Goal: Task Accomplishment & Management: Use online tool/utility

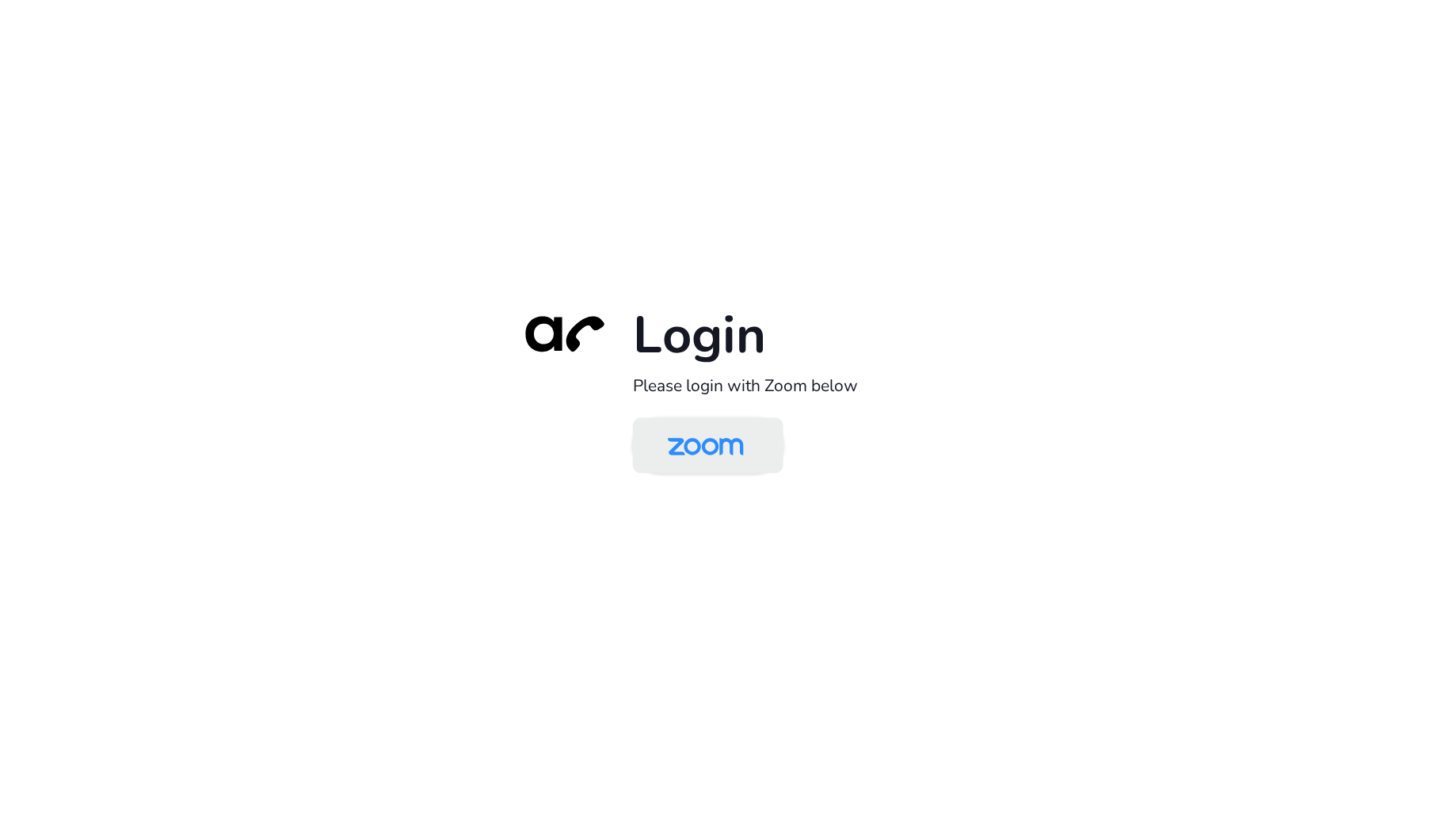
click at [739, 459] on img at bounding box center [706, 447] width 109 height 52
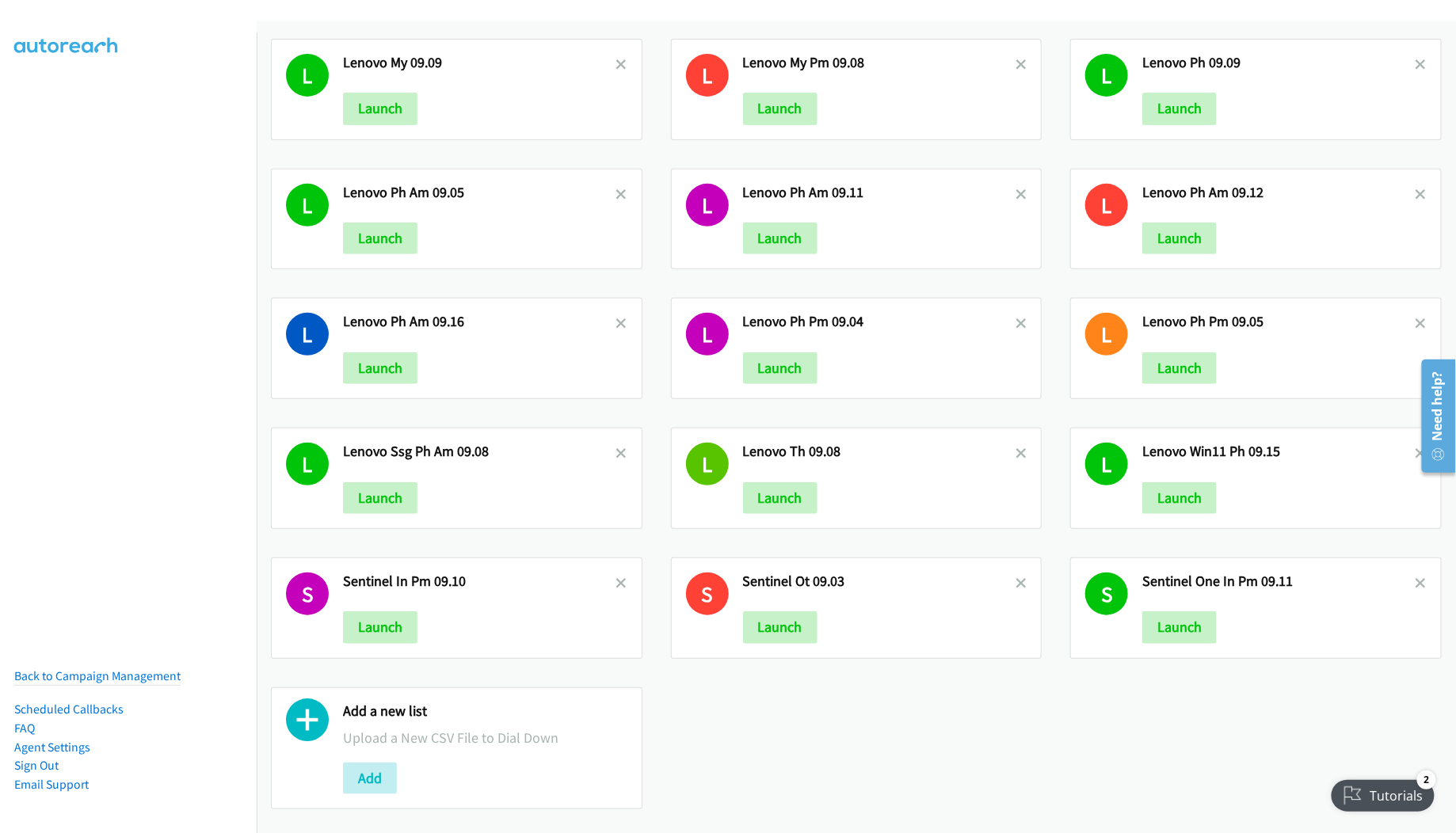
scroll to position [168, 0]
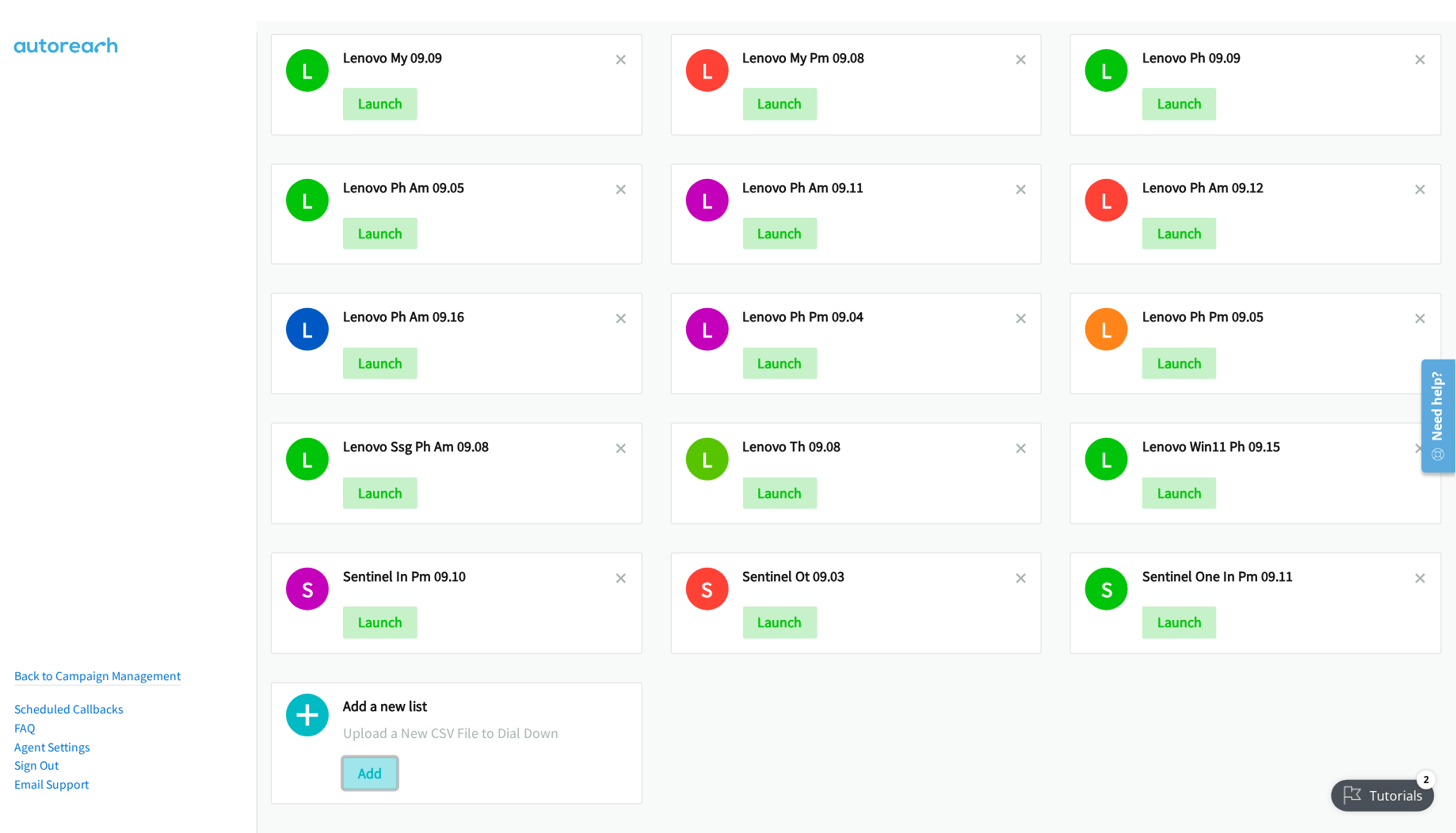
click at [374, 761] on button "Add" at bounding box center [370, 773] width 54 height 31
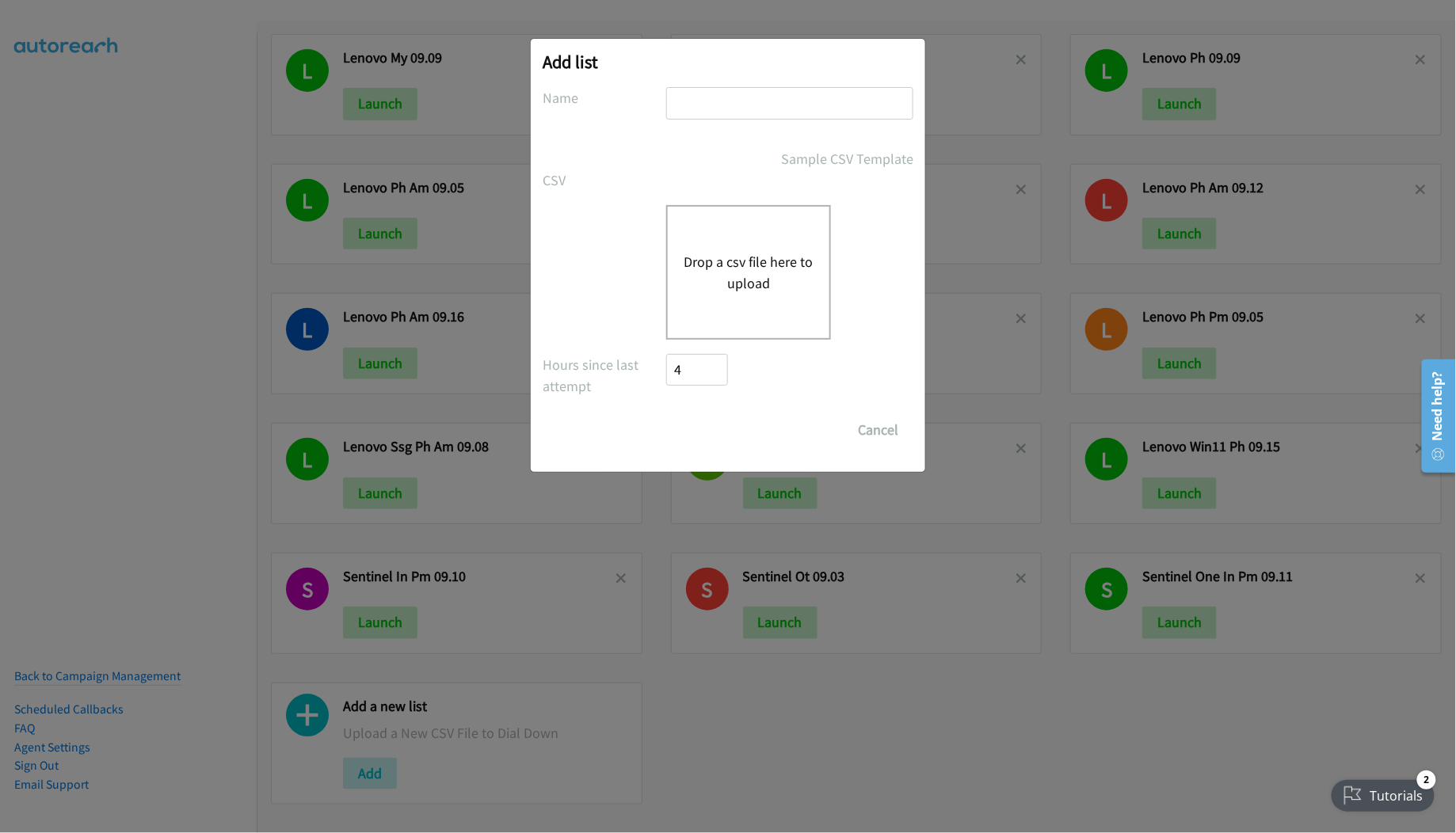
click at [770, 241] on div "Drop a csv file here to upload" at bounding box center [748, 273] width 165 height 135
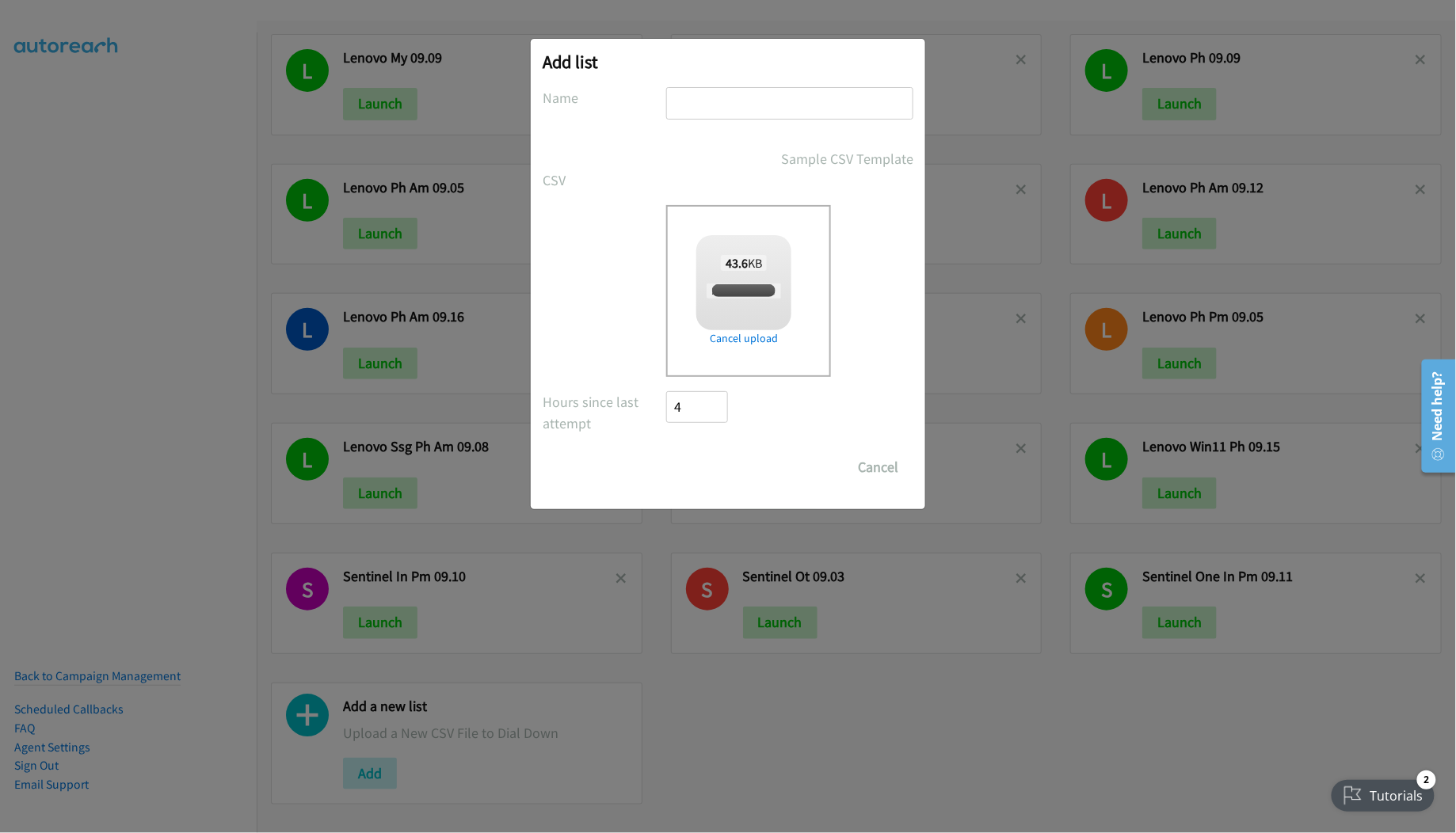
checkbox input "true"
click at [767, 112] on input "text" at bounding box center [789, 103] width 247 height 32
type input "Lenovo PH AM 09.17"
click at [666, 451] on input "Save List" at bounding box center [708, 467] width 83 height 31
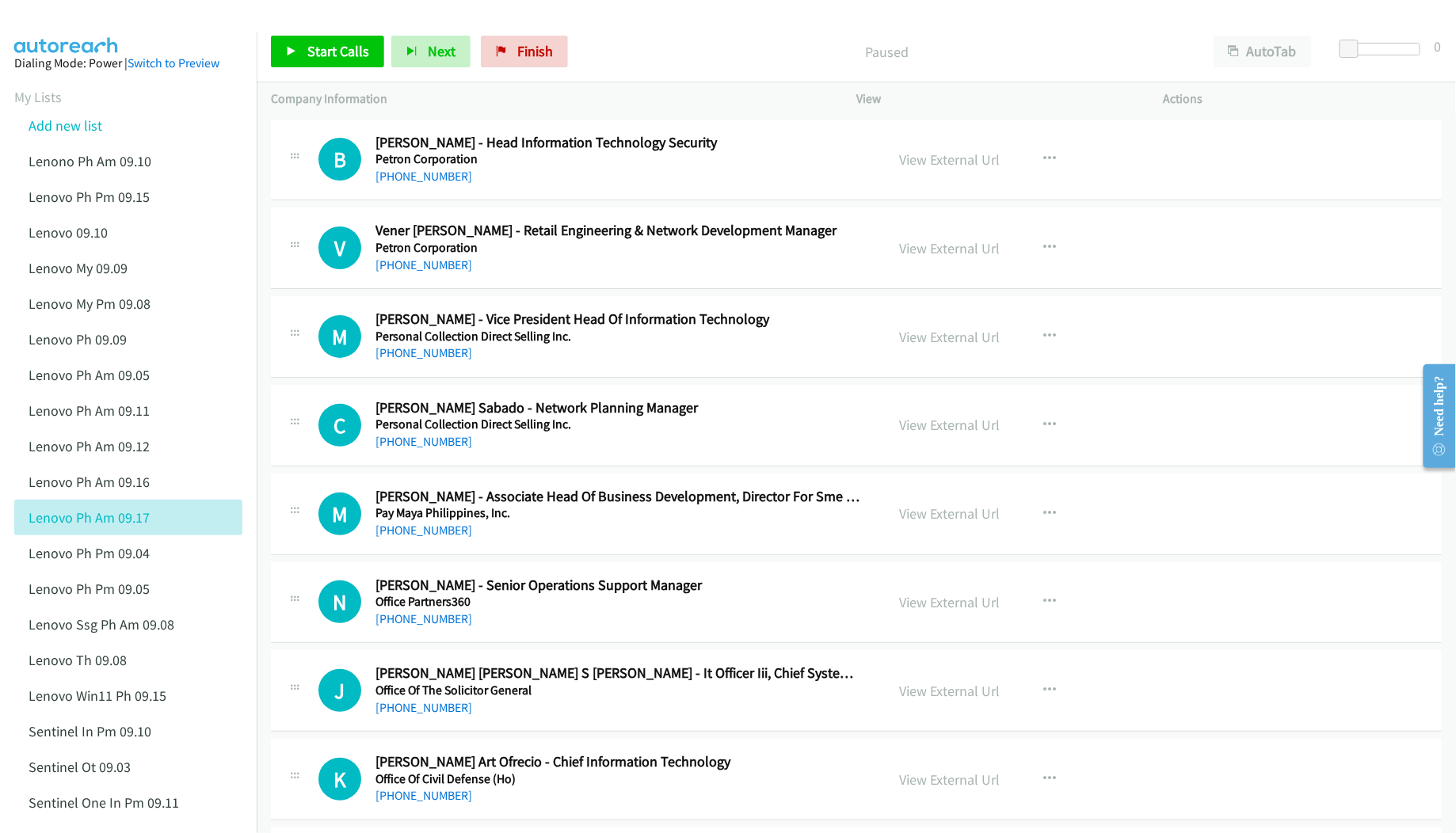
click at [672, 32] on div "Start Calls Pause Next Finish Paused AutoTab AutoTab 0" at bounding box center [856, 52] width 1199 height 61
click at [951, 163] on link "View External Url" at bounding box center [949, 160] width 101 height 18
click at [901, 331] on link "View External Url" at bounding box center [949, 337] width 101 height 18
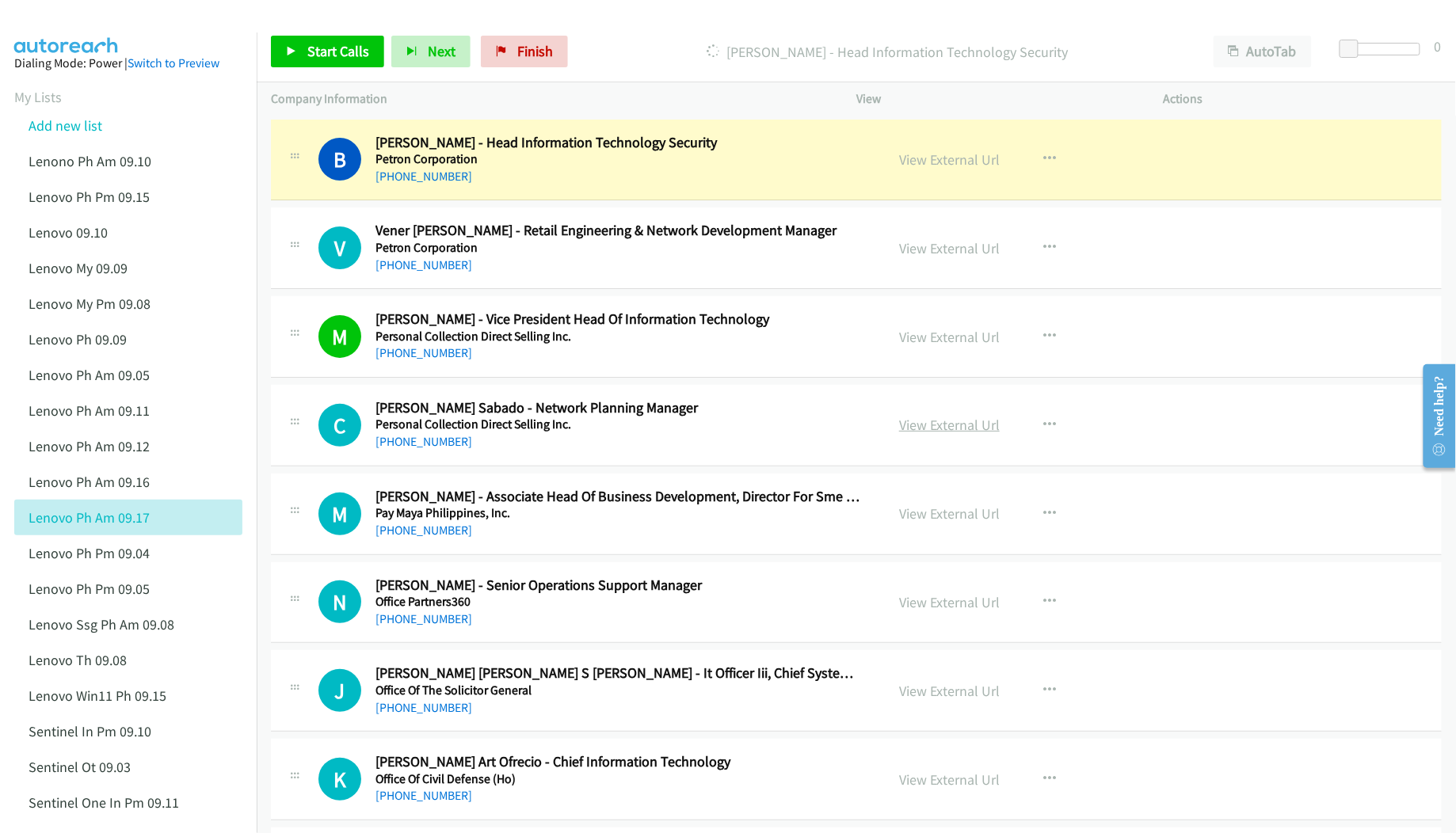
click at [936, 424] on link "View External Url" at bounding box center [949, 425] width 101 height 18
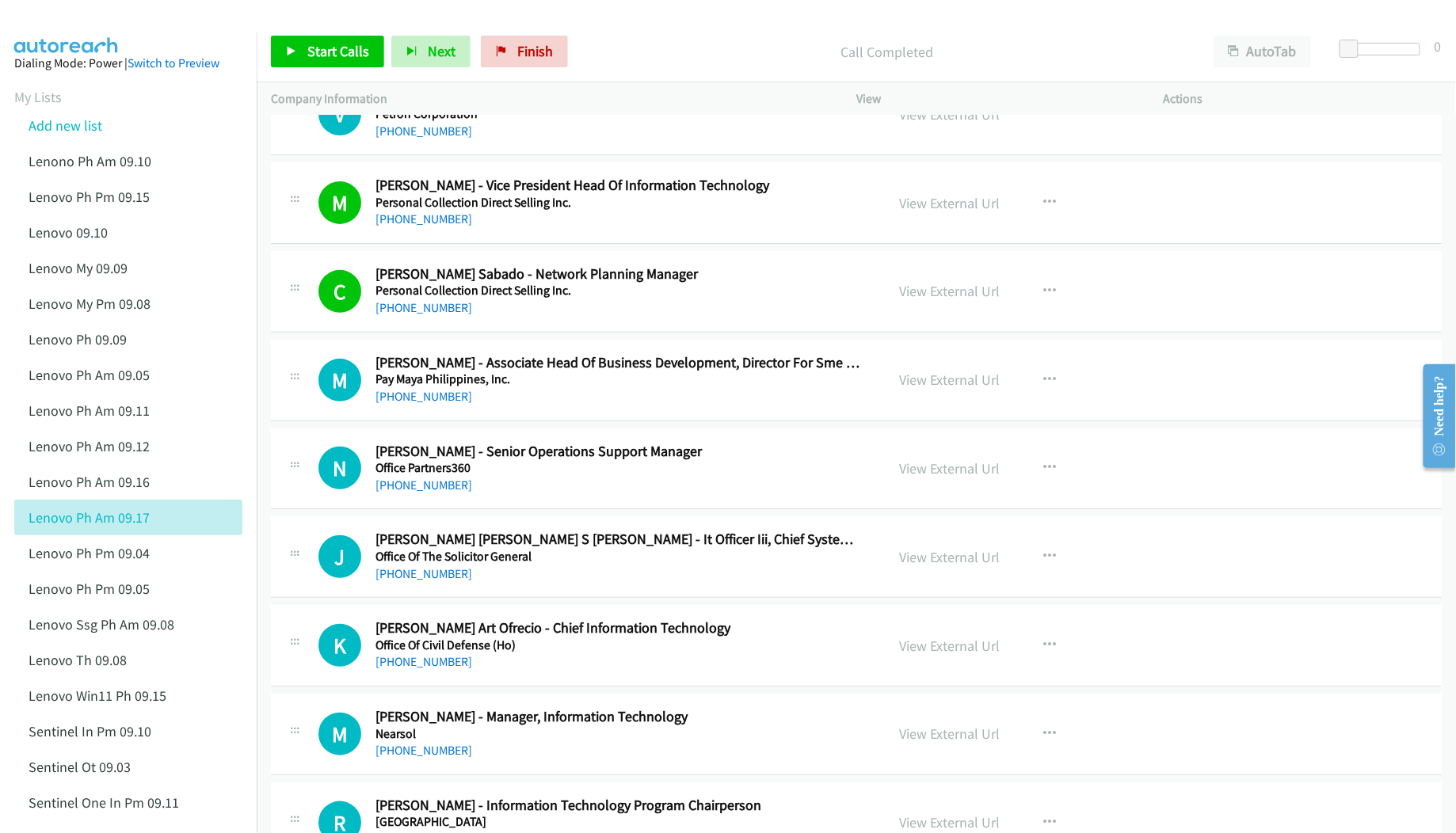
scroll to position [211, 0]
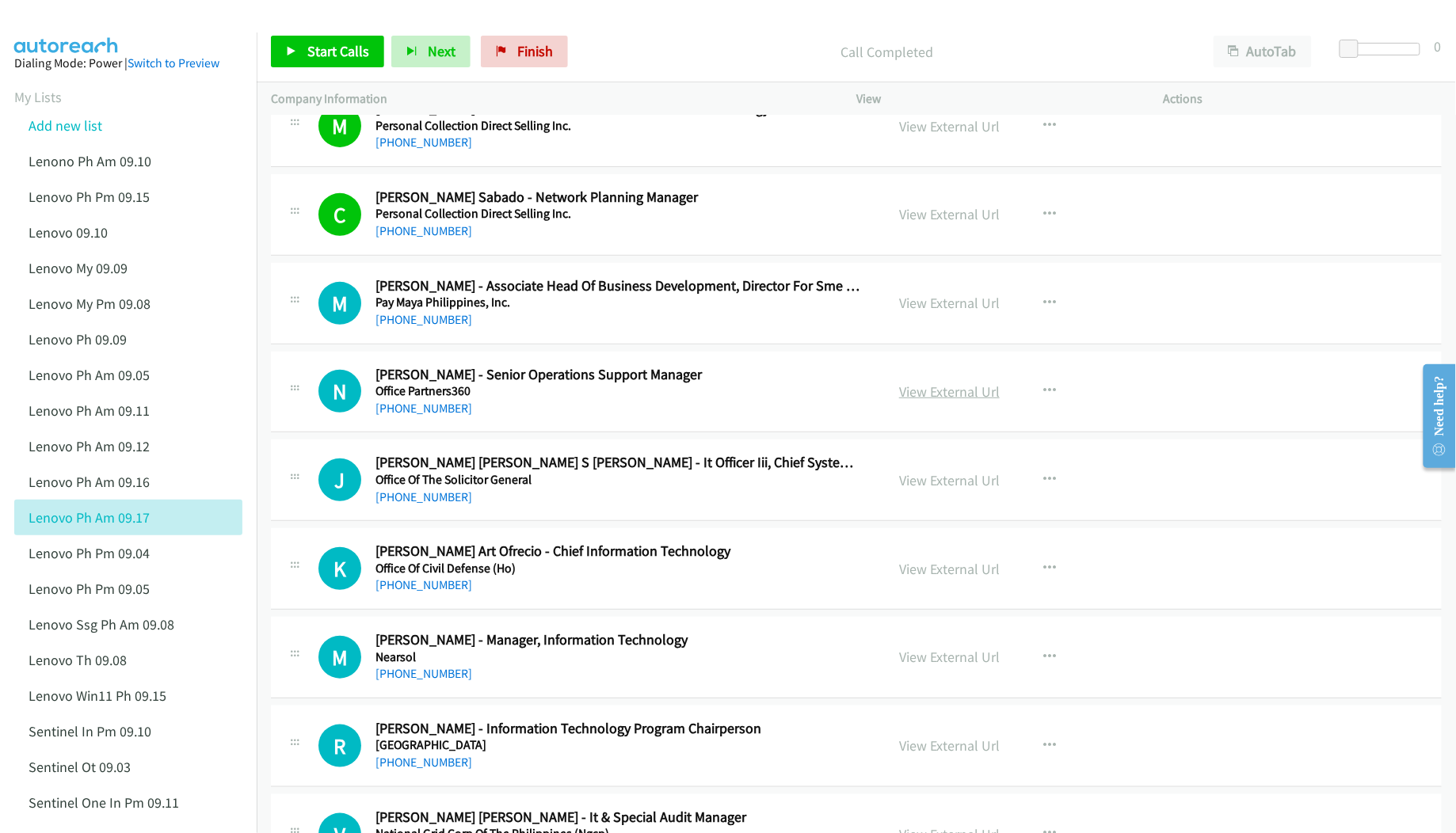
click at [920, 389] on link "View External Url" at bounding box center [949, 392] width 101 height 18
click at [914, 484] on link "View External Url" at bounding box center [949, 480] width 101 height 18
click at [929, 570] on link "View External Url" at bounding box center [949, 569] width 101 height 18
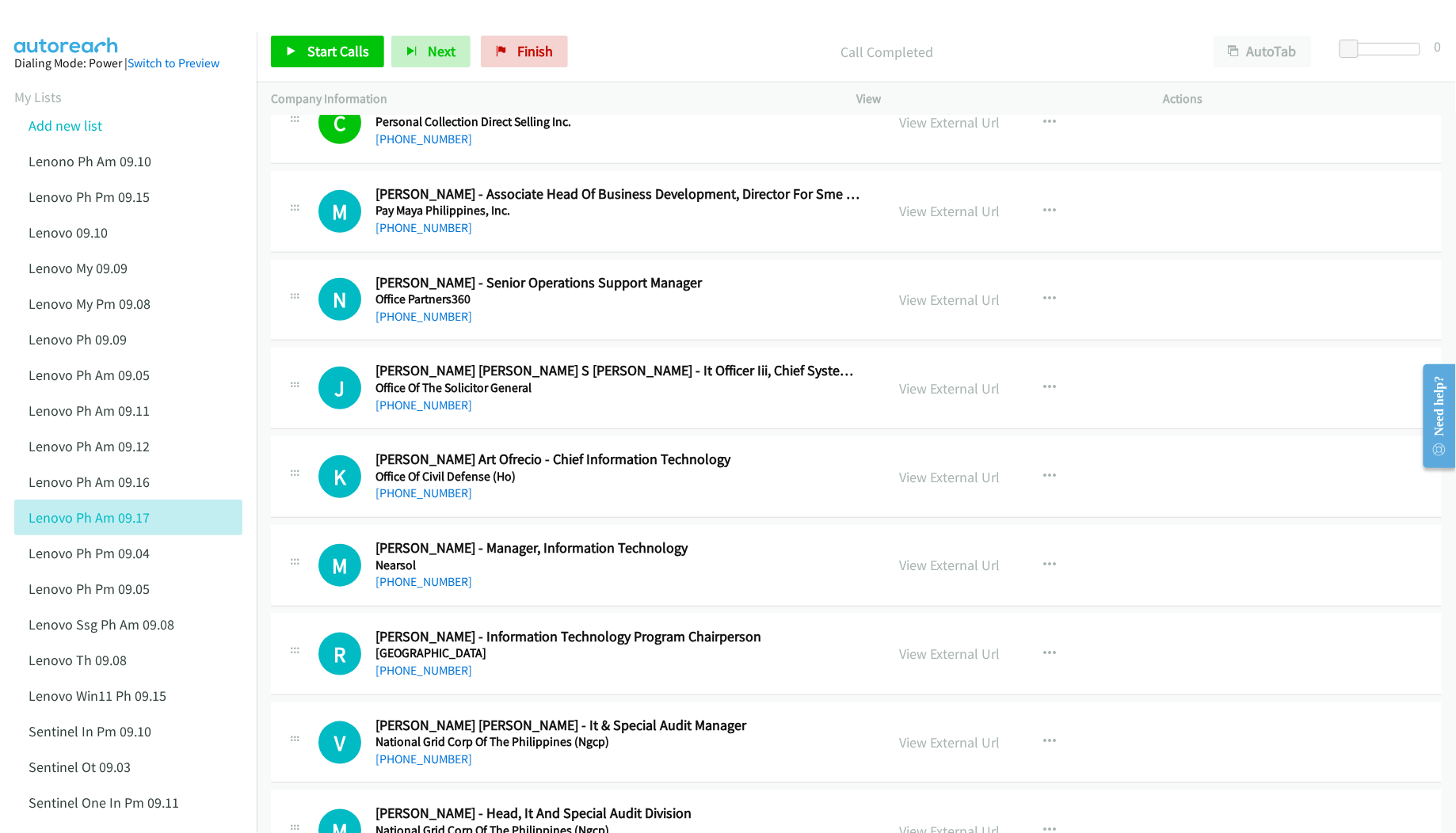
scroll to position [317, 0]
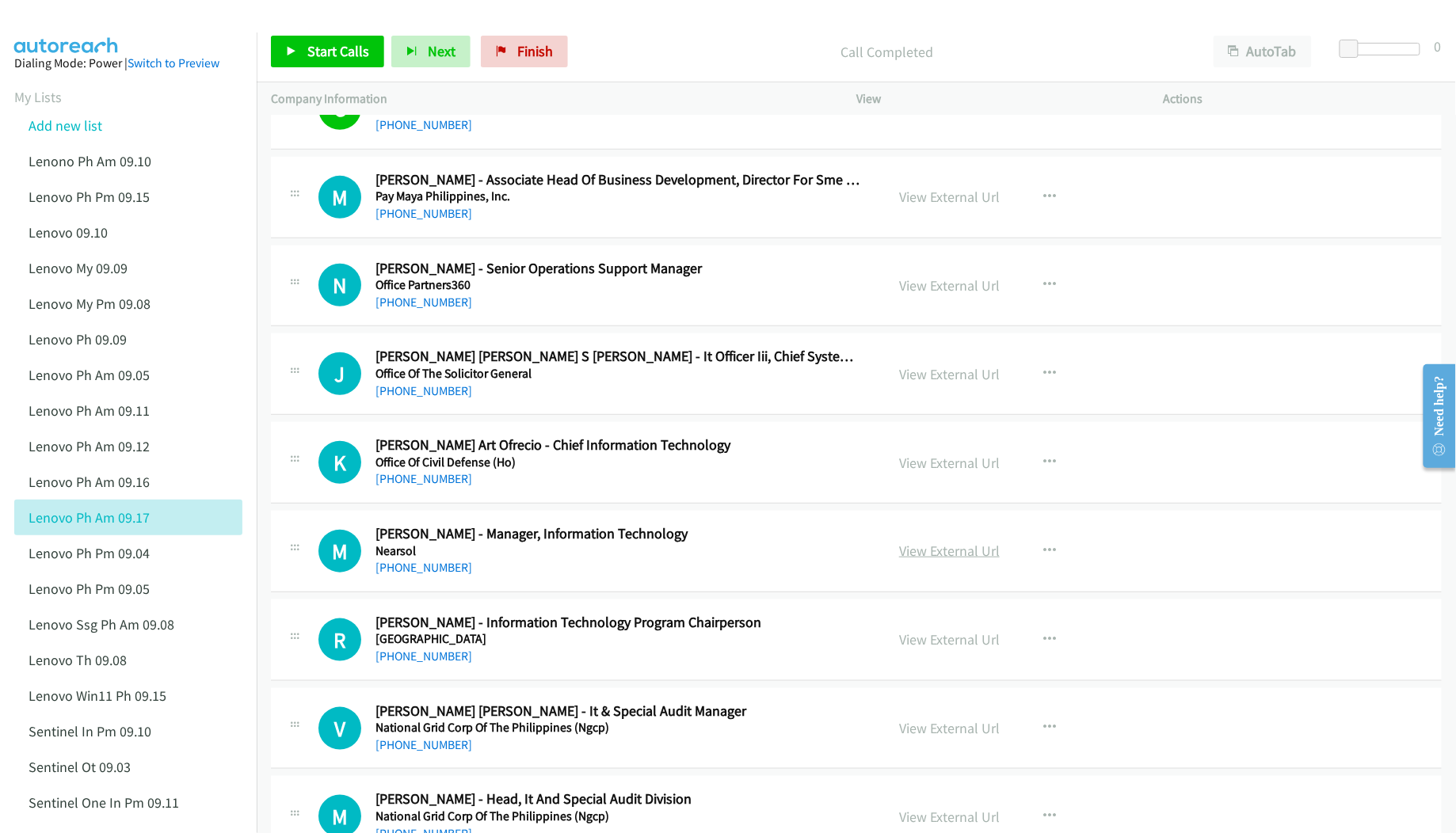
click at [907, 546] on link "View External Url" at bounding box center [949, 551] width 101 height 18
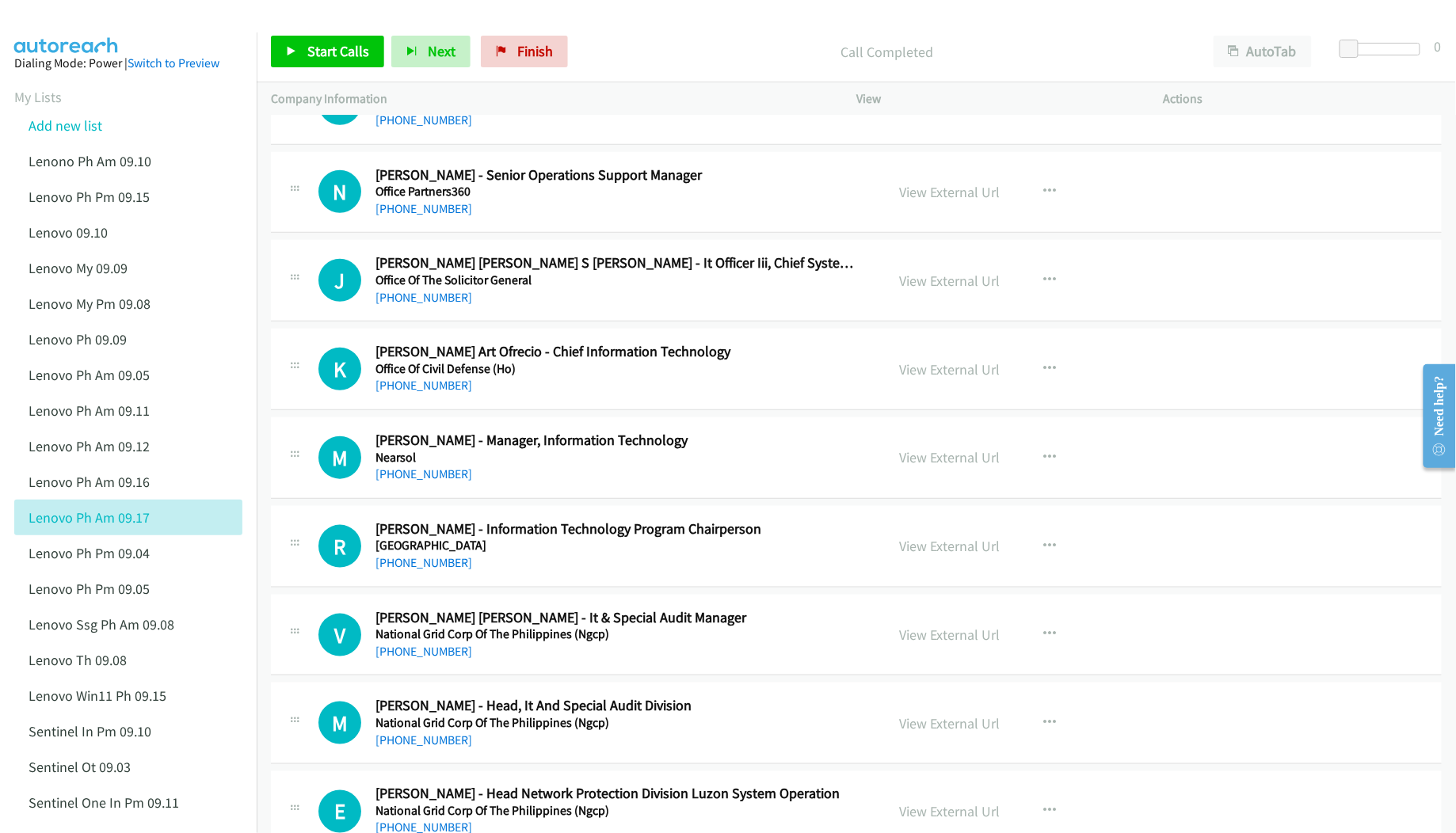
scroll to position [422, 0]
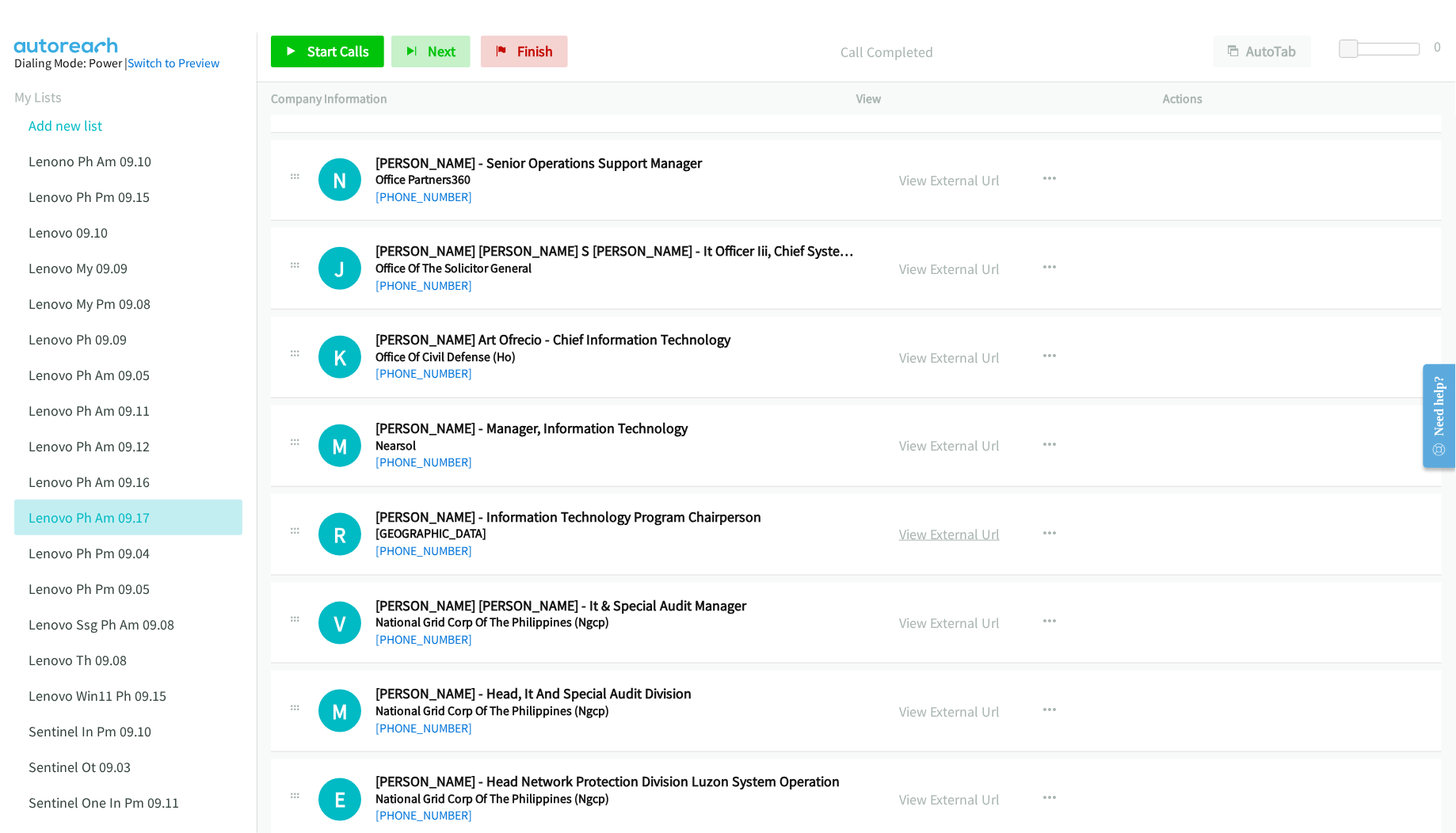
click at [962, 537] on link "View External Url" at bounding box center [949, 534] width 101 height 18
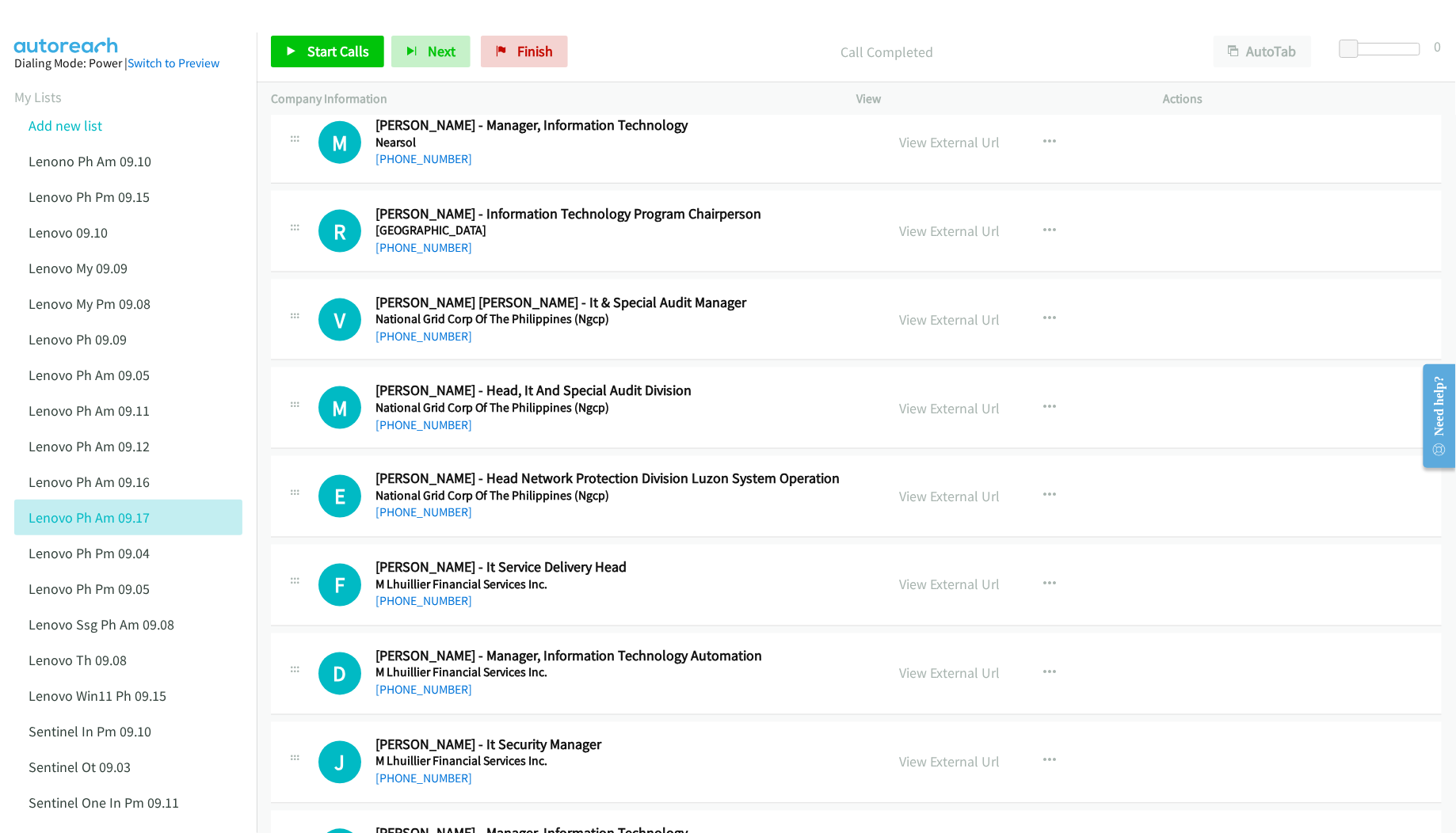
scroll to position [739, 0]
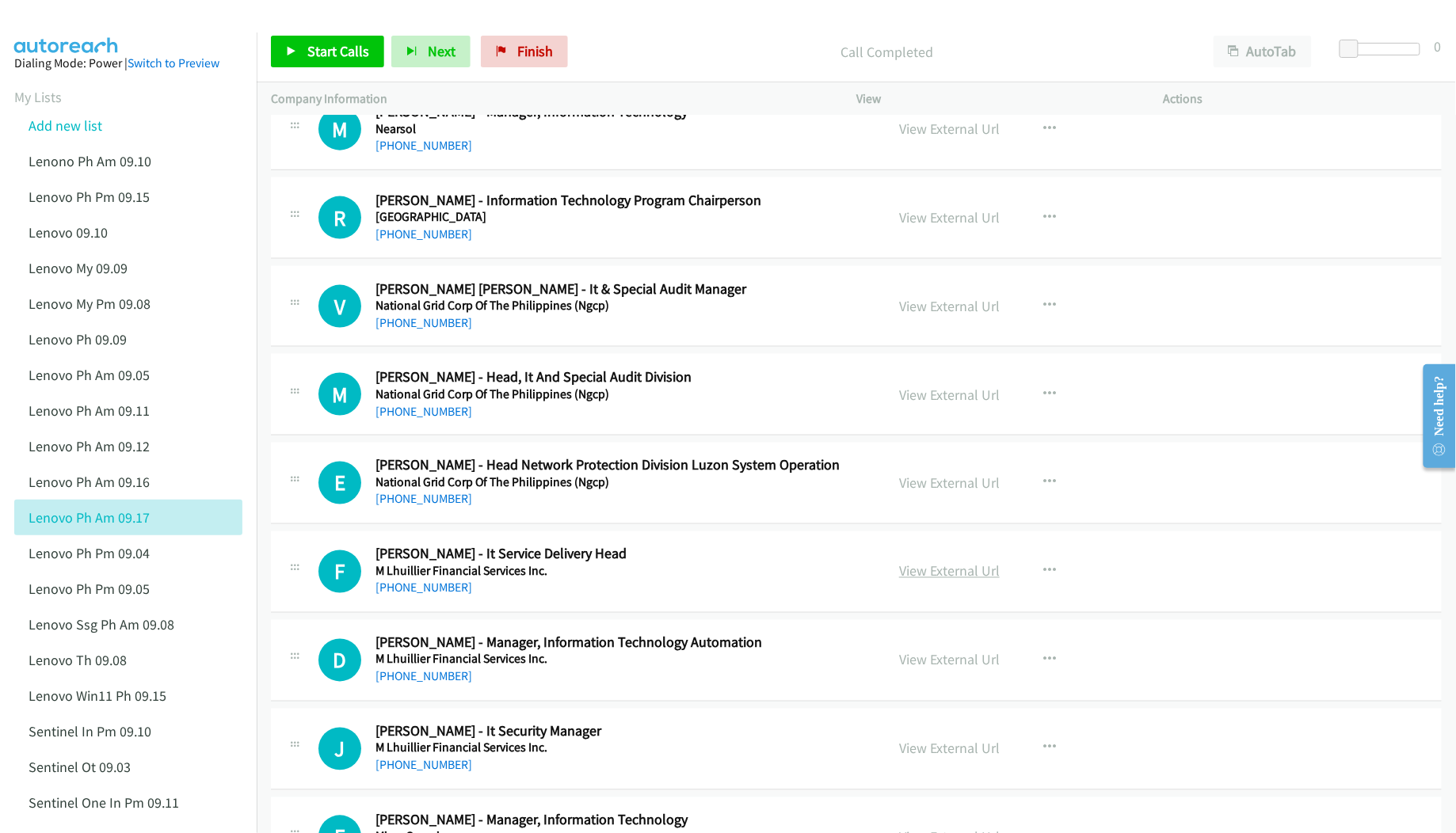
click at [938, 576] on link "View External Url" at bounding box center [949, 571] width 101 height 18
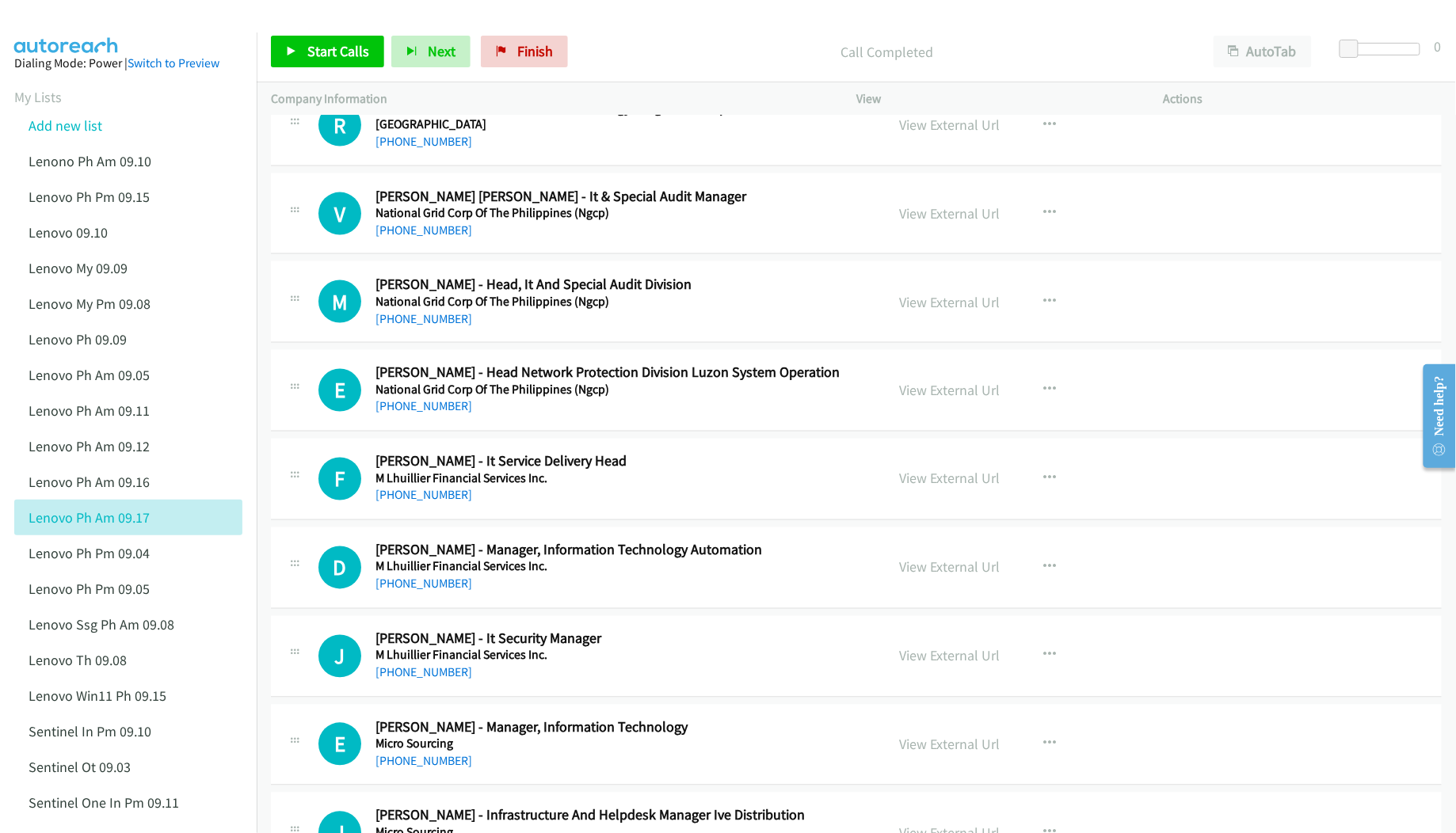
scroll to position [844, 0]
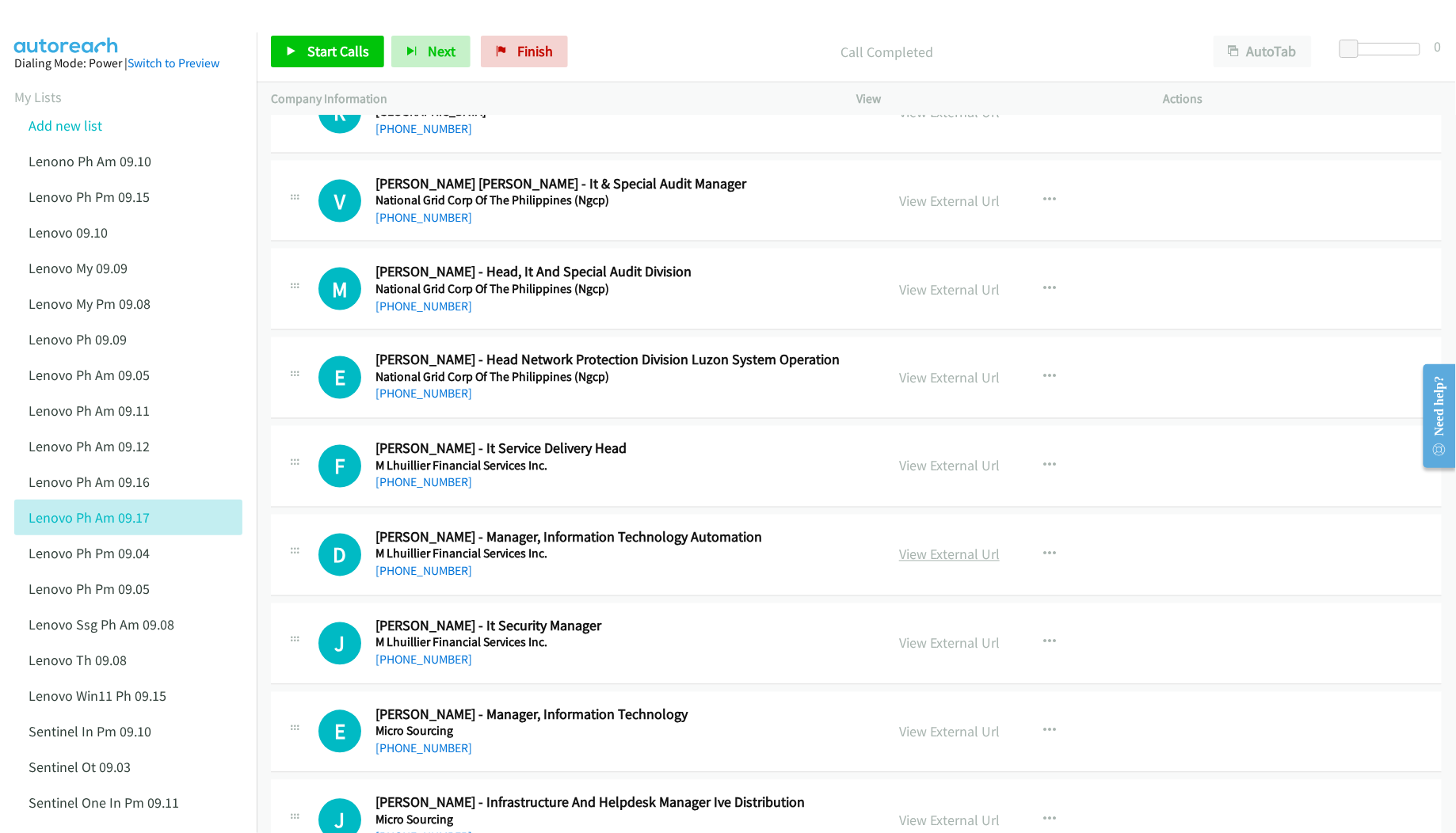
click at [923, 558] on link "View External Url" at bounding box center [949, 555] width 101 height 18
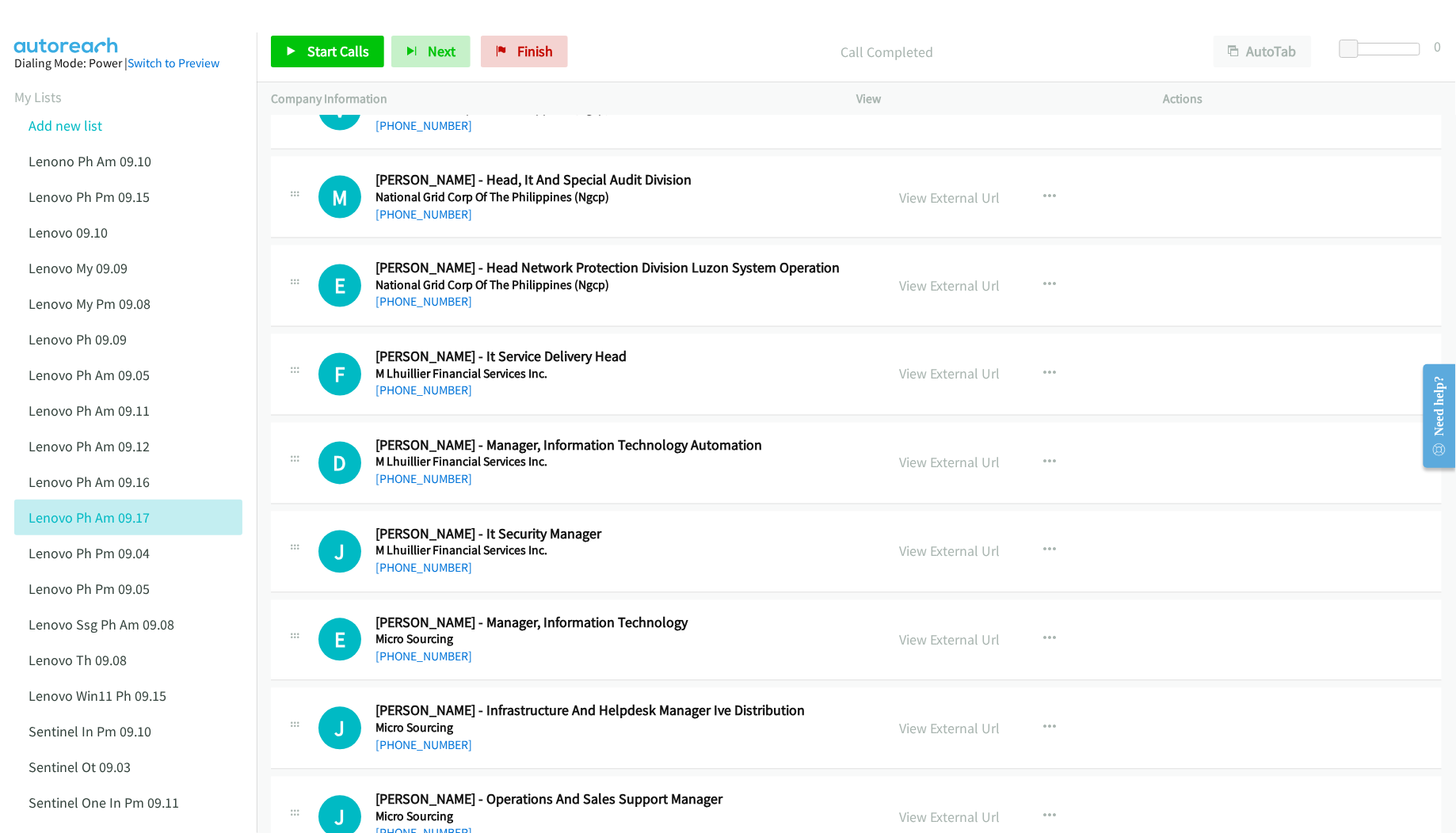
scroll to position [950, 0]
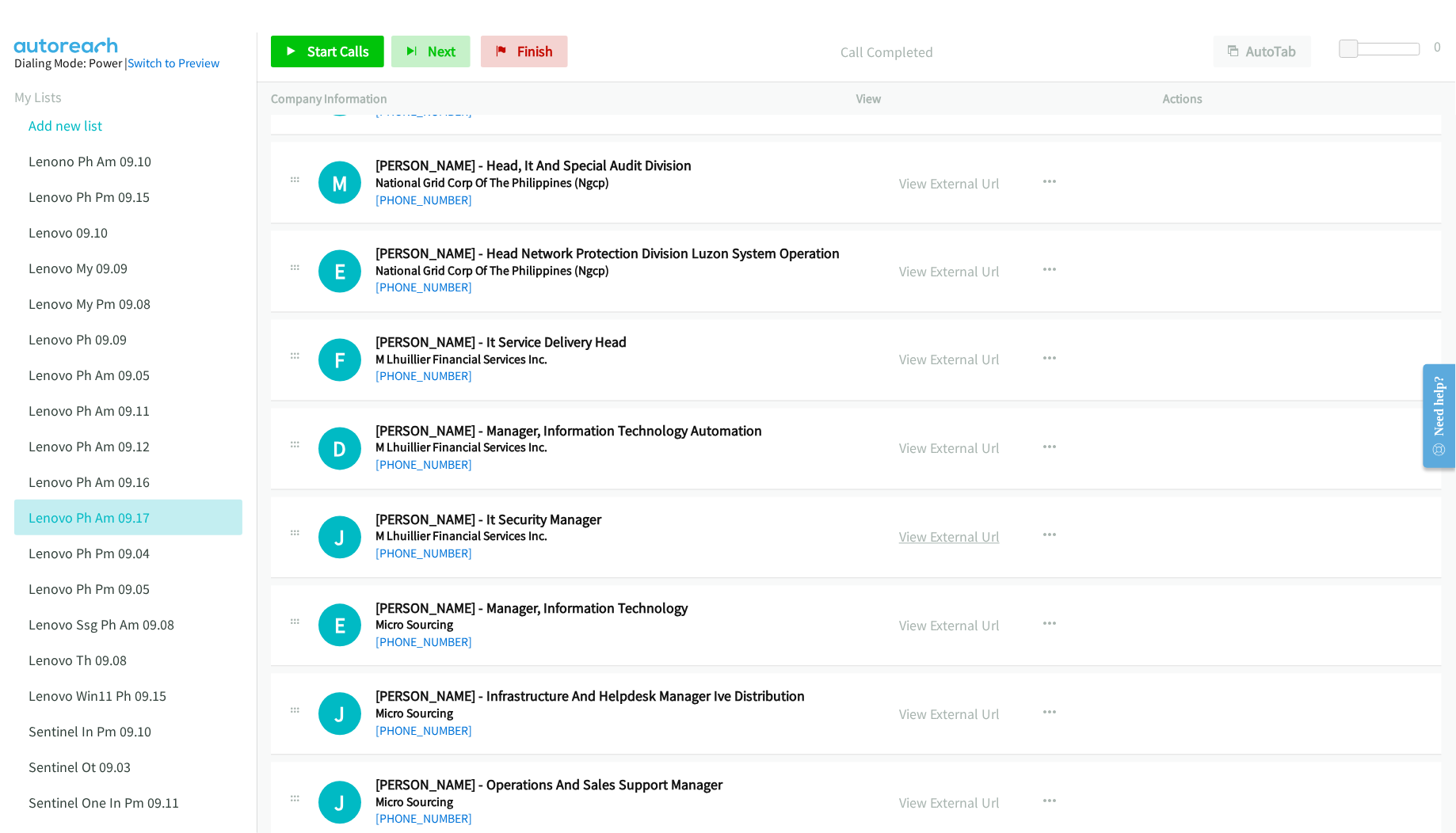
click at [926, 540] on link "View External Url" at bounding box center [949, 537] width 101 height 18
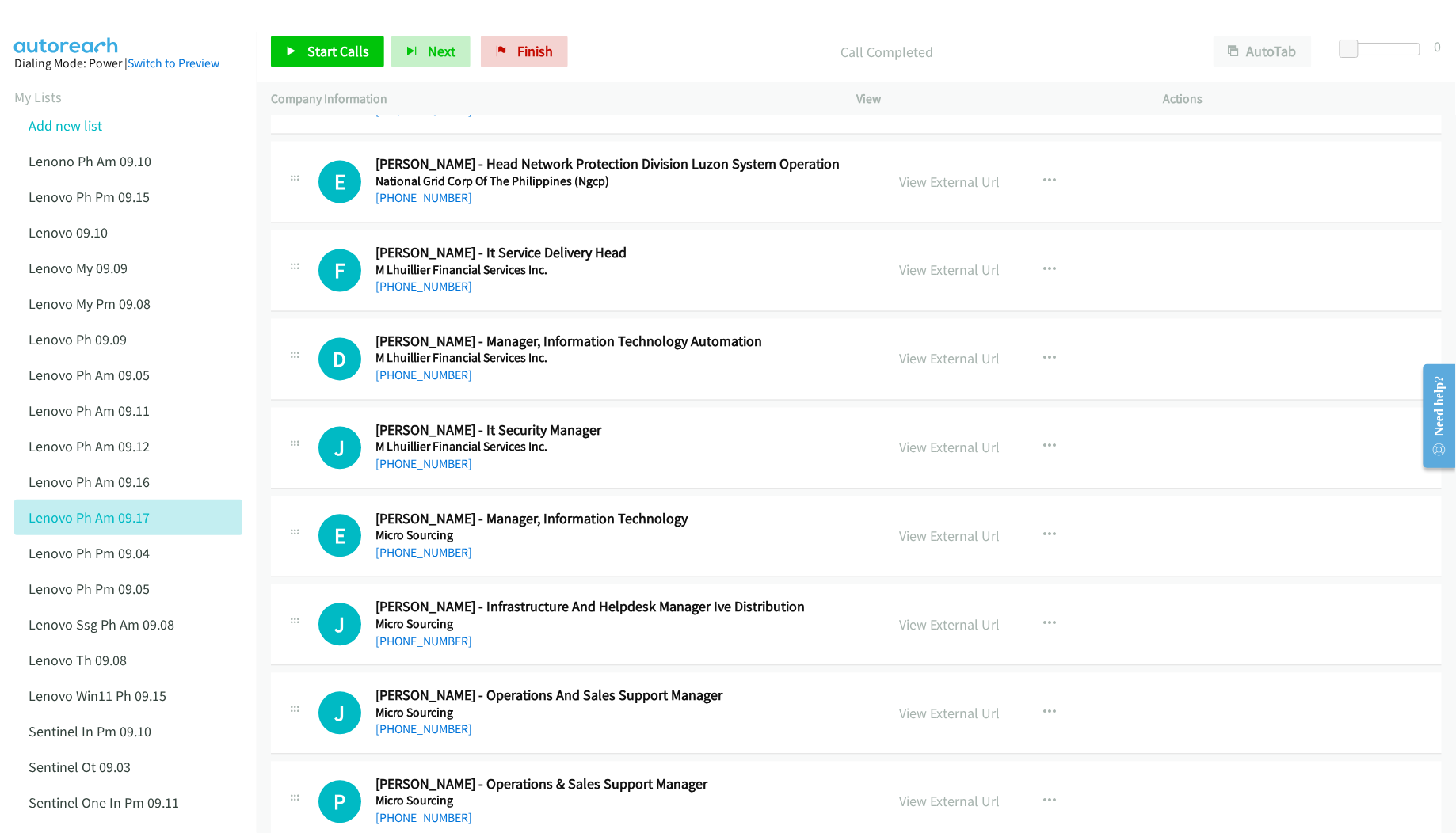
scroll to position [1055, 0]
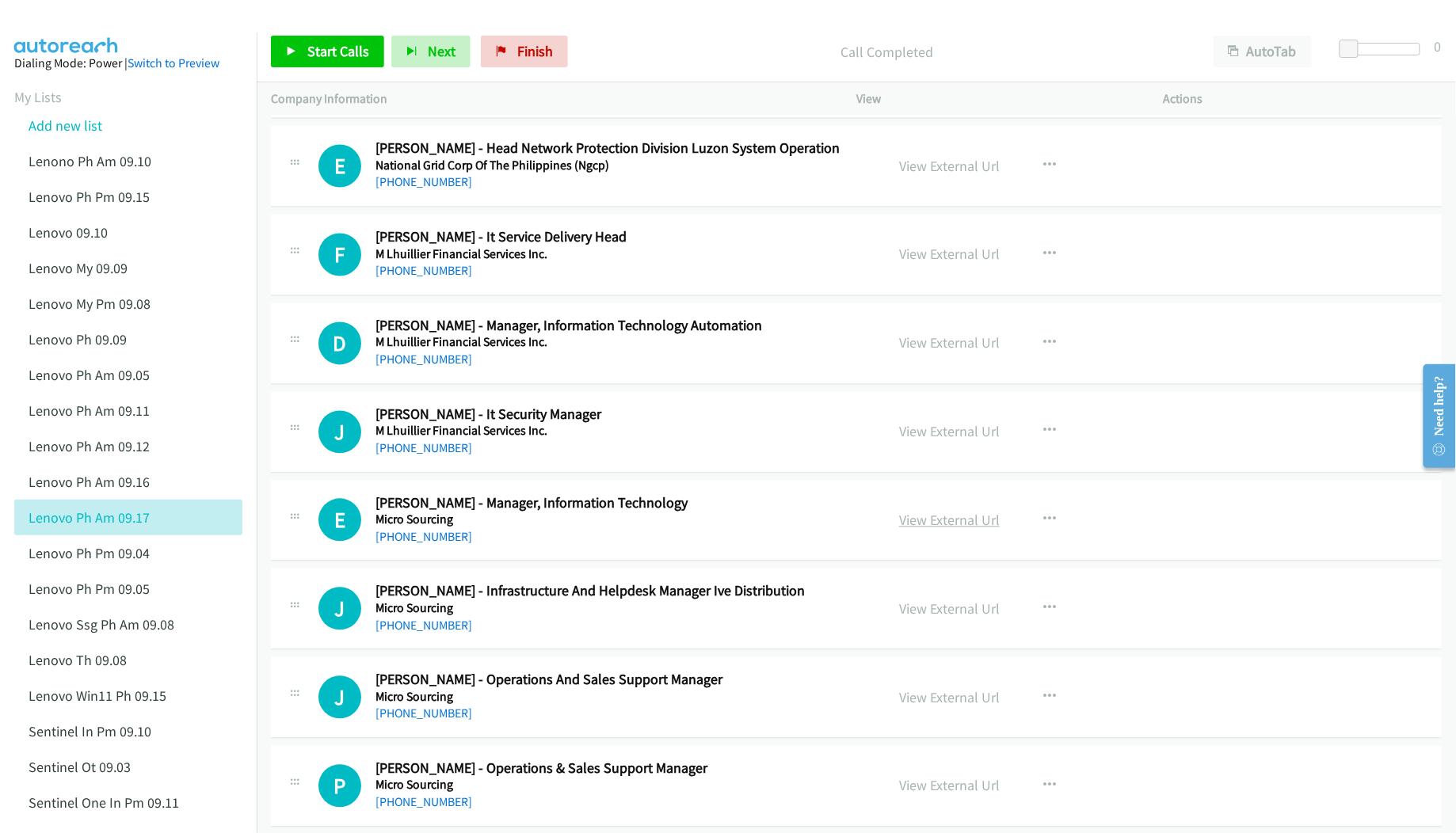
click at [904, 523] on link "View External Url" at bounding box center [949, 521] width 101 height 18
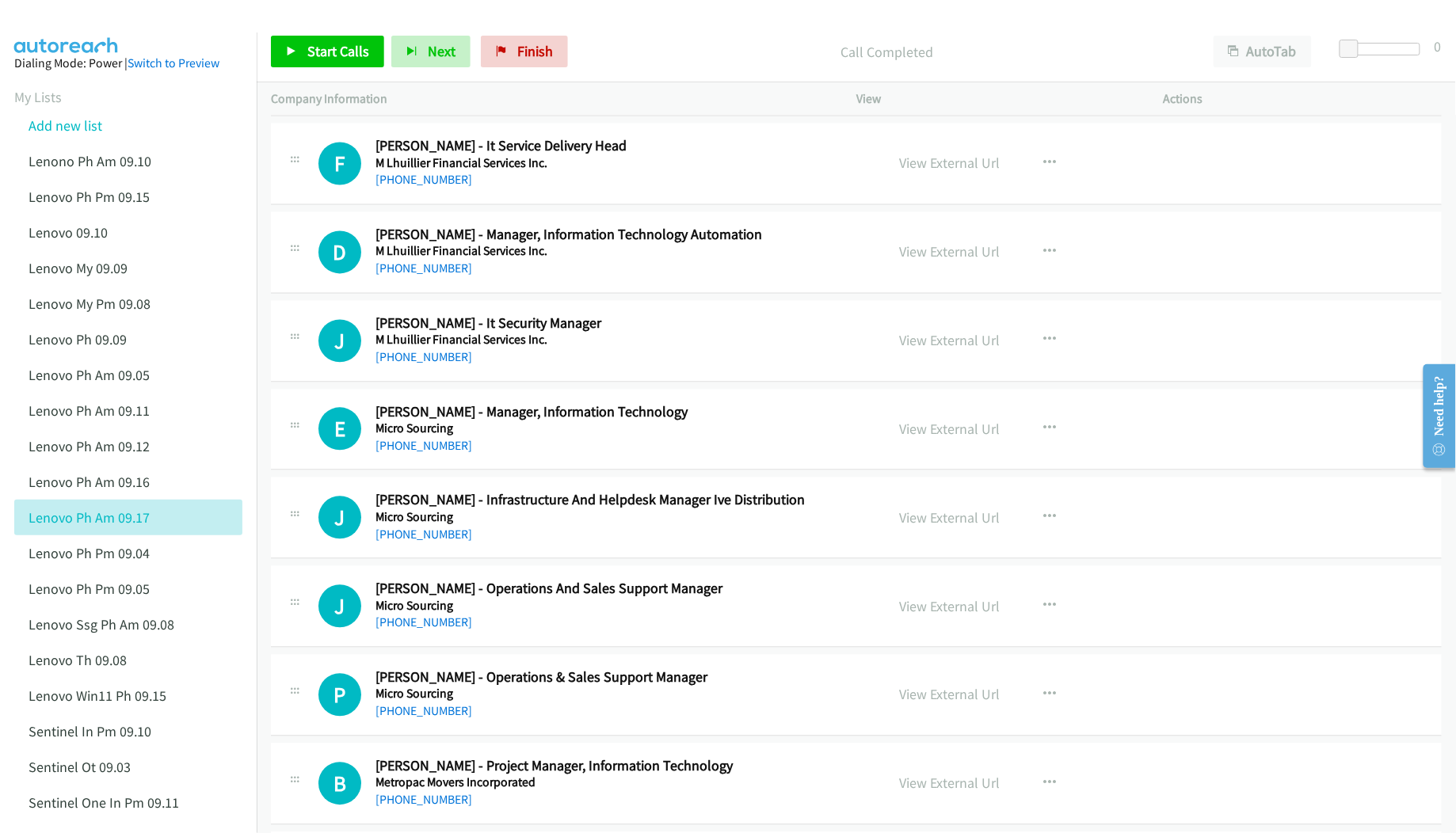
scroll to position [1160, 0]
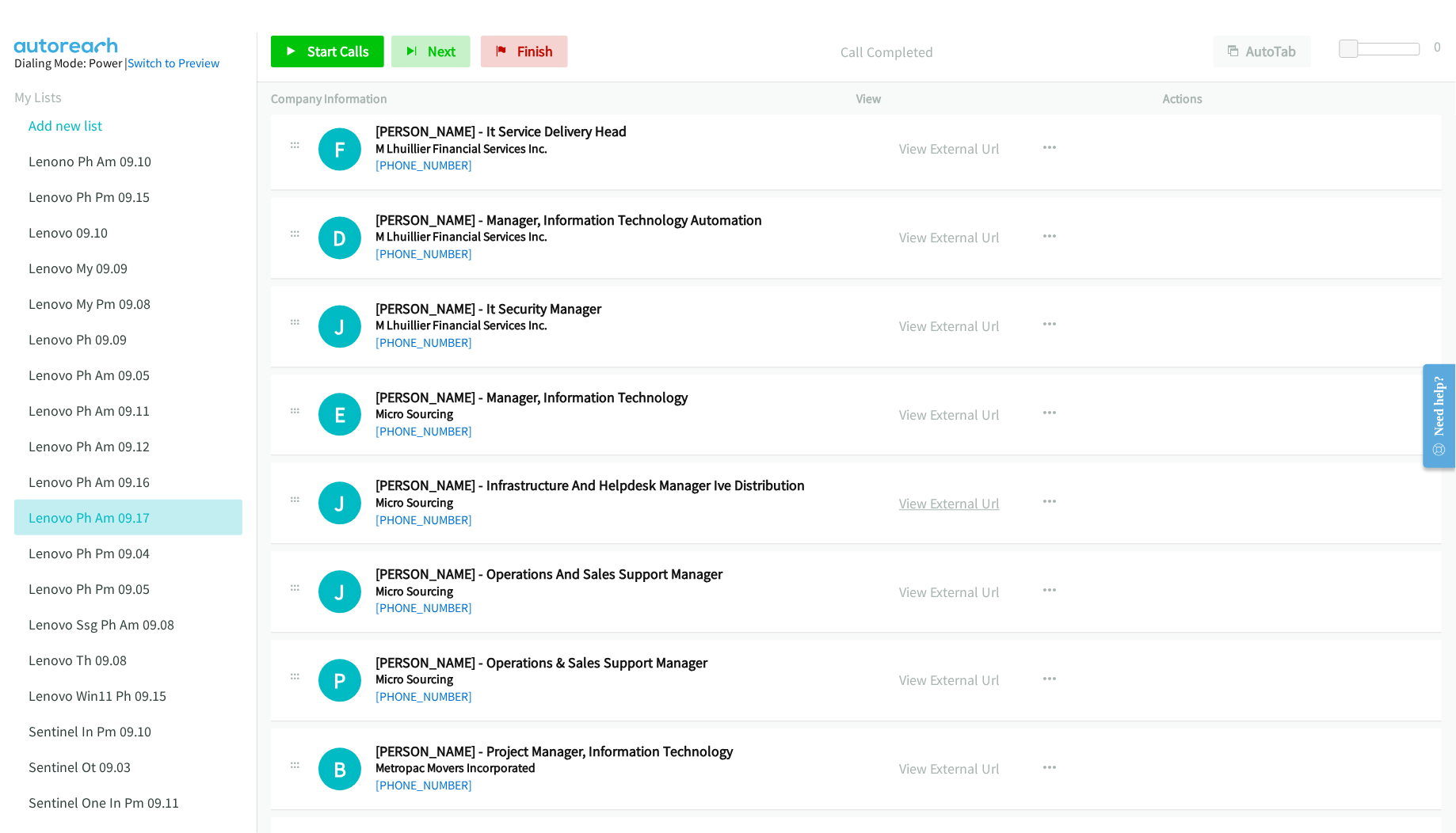
click at [912, 500] on link "View External Url" at bounding box center [949, 504] width 101 height 18
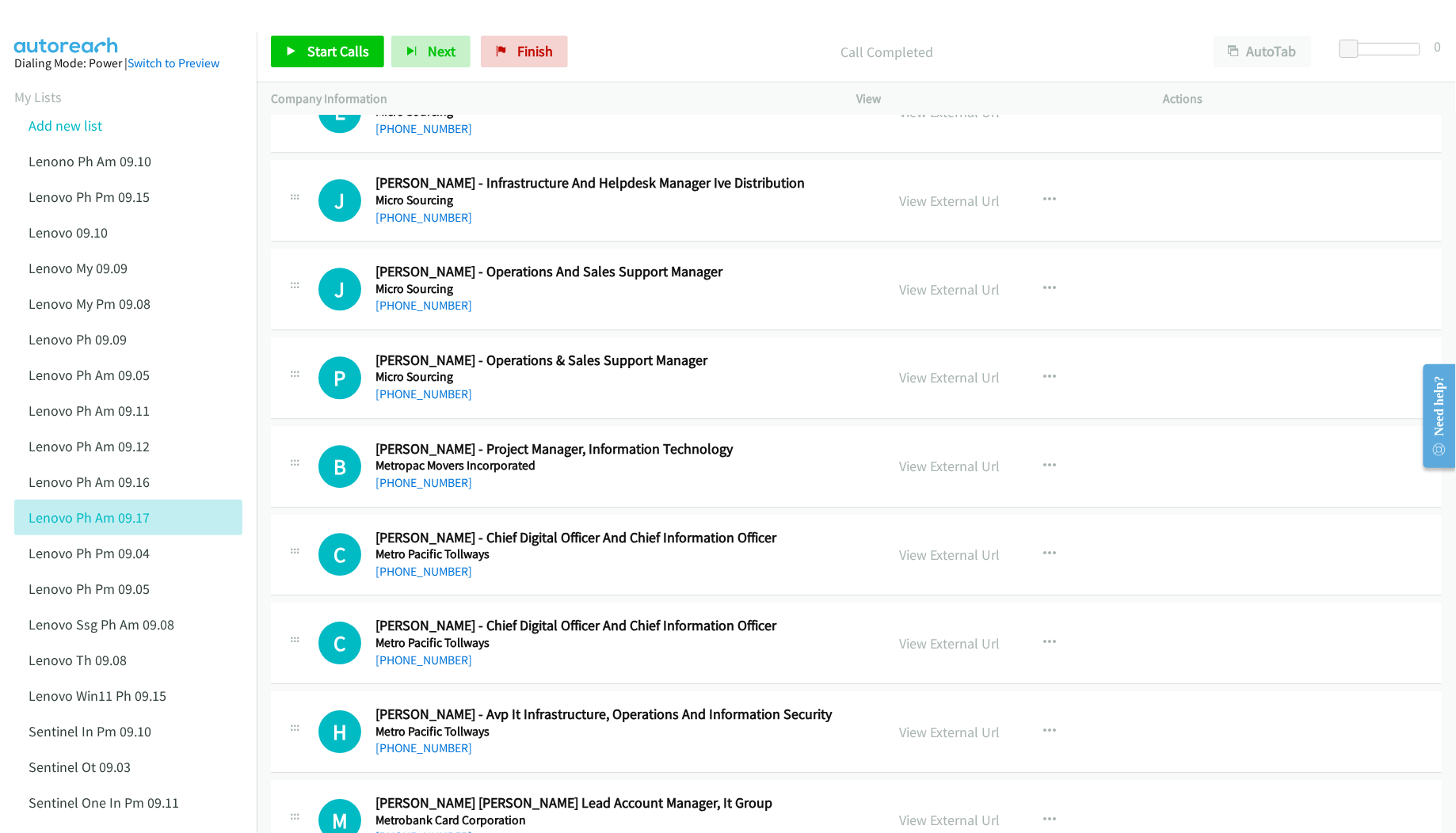
scroll to position [1477, 0]
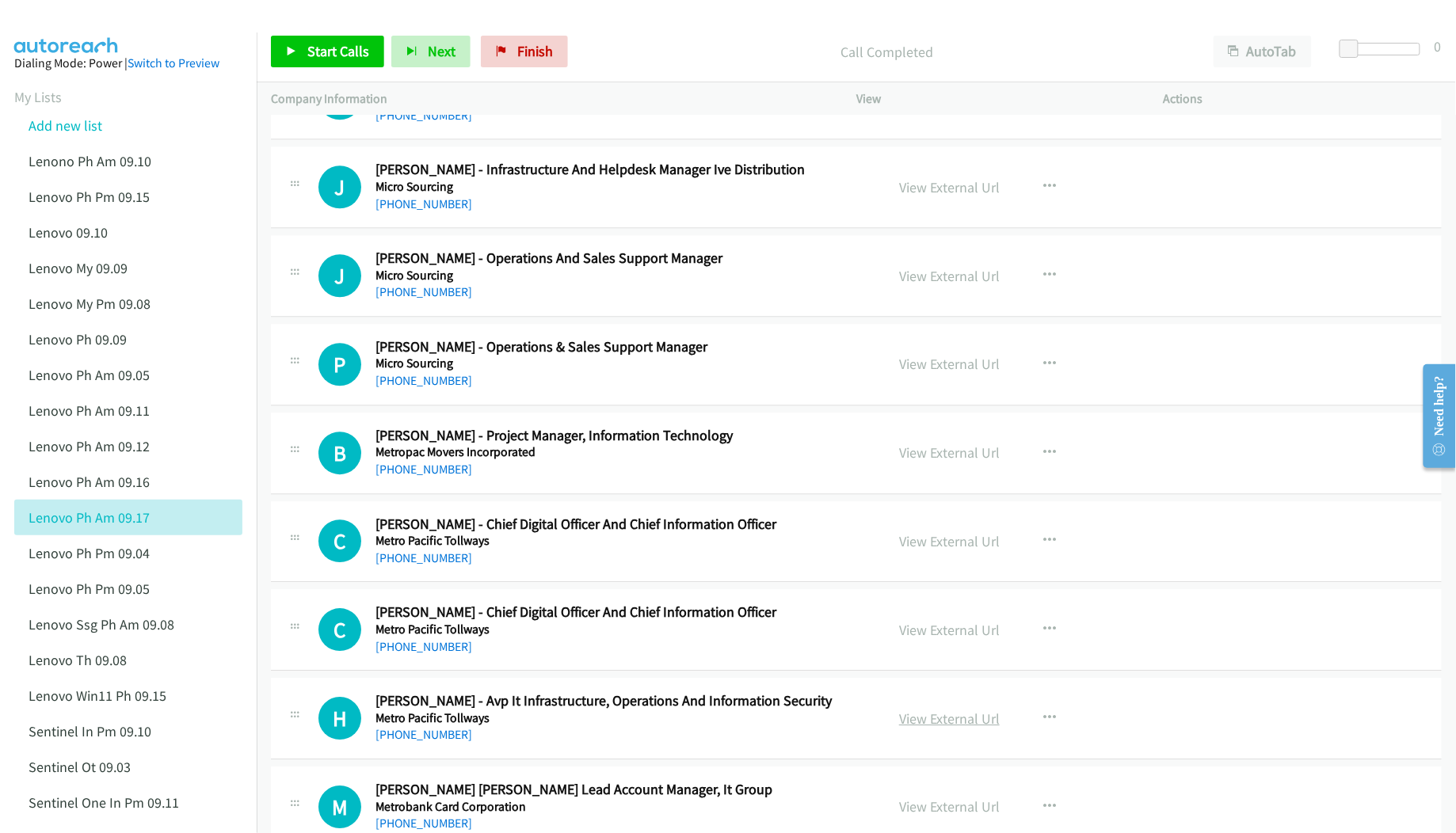
click at [945, 725] on link "View External Url" at bounding box center [949, 718] width 101 height 18
click at [909, 631] on link "View External Url" at bounding box center [949, 630] width 101 height 18
click at [958, 548] on link "View External Url" at bounding box center [949, 541] width 101 height 18
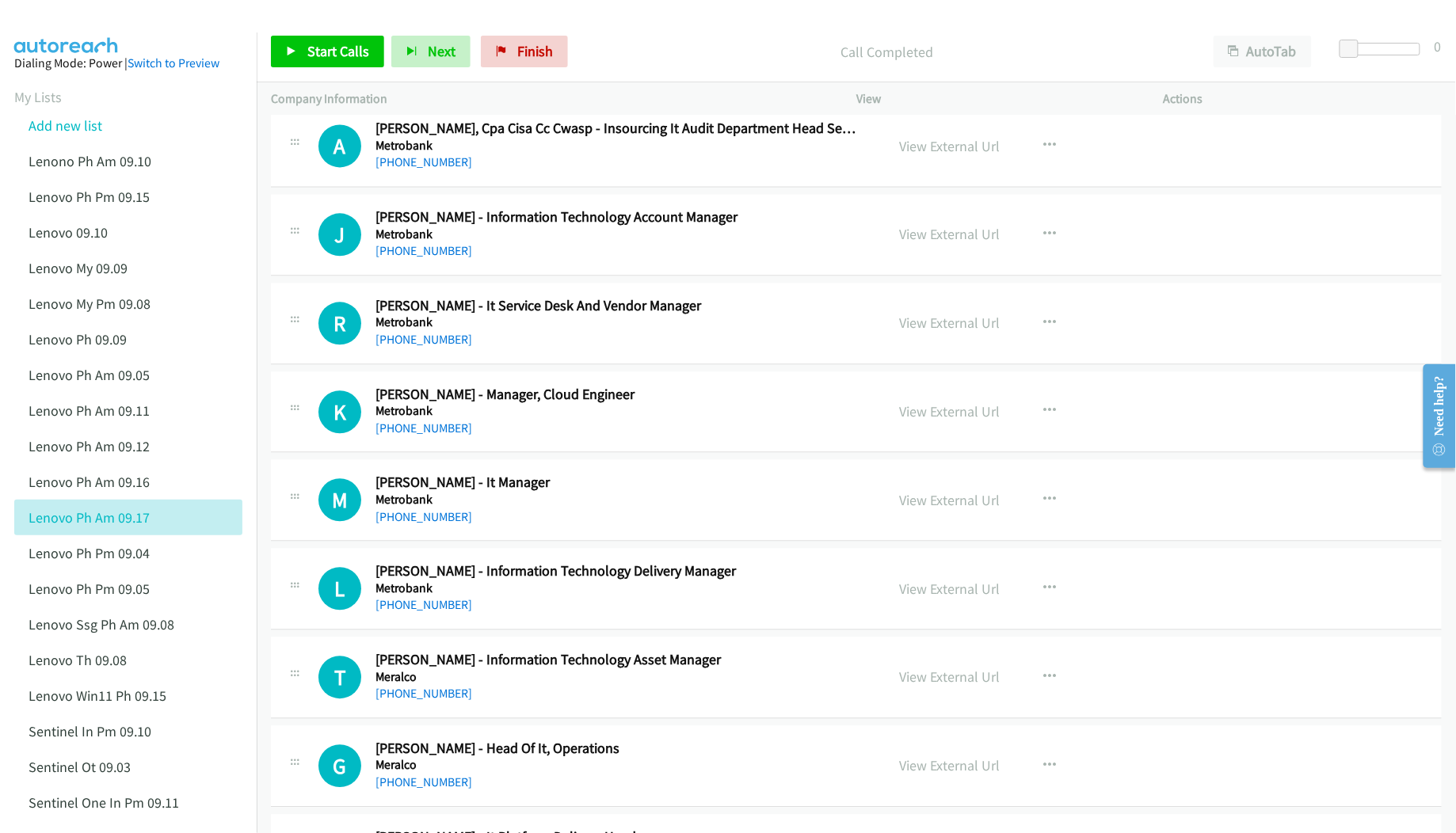
scroll to position [3484, 0]
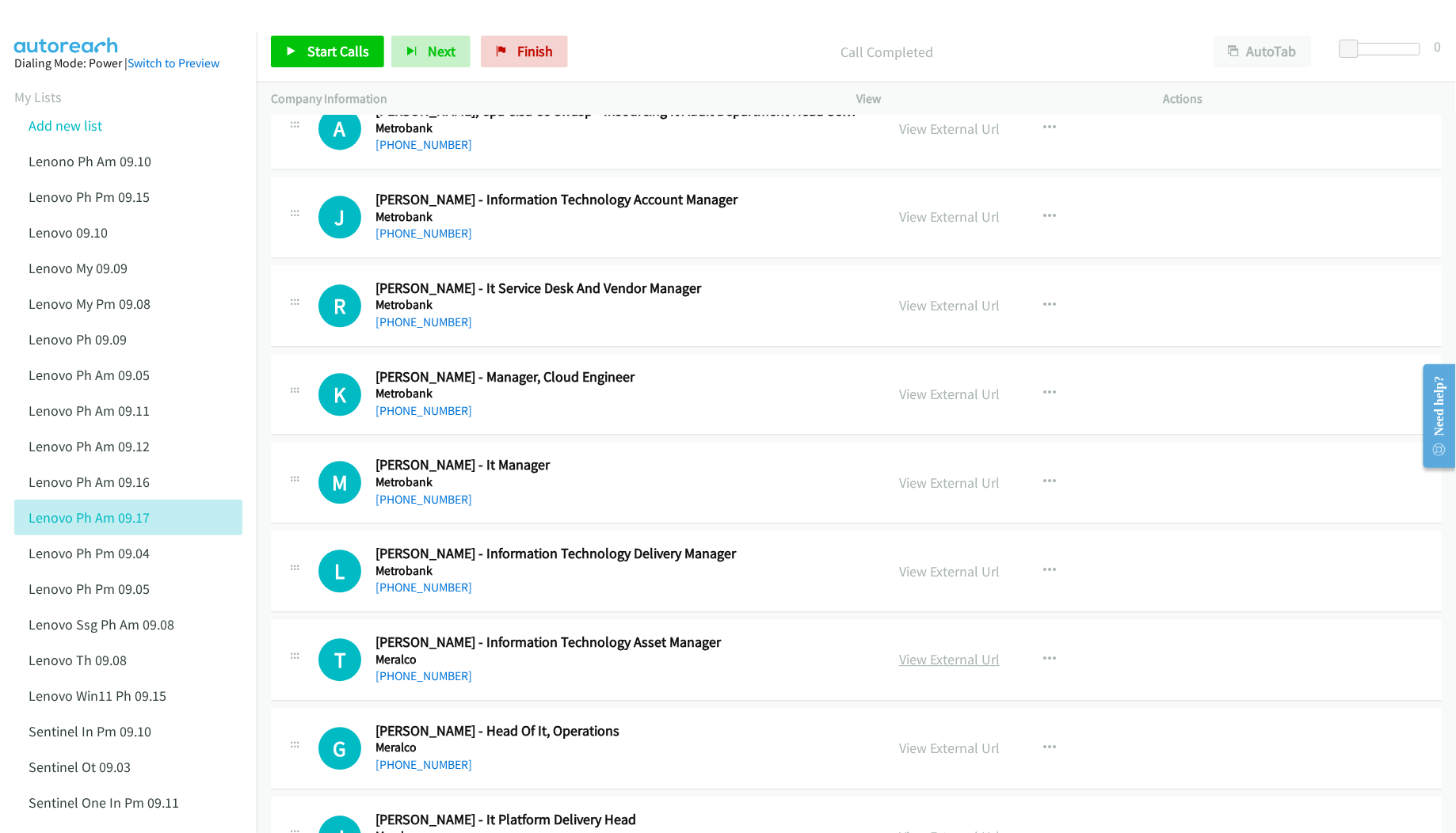
click at [951, 668] on link "View External Url" at bounding box center [949, 659] width 101 height 18
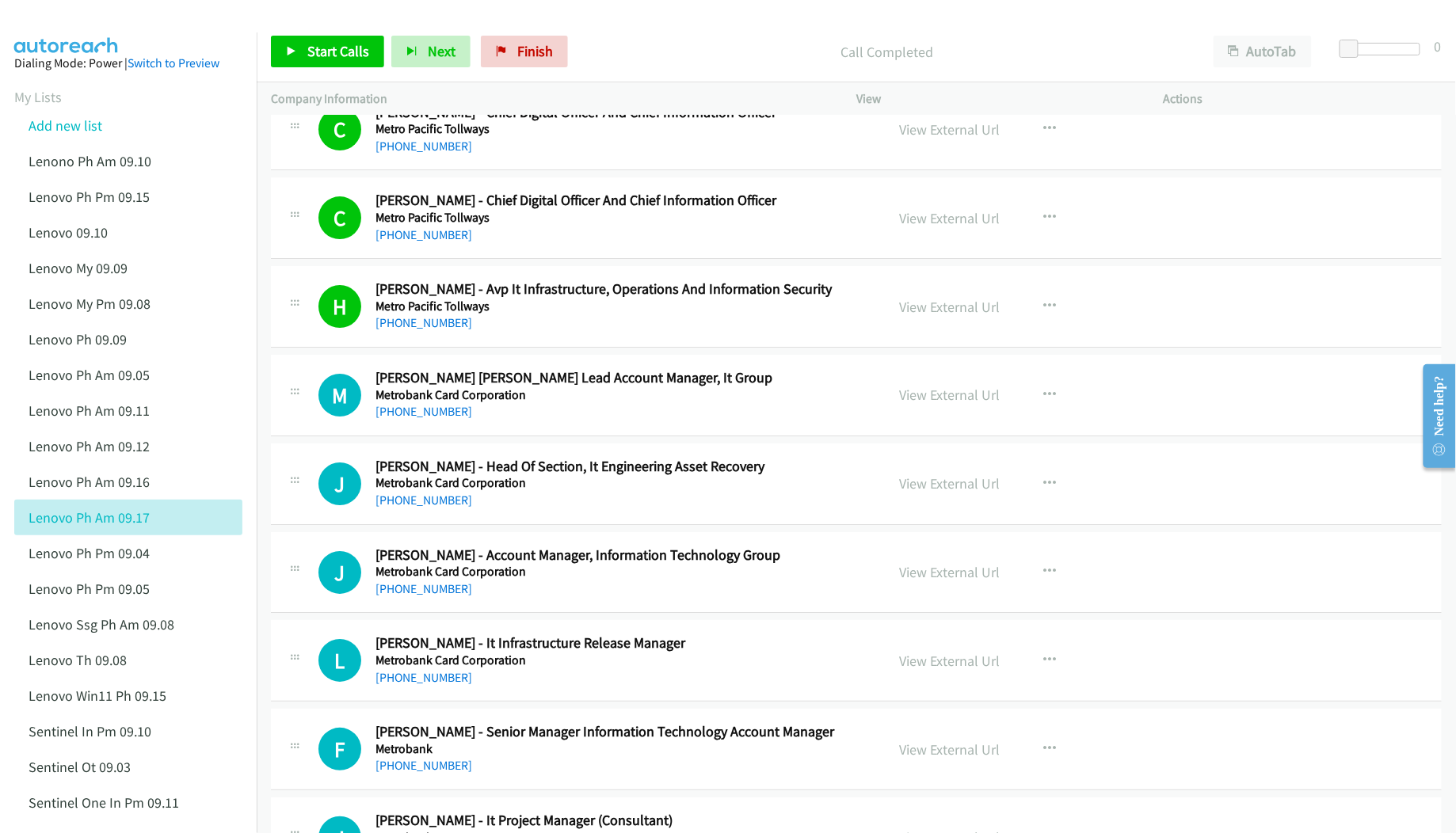
scroll to position [1900, 0]
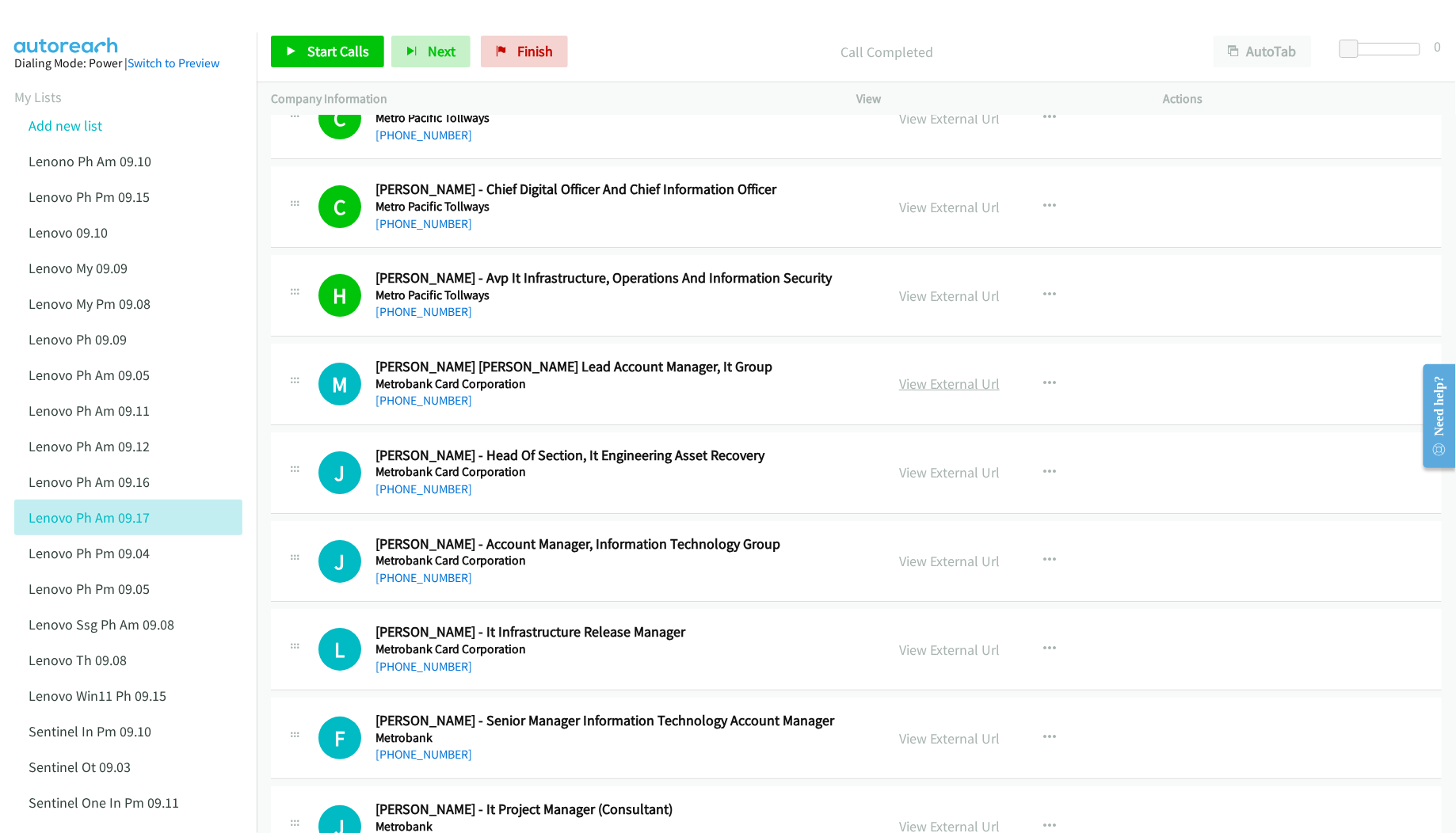
click at [955, 393] on link "View External Url" at bounding box center [949, 384] width 101 height 18
click at [947, 476] on link "View External Url" at bounding box center [949, 472] width 101 height 18
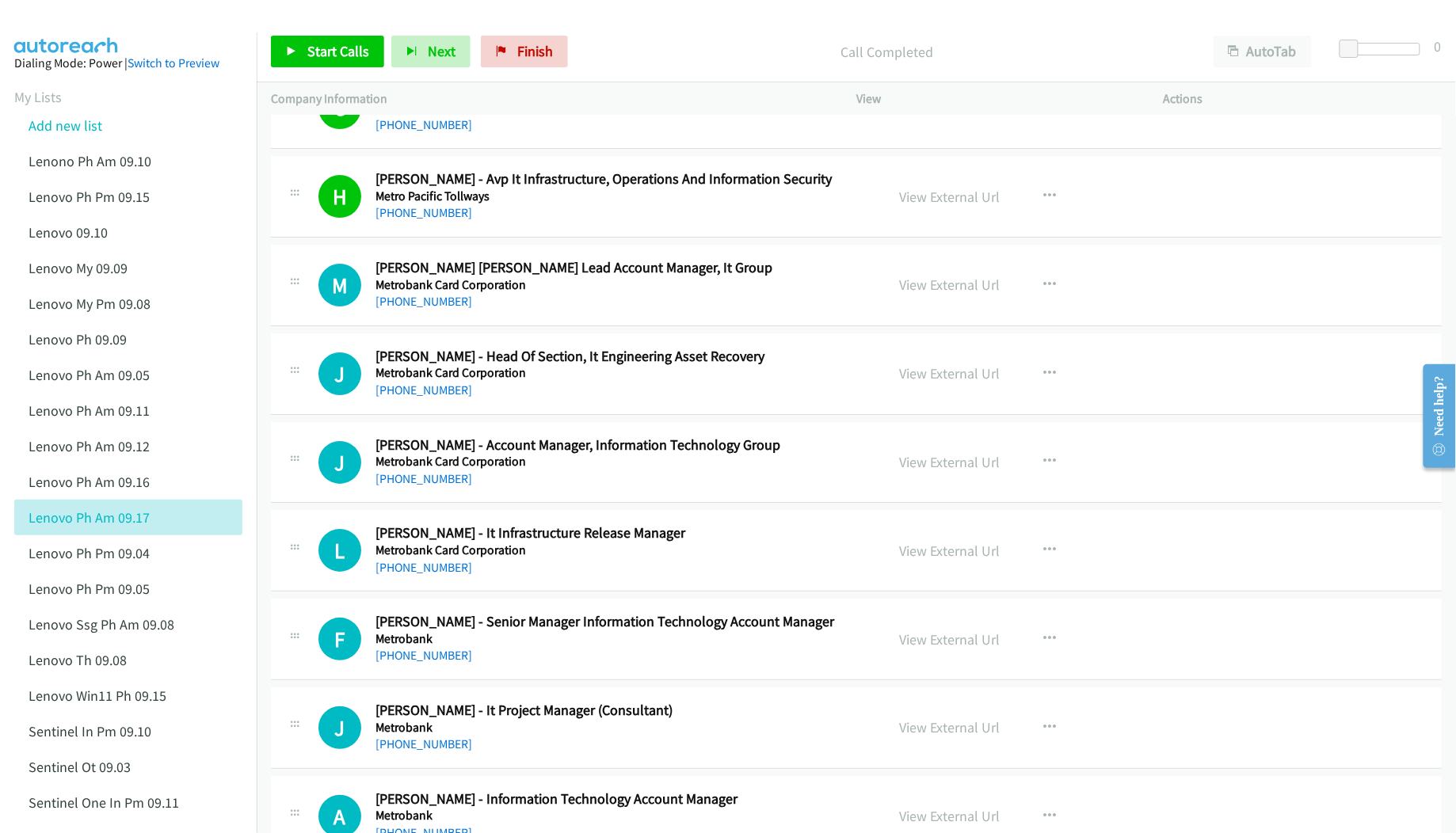
scroll to position [2005, 0]
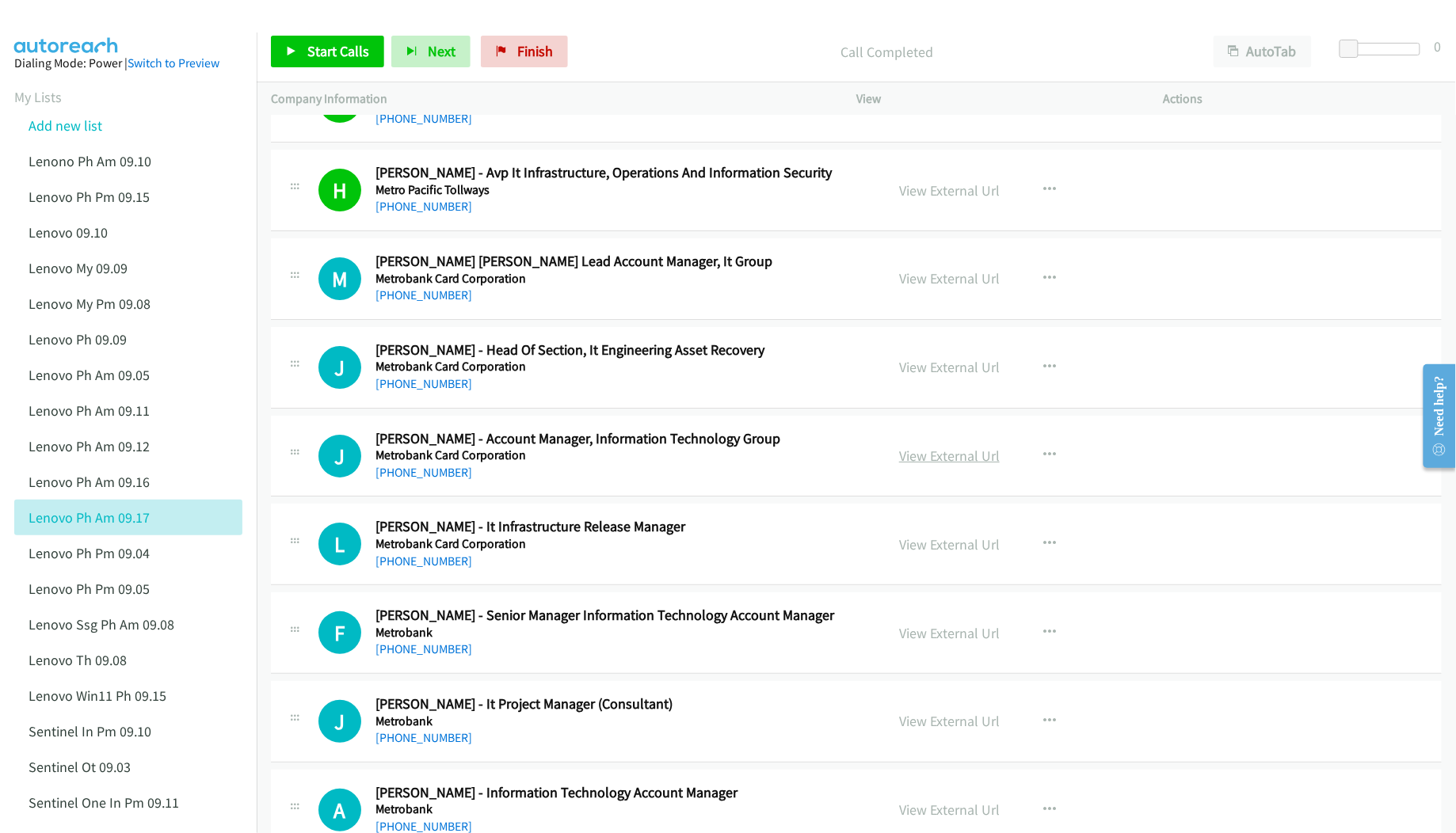
click at [927, 465] on link "View External Url" at bounding box center [949, 456] width 101 height 18
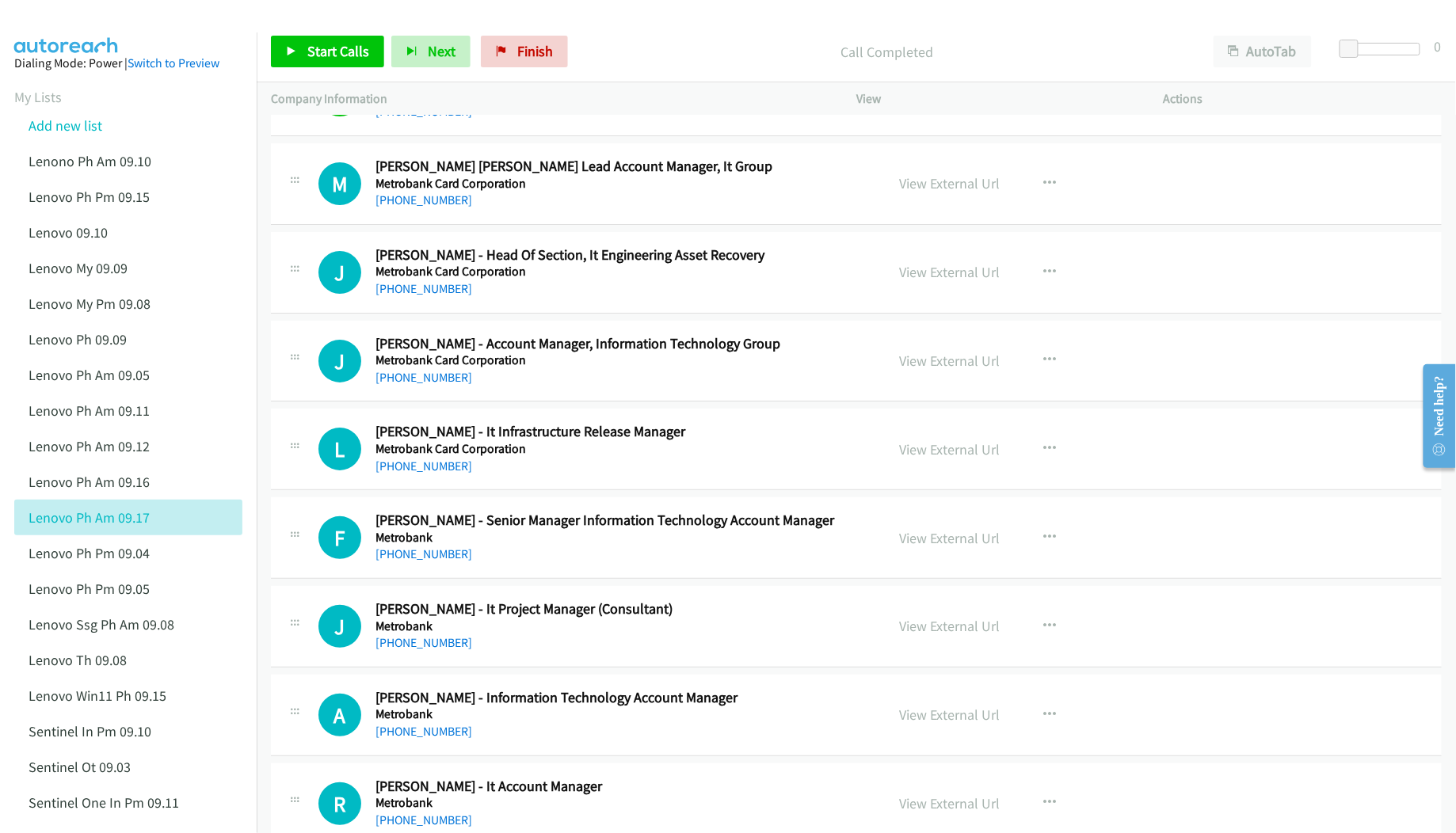
scroll to position [2111, 0]
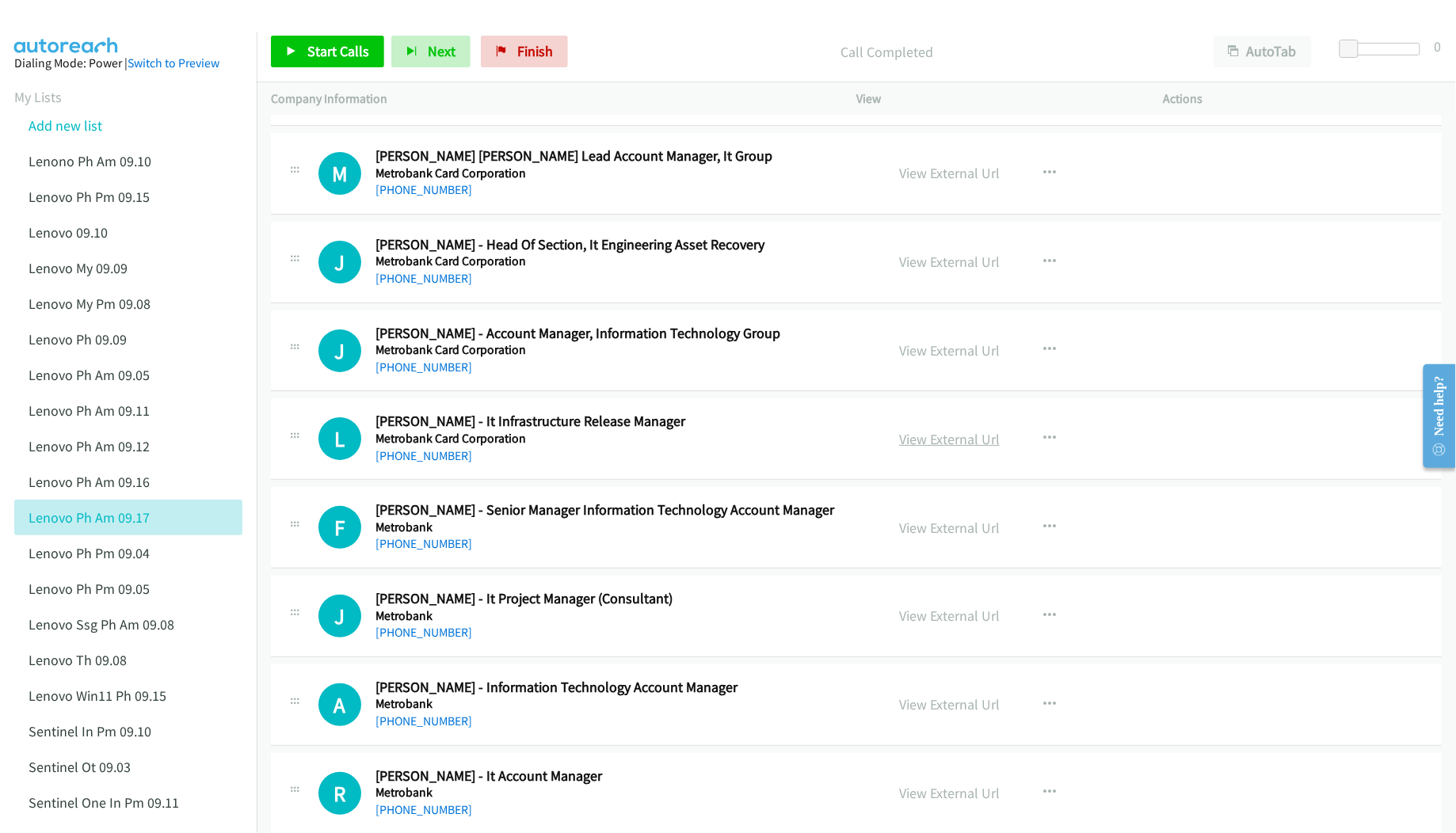
click at [939, 448] on link "View External Url" at bounding box center [949, 439] width 101 height 18
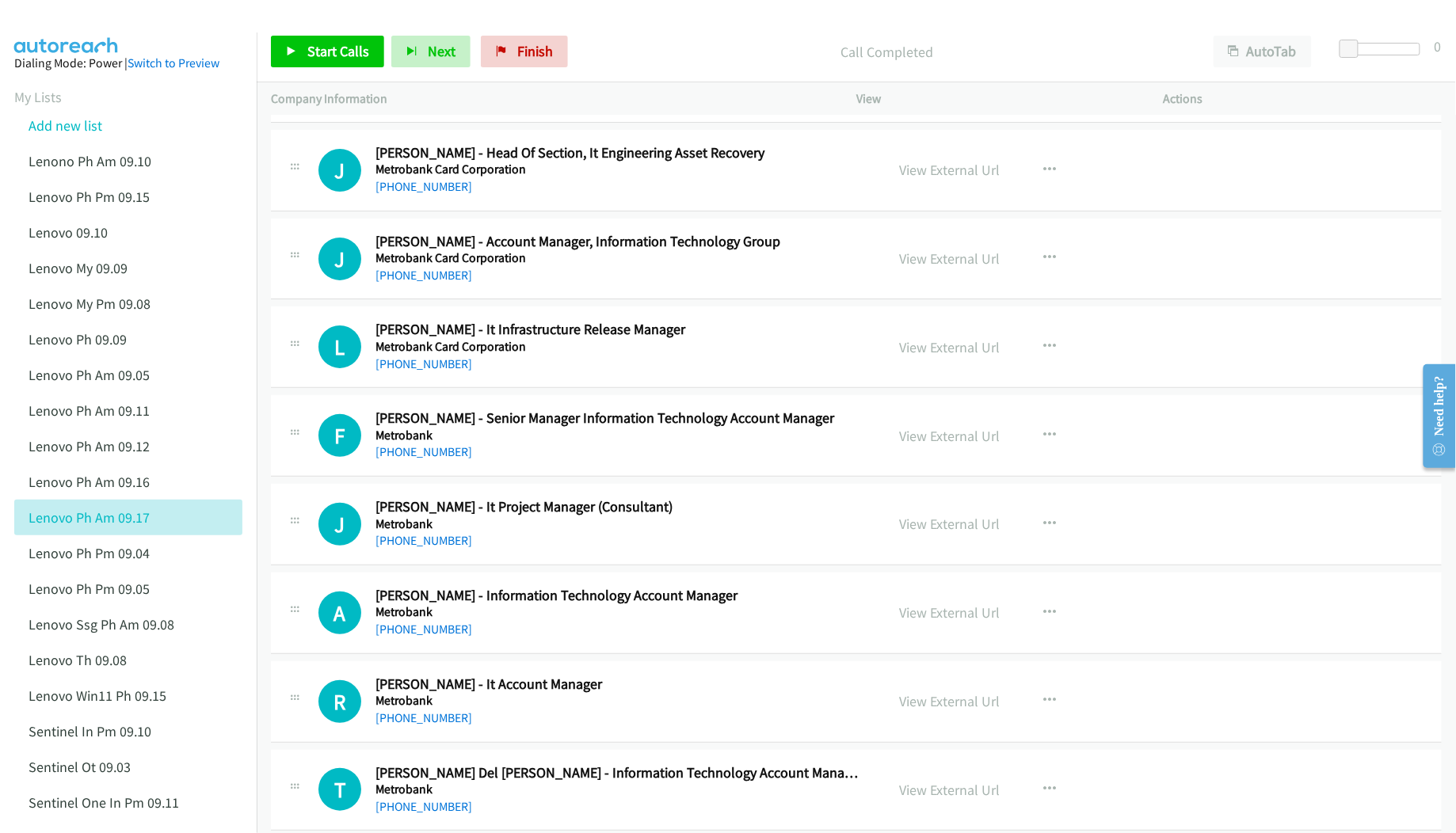
scroll to position [2217, 0]
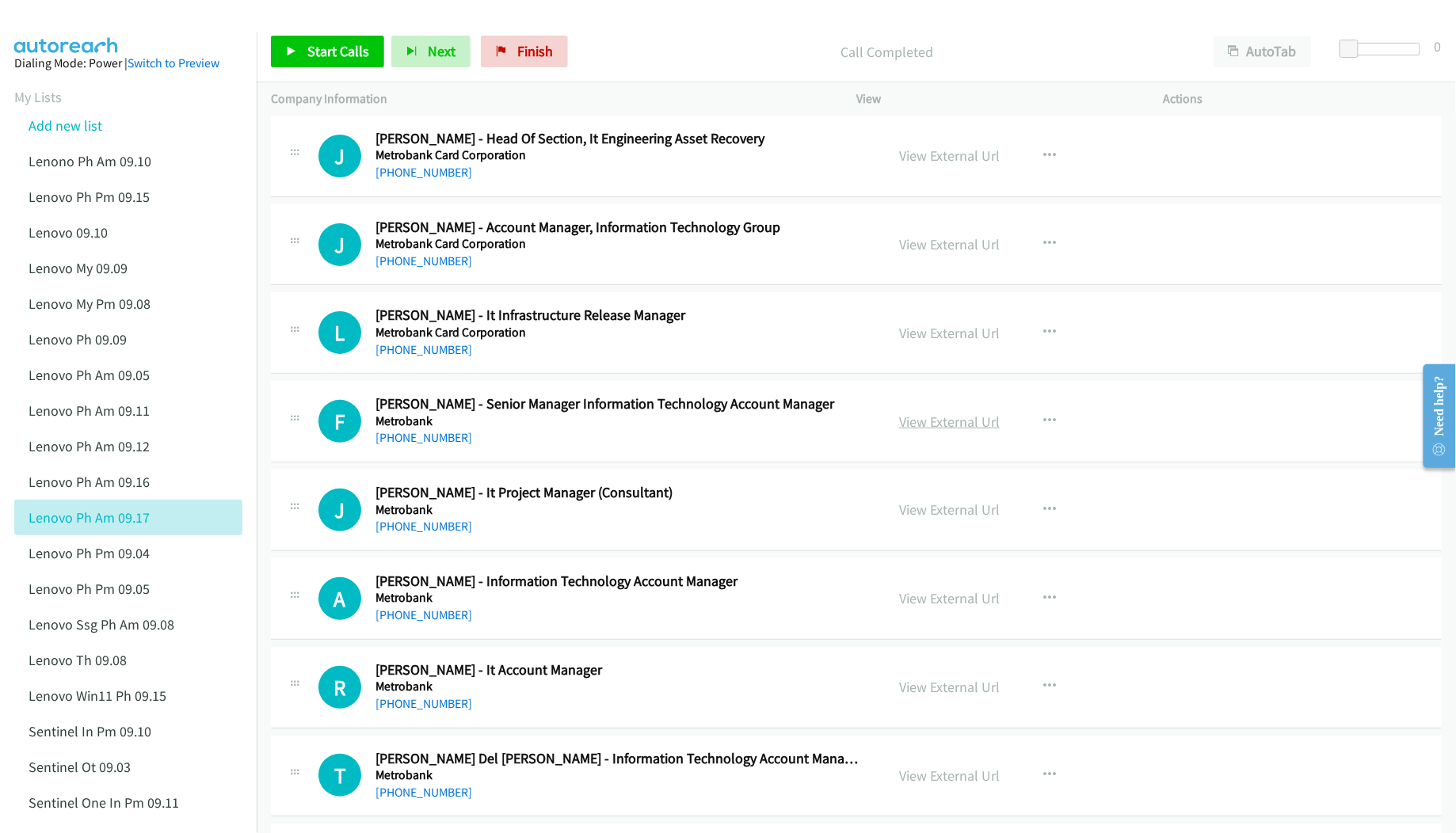
click at [947, 425] on link "View External Url" at bounding box center [949, 422] width 101 height 18
click at [945, 602] on link "View External Url" at bounding box center [949, 598] width 101 height 18
click at [942, 691] on link "View External Url" at bounding box center [949, 687] width 101 height 18
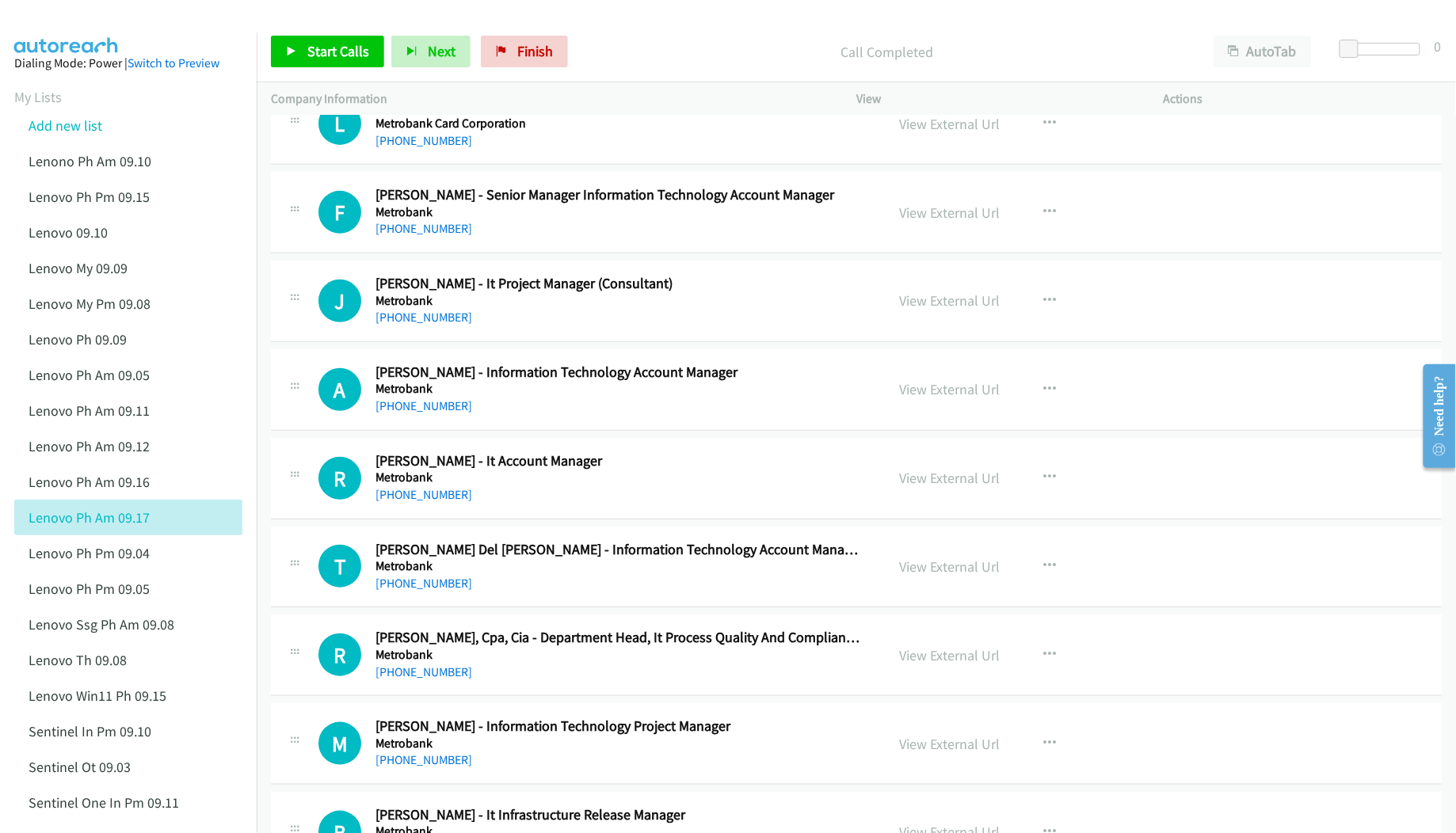
scroll to position [2427, 0]
click at [929, 570] on link "View External Url" at bounding box center [949, 565] width 101 height 18
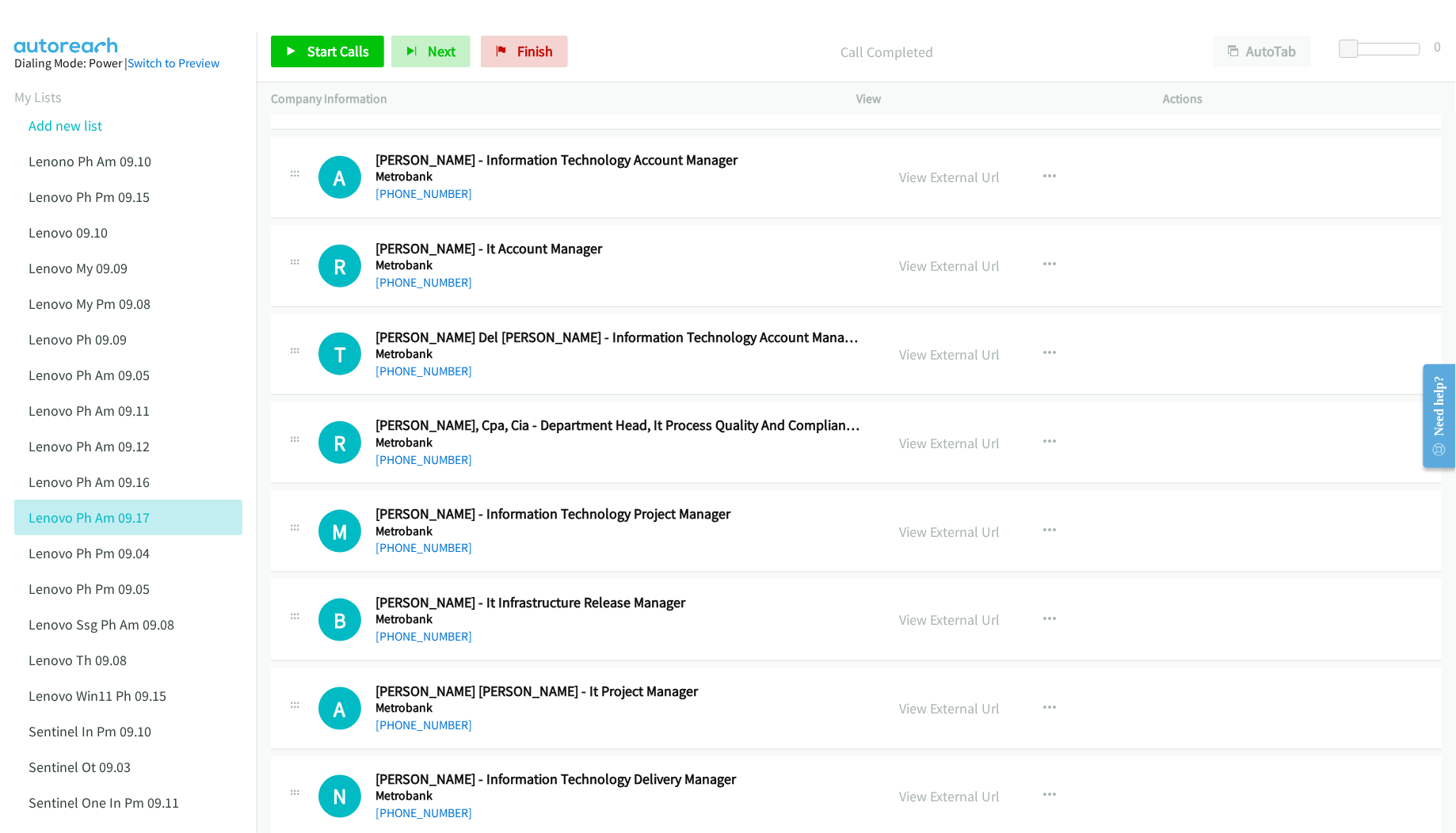
scroll to position [2639, 0]
click at [918, 540] on link "View External Url" at bounding box center [949, 531] width 101 height 18
click at [907, 627] on link "View External Url" at bounding box center [949, 619] width 101 height 18
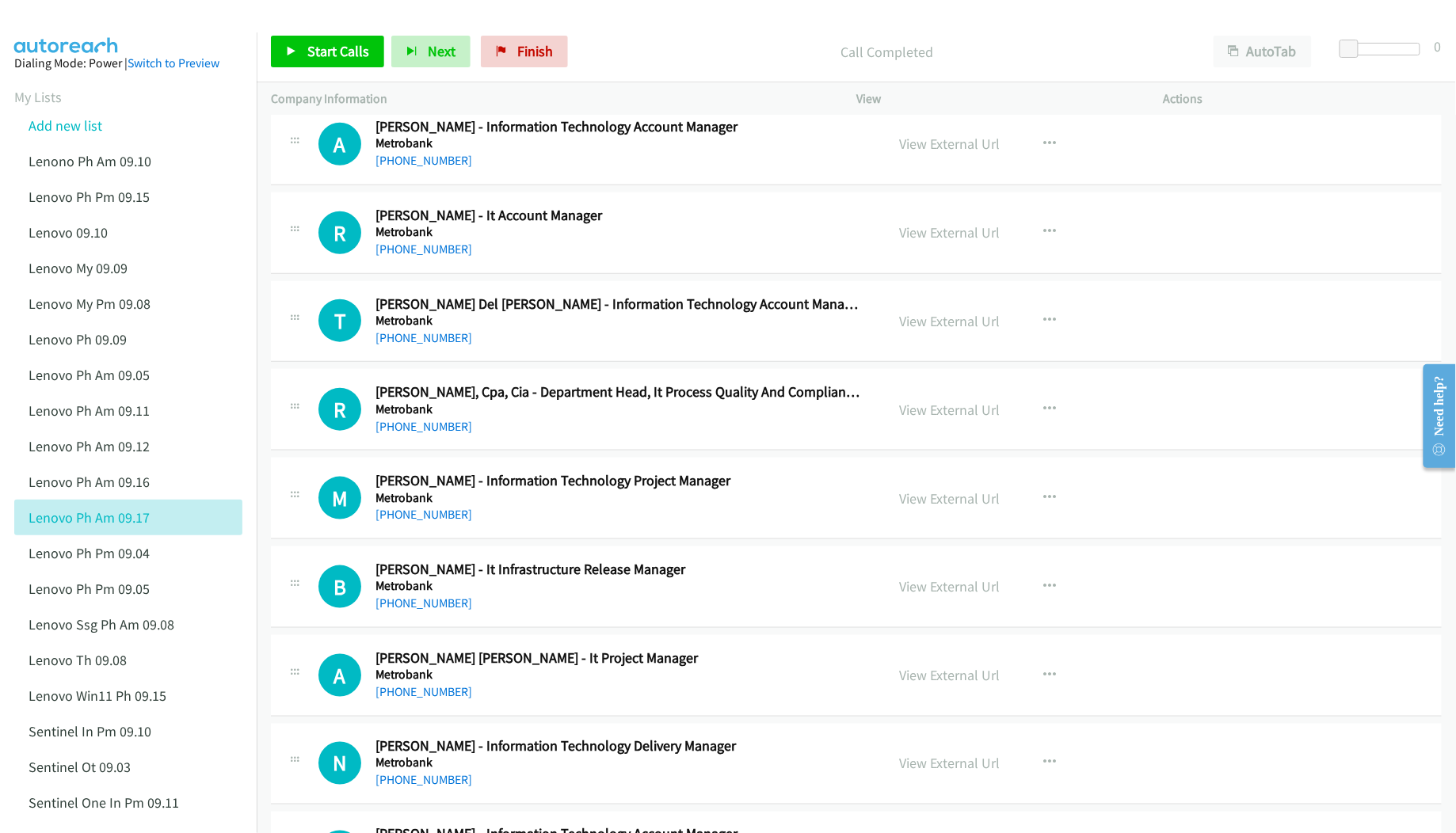
scroll to position [2850, 0]
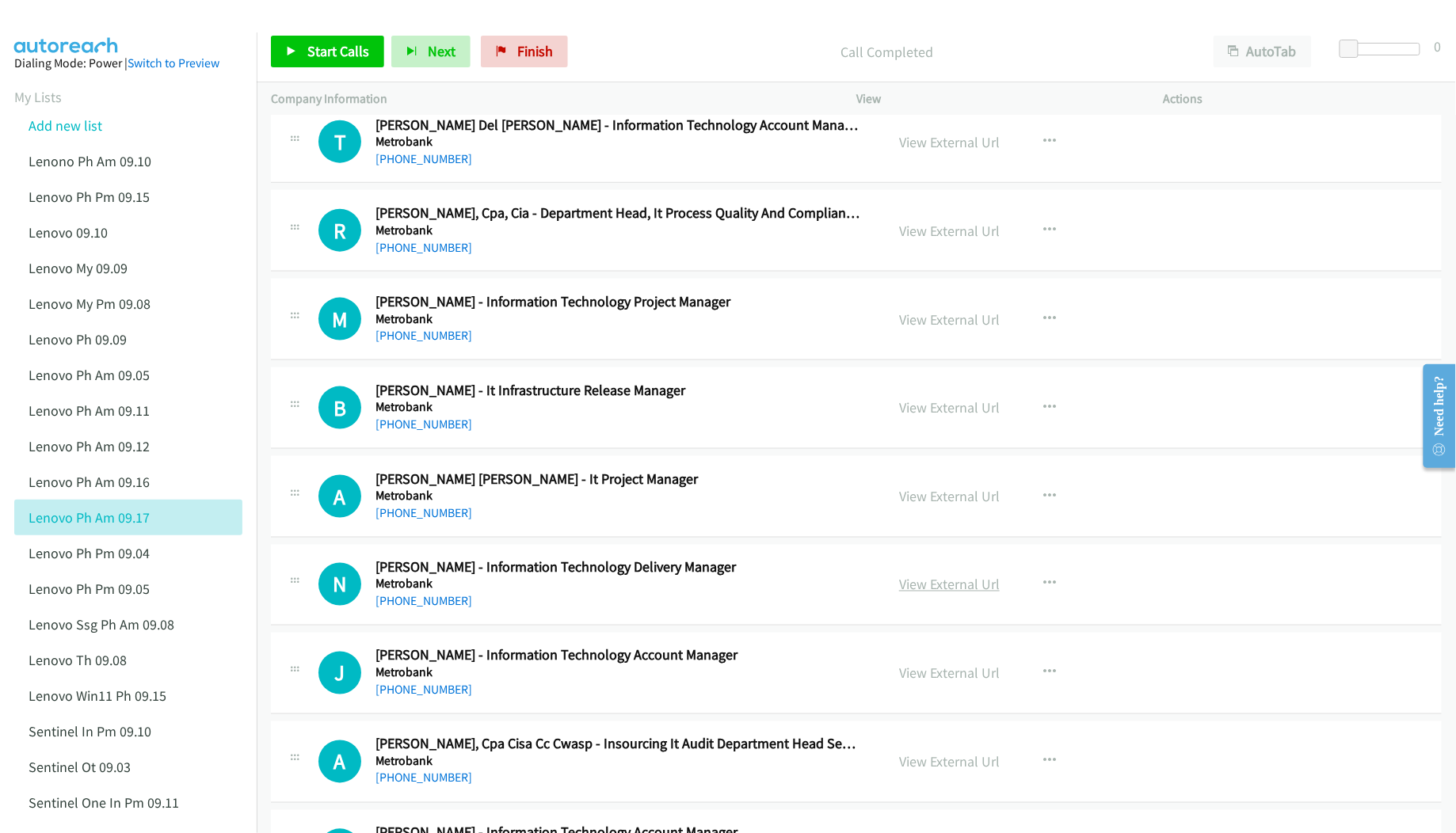
click at [943, 594] on link "View External Url" at bounding box center [949, 585] width 101 height 18
click at [911, 675] on link "View External Url" at bounding box center [949, 673] width 101 height 18
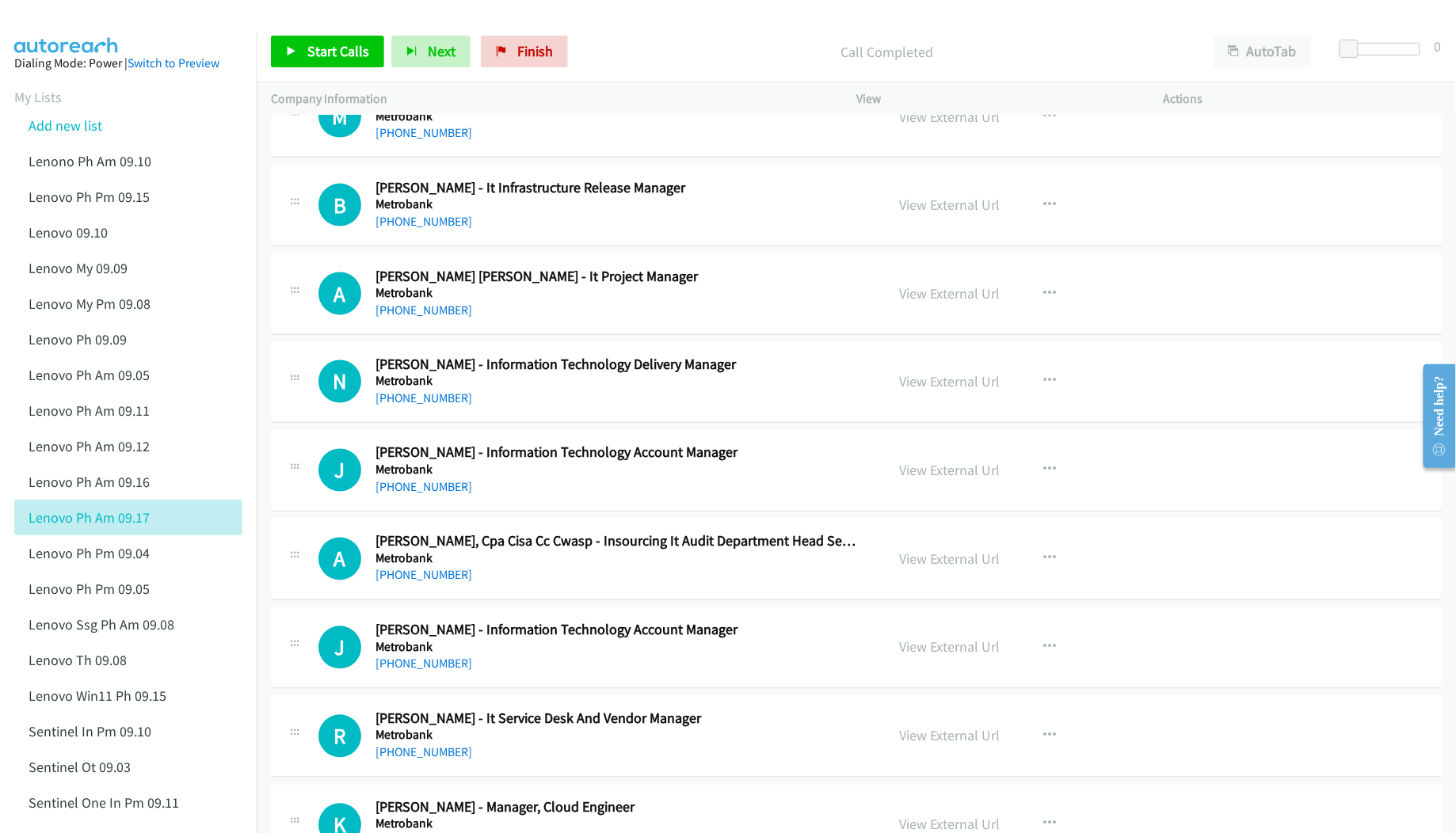
scroll to position [3060, 0]
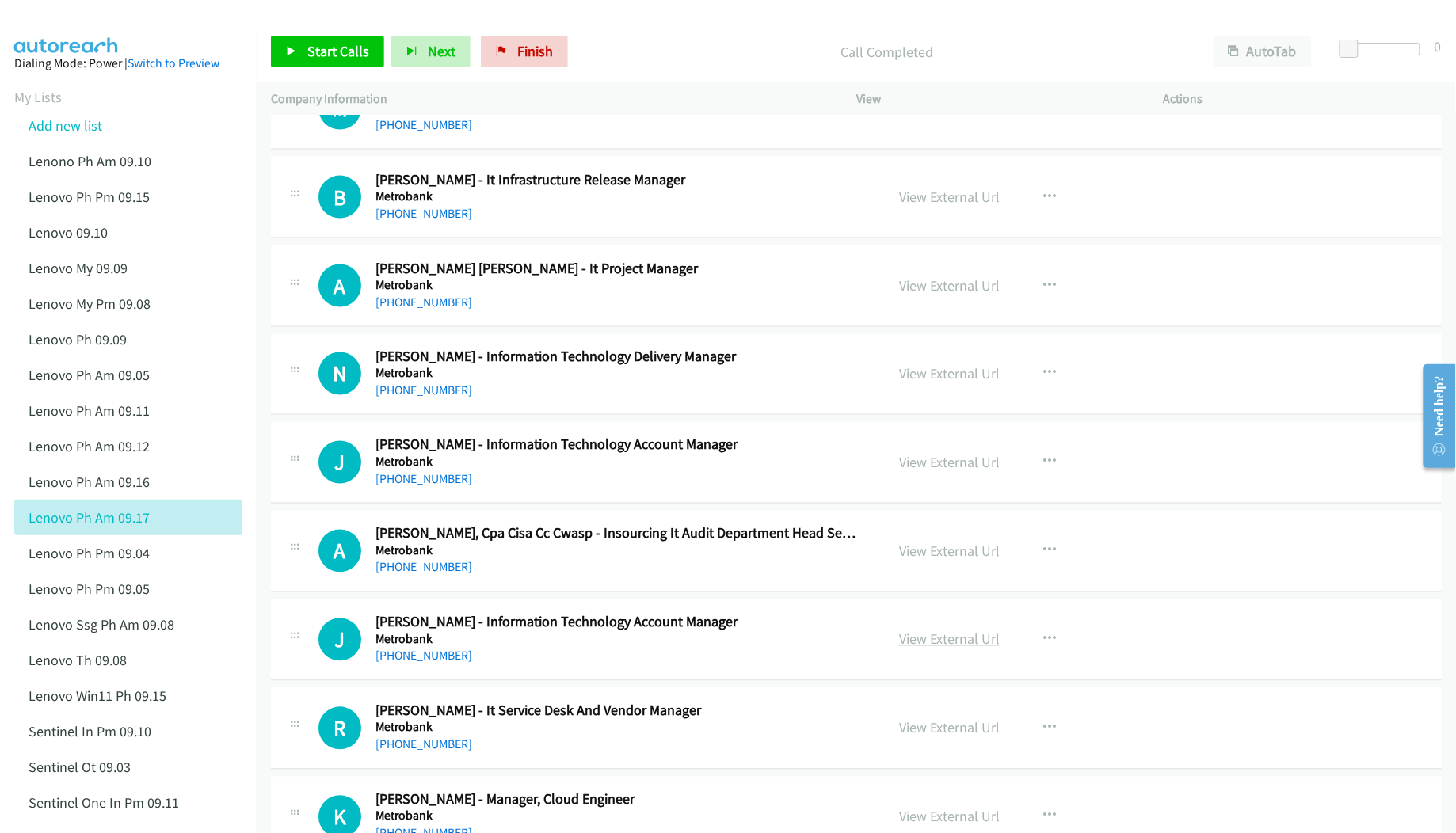
click at [940, 648] on link "View External Url" at bounding box center [949, 640] width 101 height 18
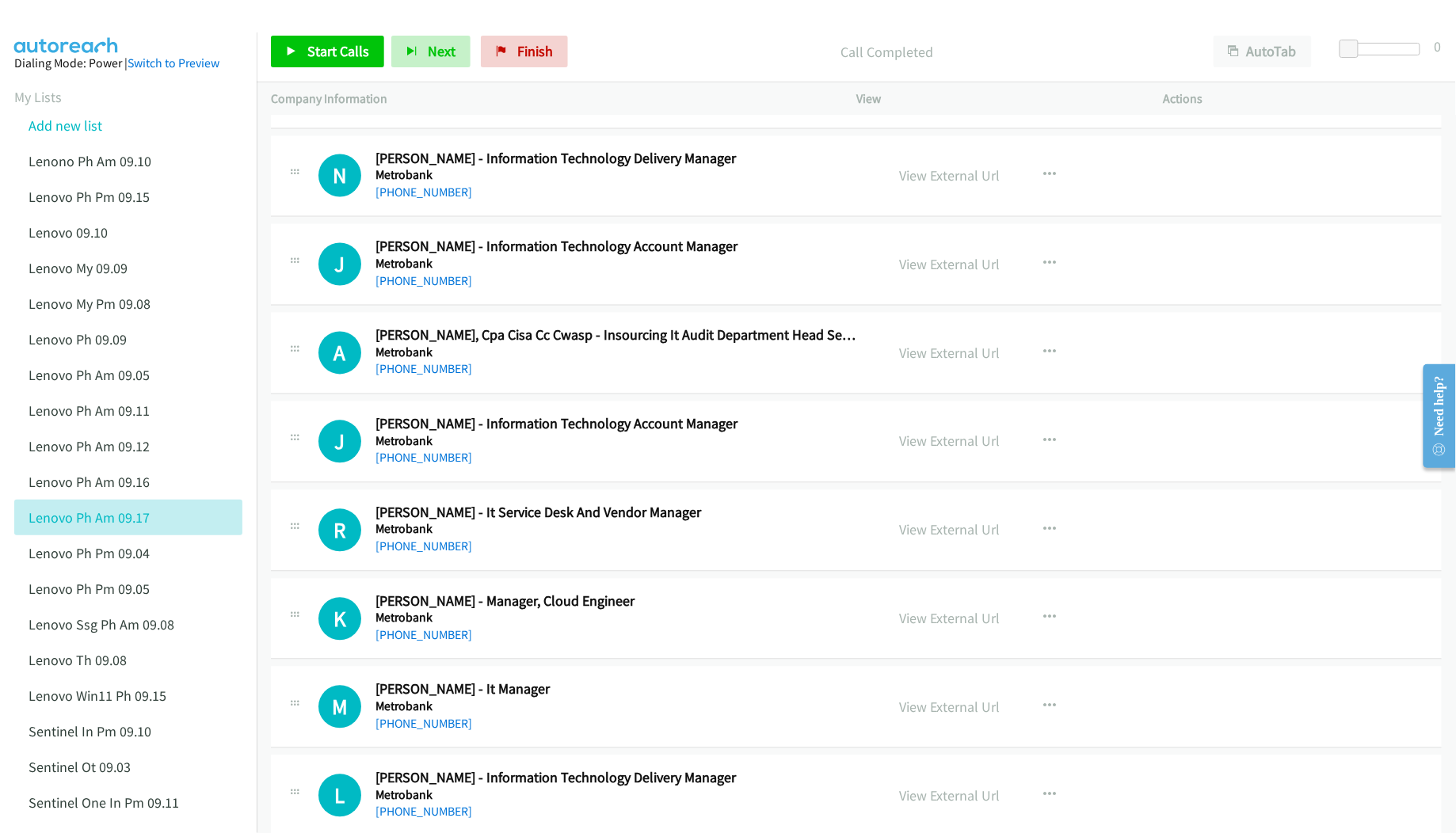
scroll to position [3272, 0]
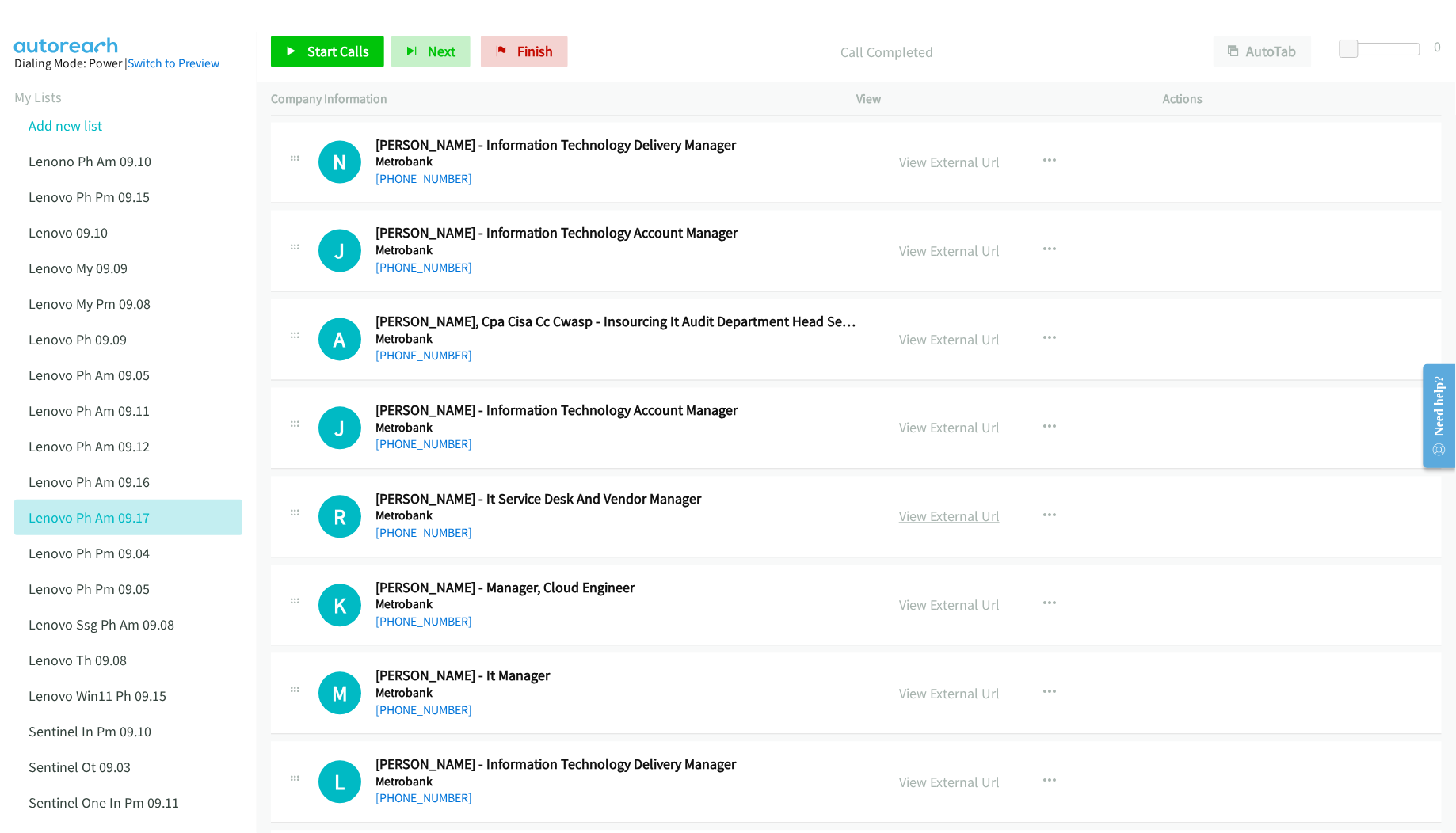
click at [939, 526] on link "View External Url" at bounding box center [949, 517] width 101 height 18
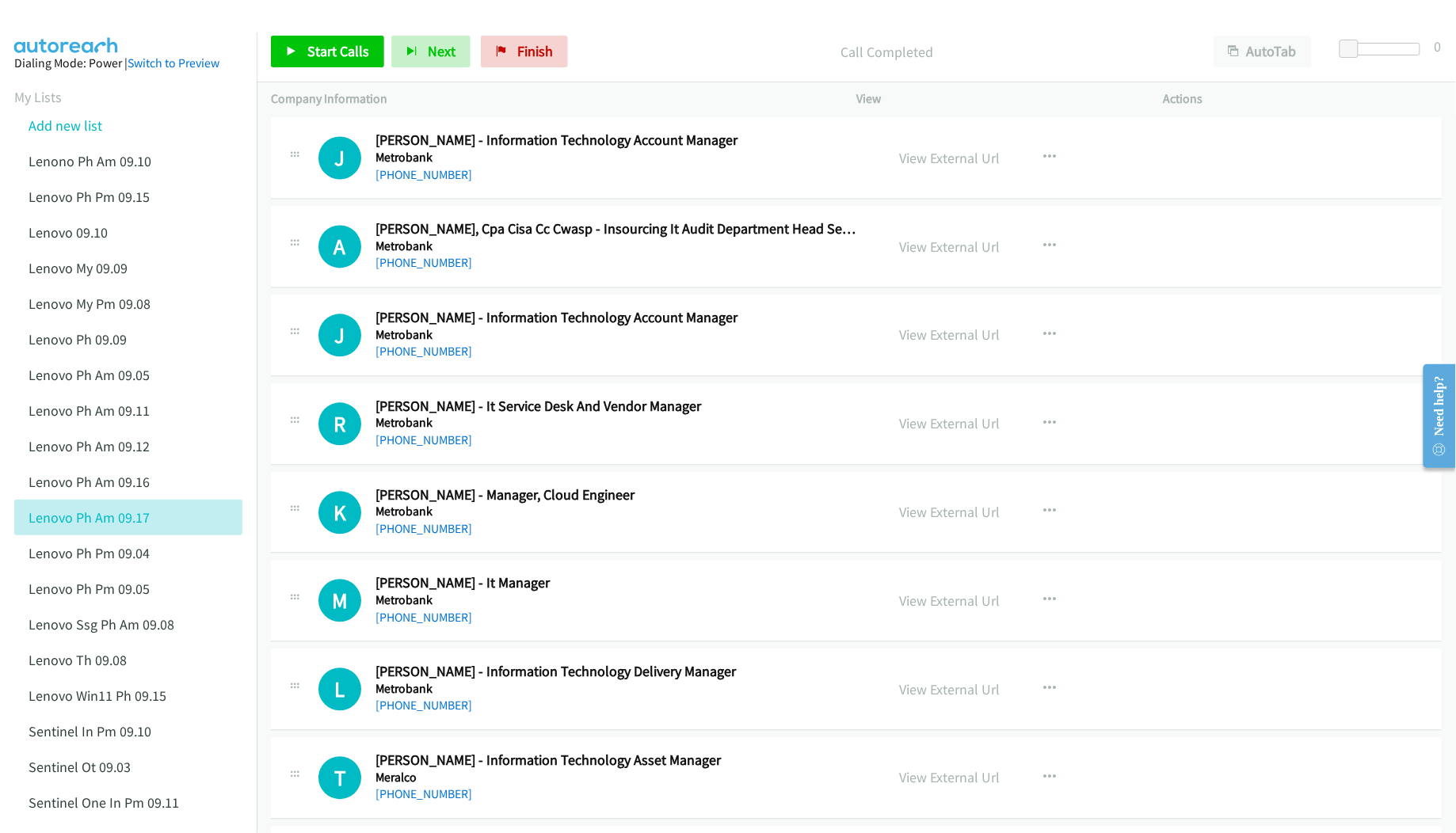
scroll to position [3377, 0]
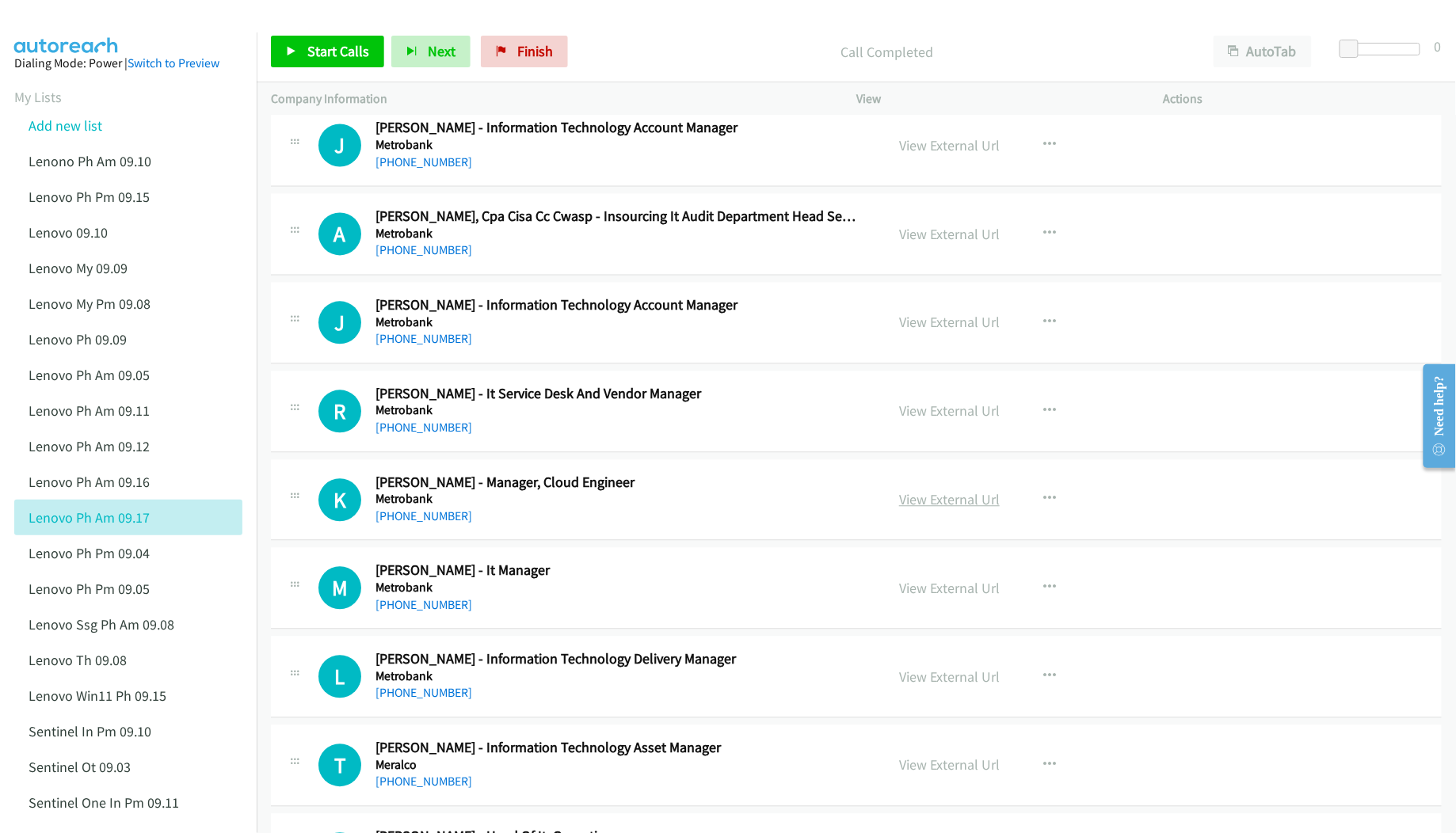
click at [932, 509] on link "View External Url" at bounding box center [949, 500] width 101 height 18
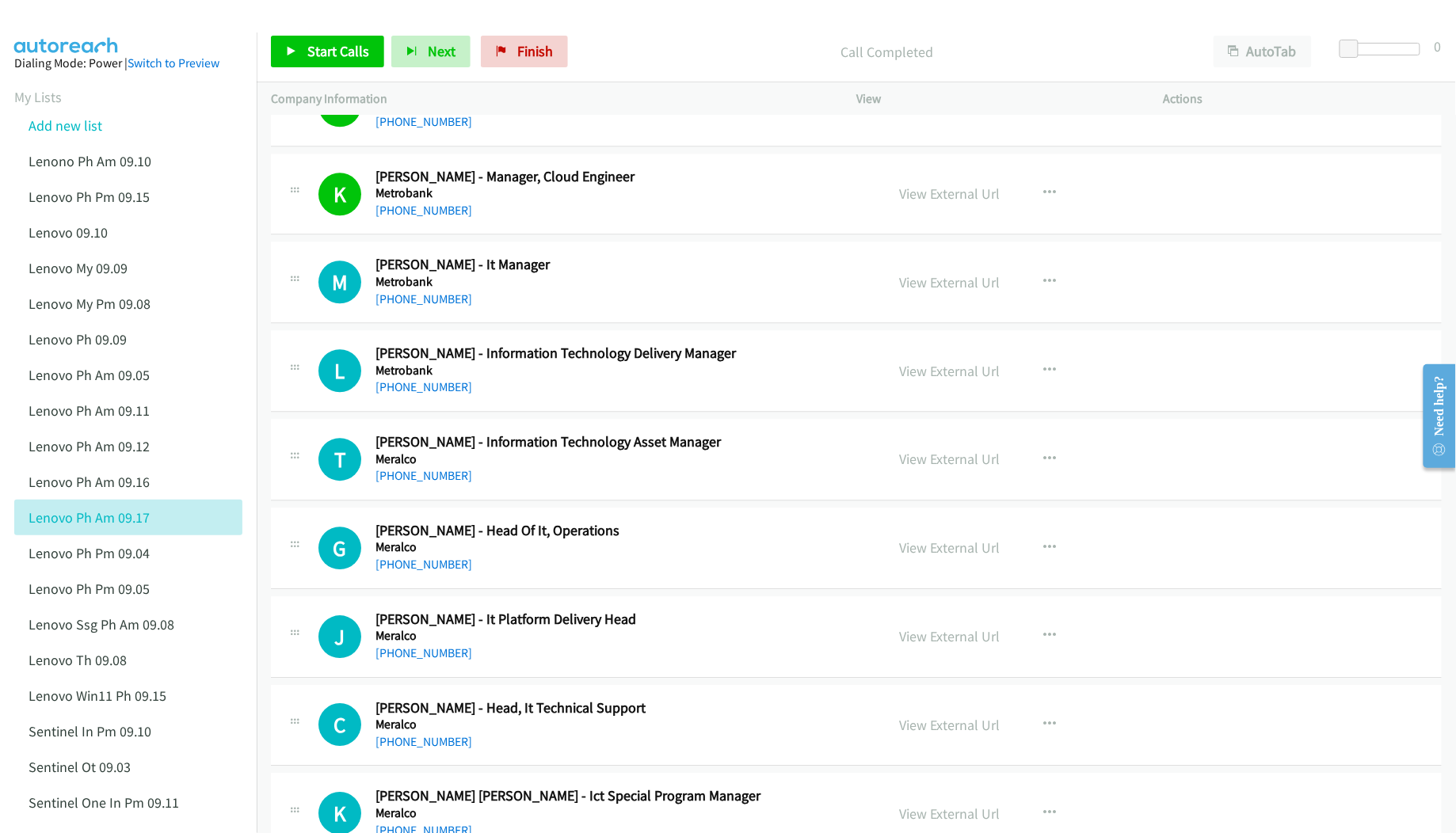
scroll to position [3693, 0]
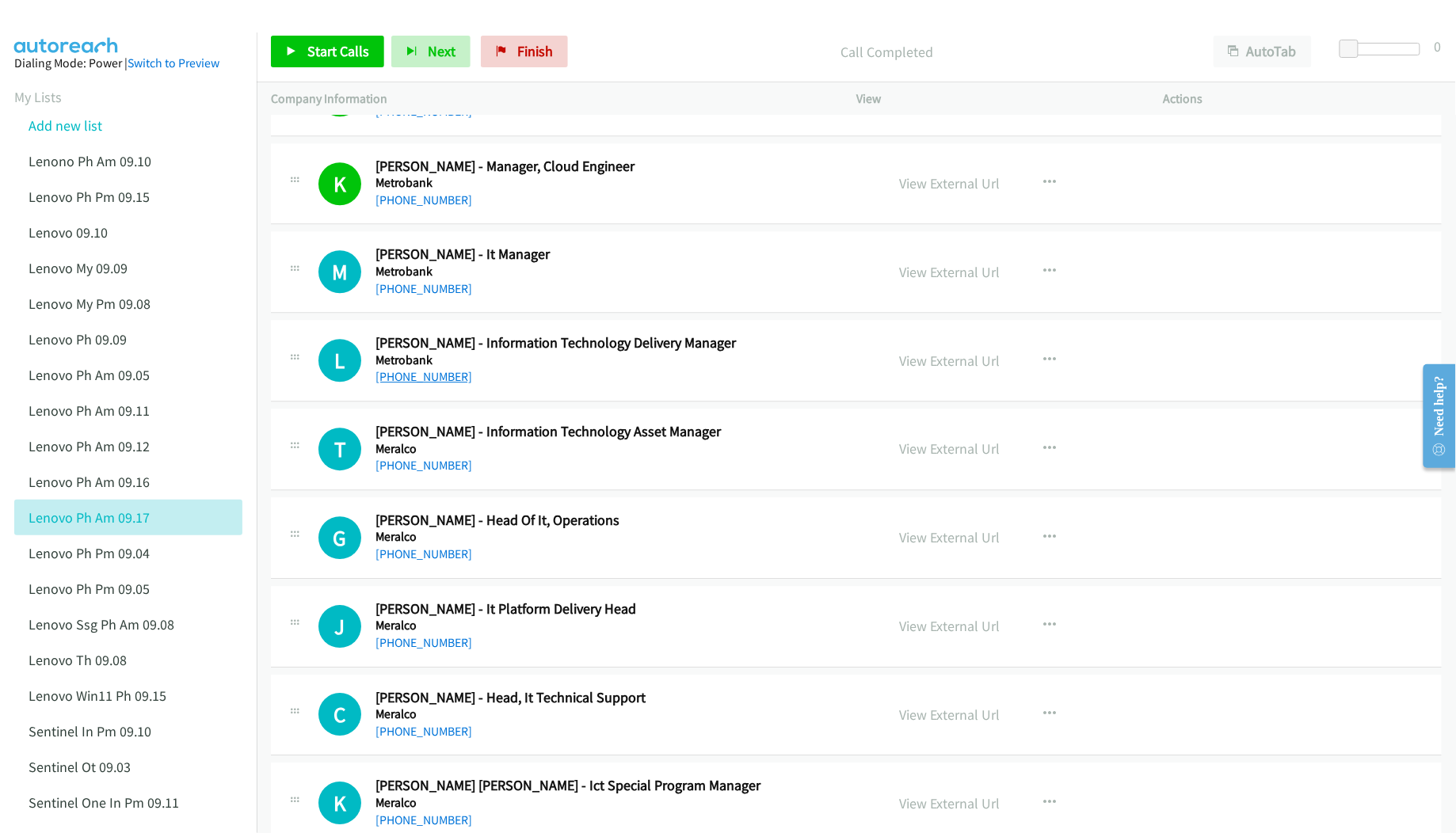
click at [394, 384] on link "+63 917 821 9037" at bounding box center [424, 376] width 96 height 15
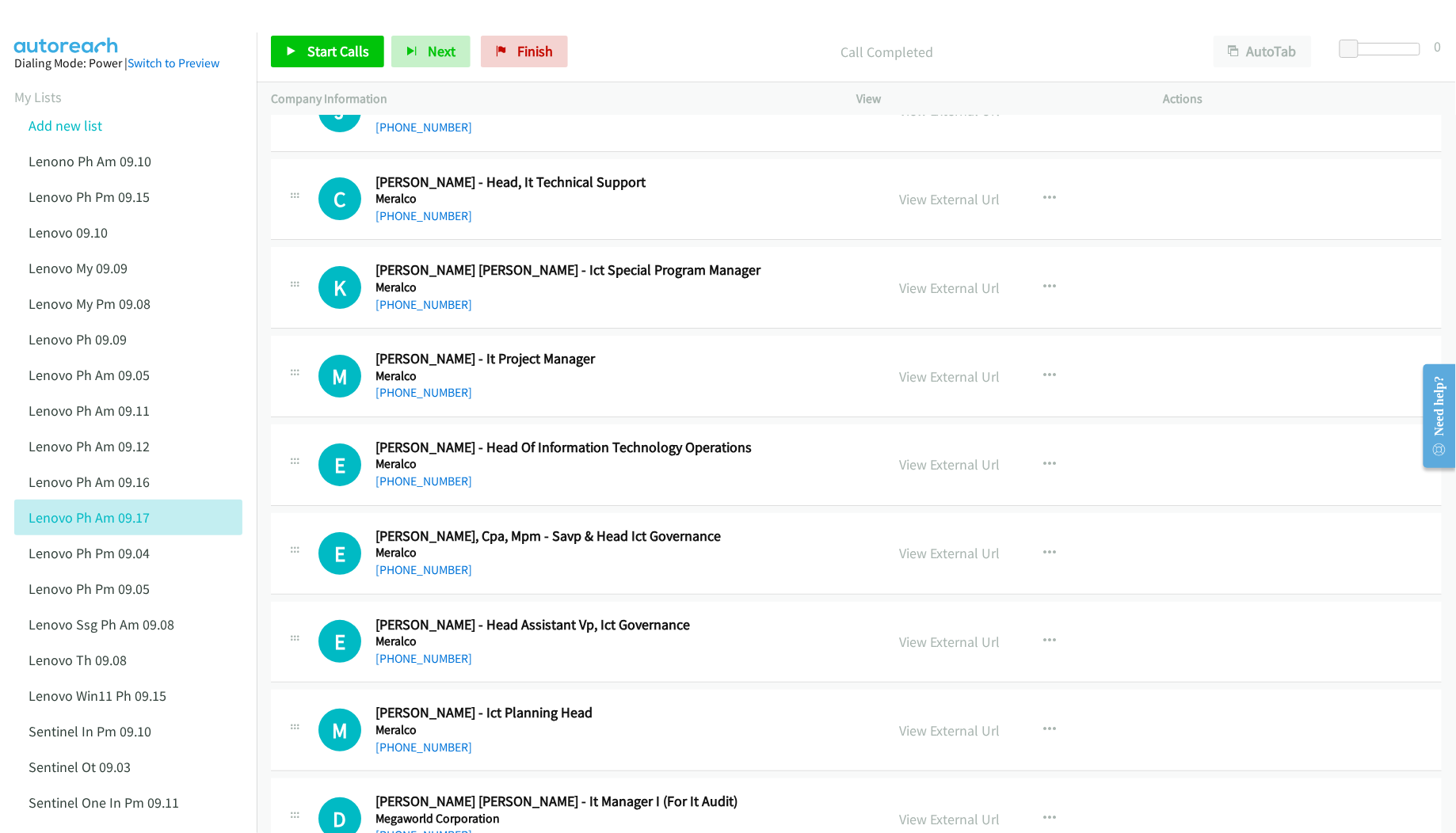
scroll to position [4222, 0]
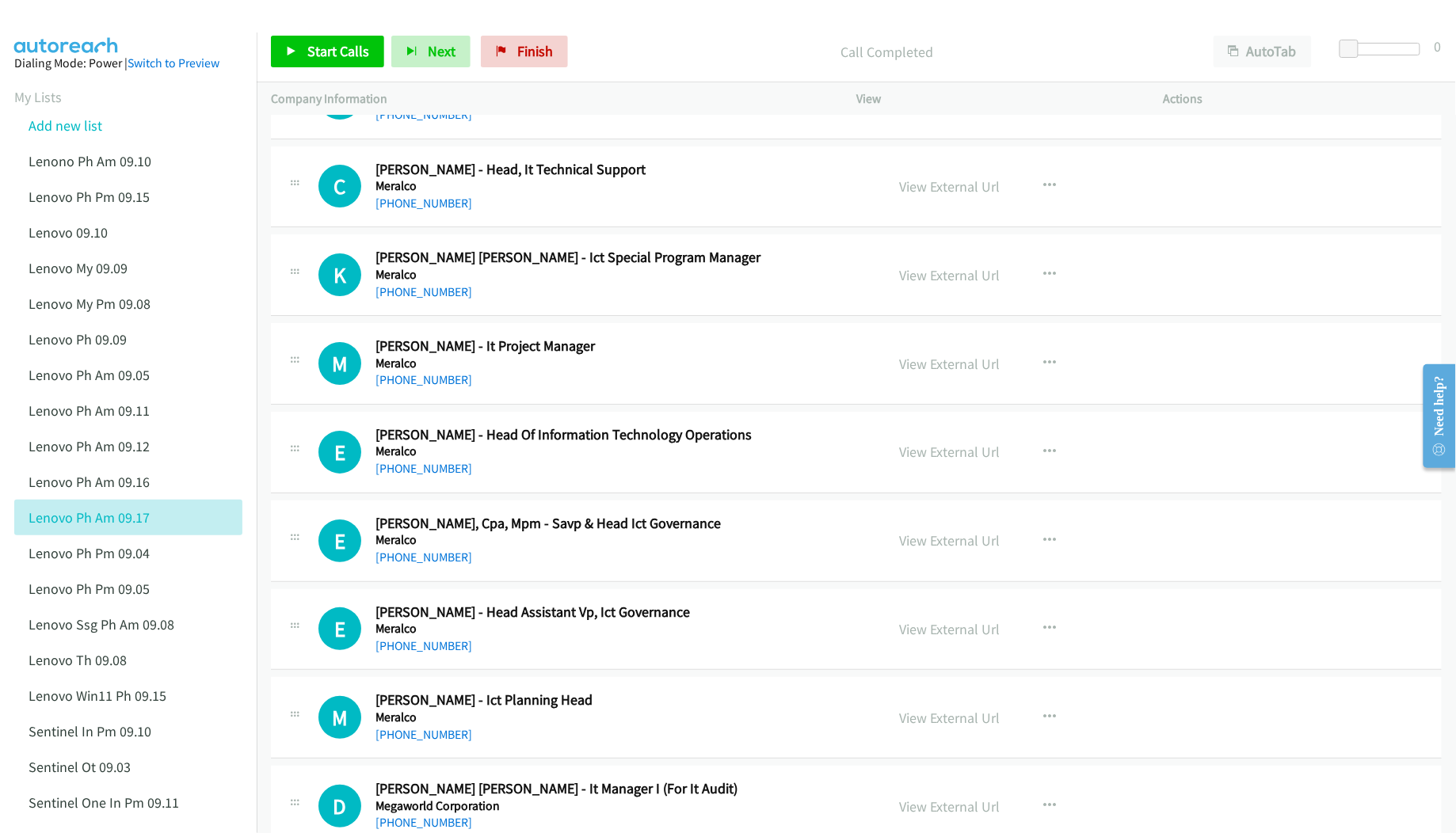
click at [427, 478] on div "+63 920 938 5150" at bounding box center [619, 469] width 487 height 19
click at [433, 476] on link "+63 920 938 5150" at bounding box center [424, 468] width 96 height 15
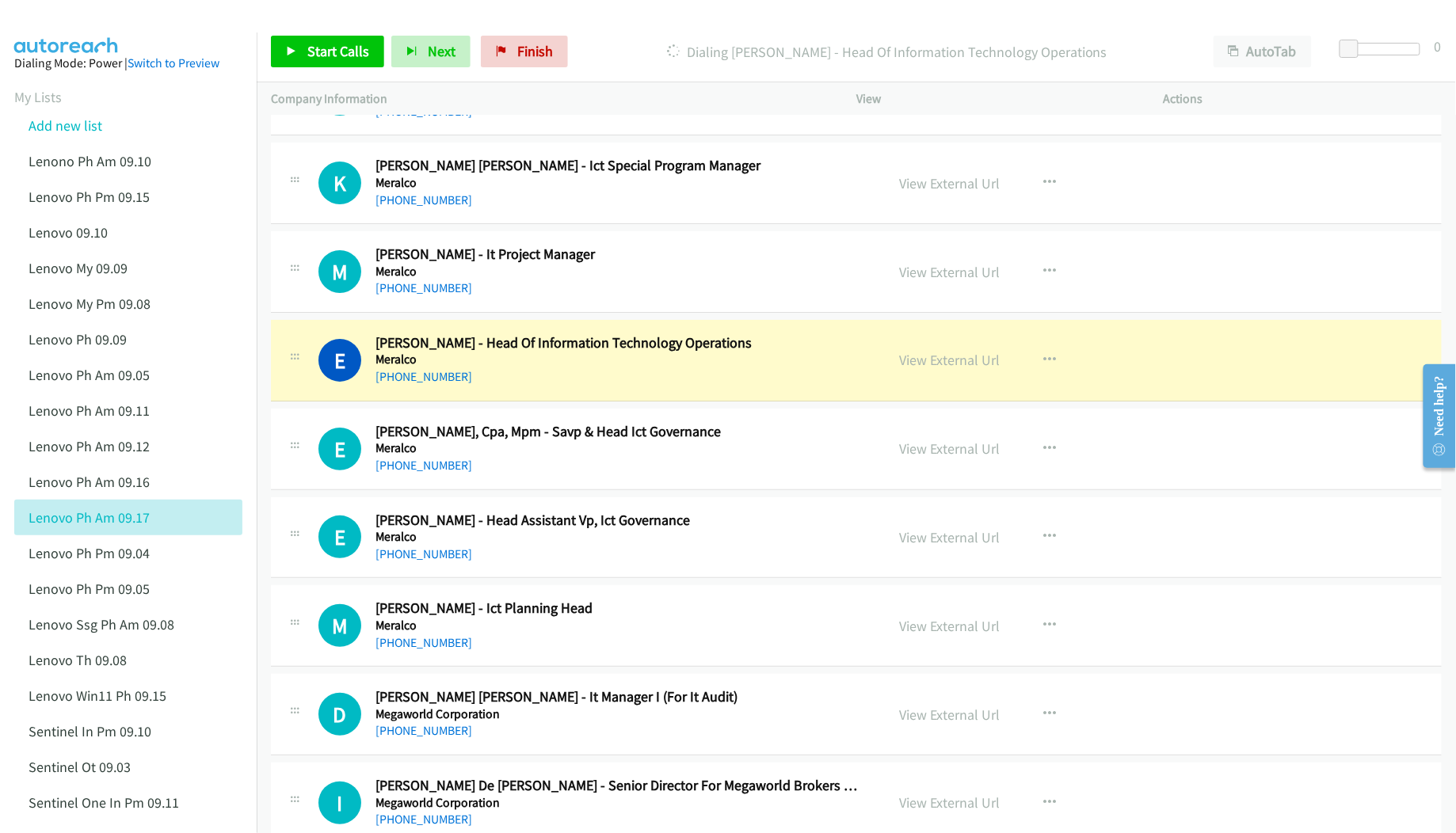
scroll to position [4327, 0]
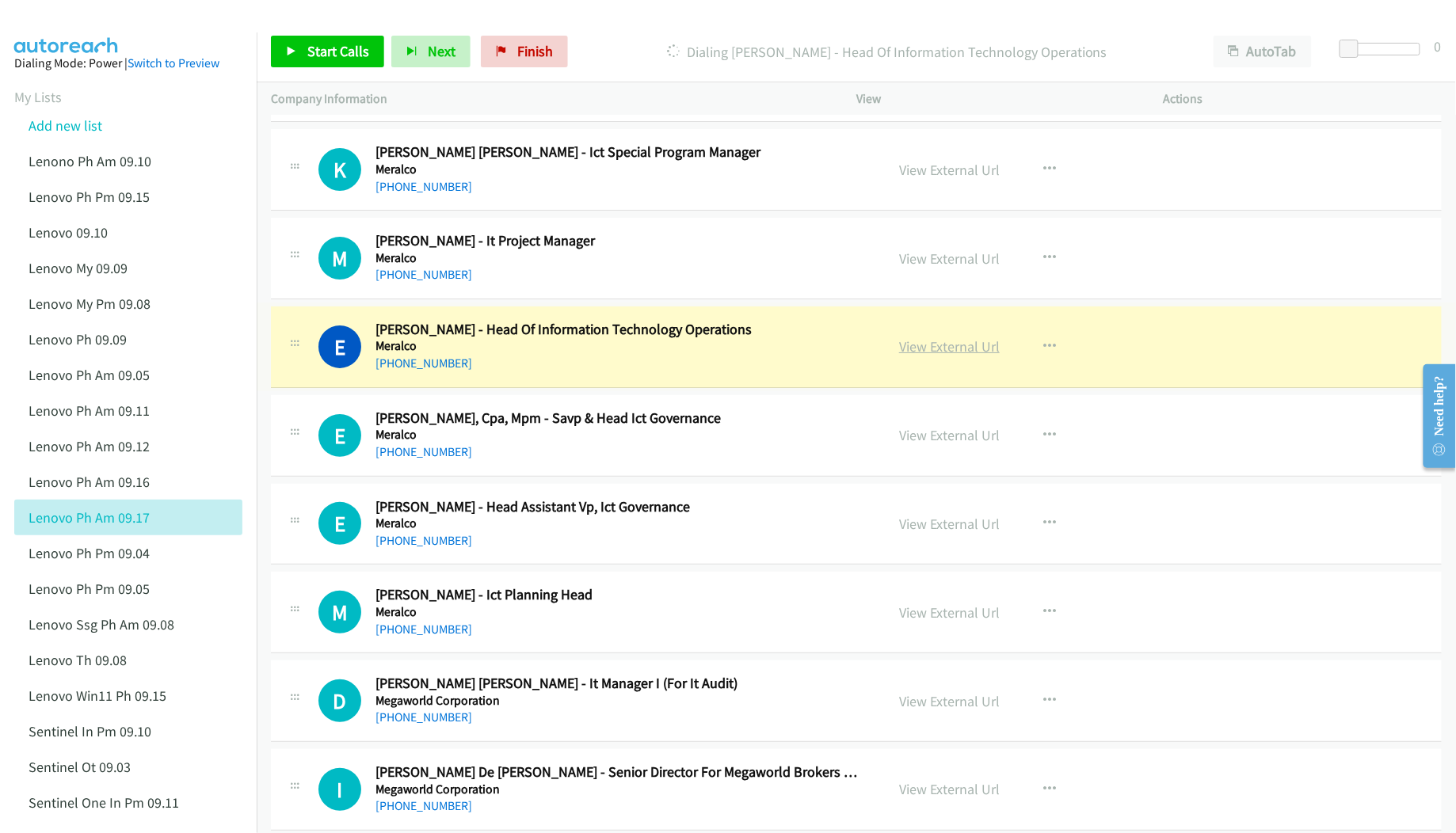
click at [932, 355] on link "View External Url" at bounding box center [949, 347] width 101 height 18
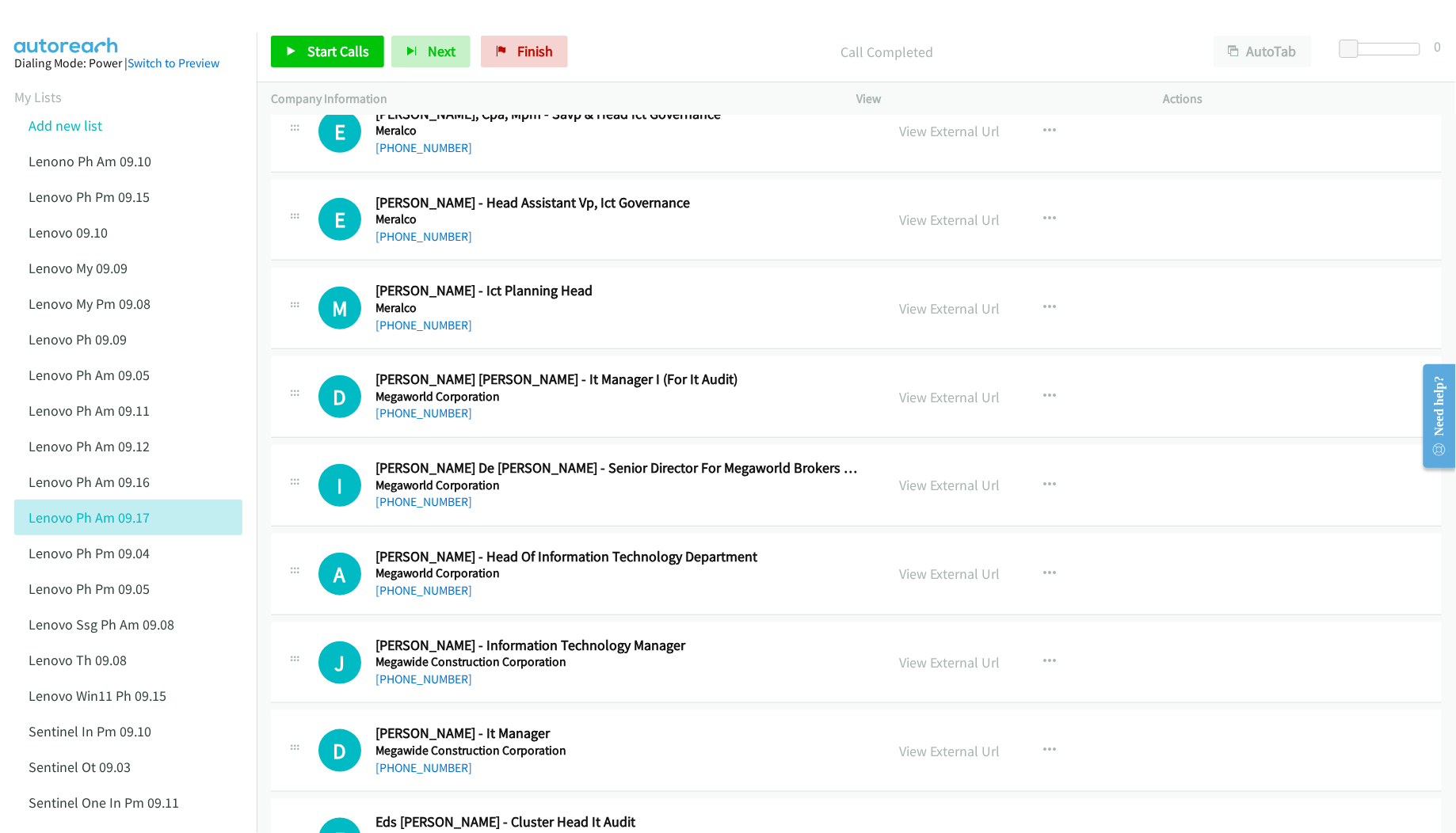
scroll to position [4644, 0]
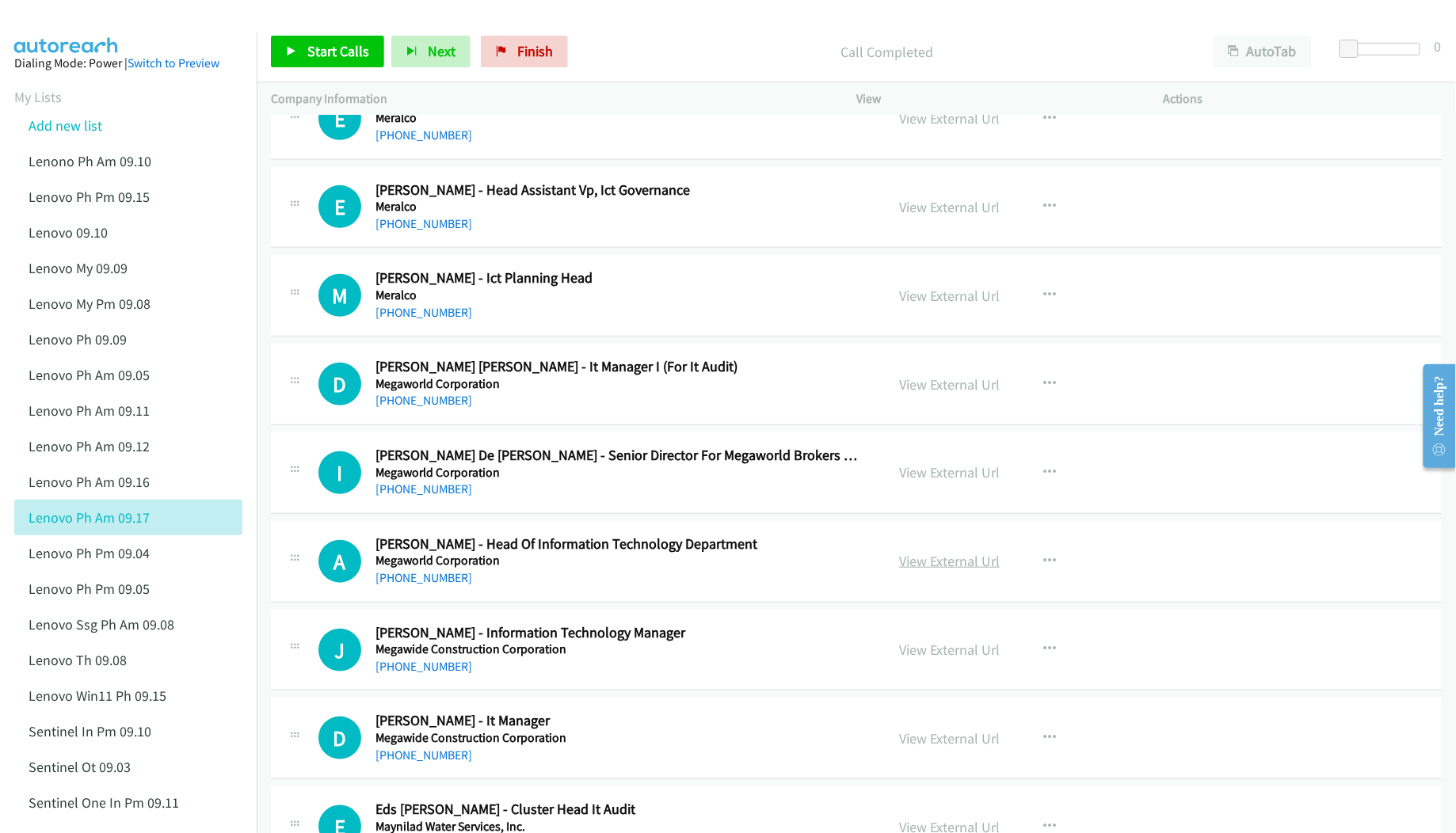
click at [943, 570] on link "View External Url" at bounding box center [949, 561] width 101 height 18
click at [919, 658] on link "View External Url" at bounding box center [949, 650] width 101 height 18
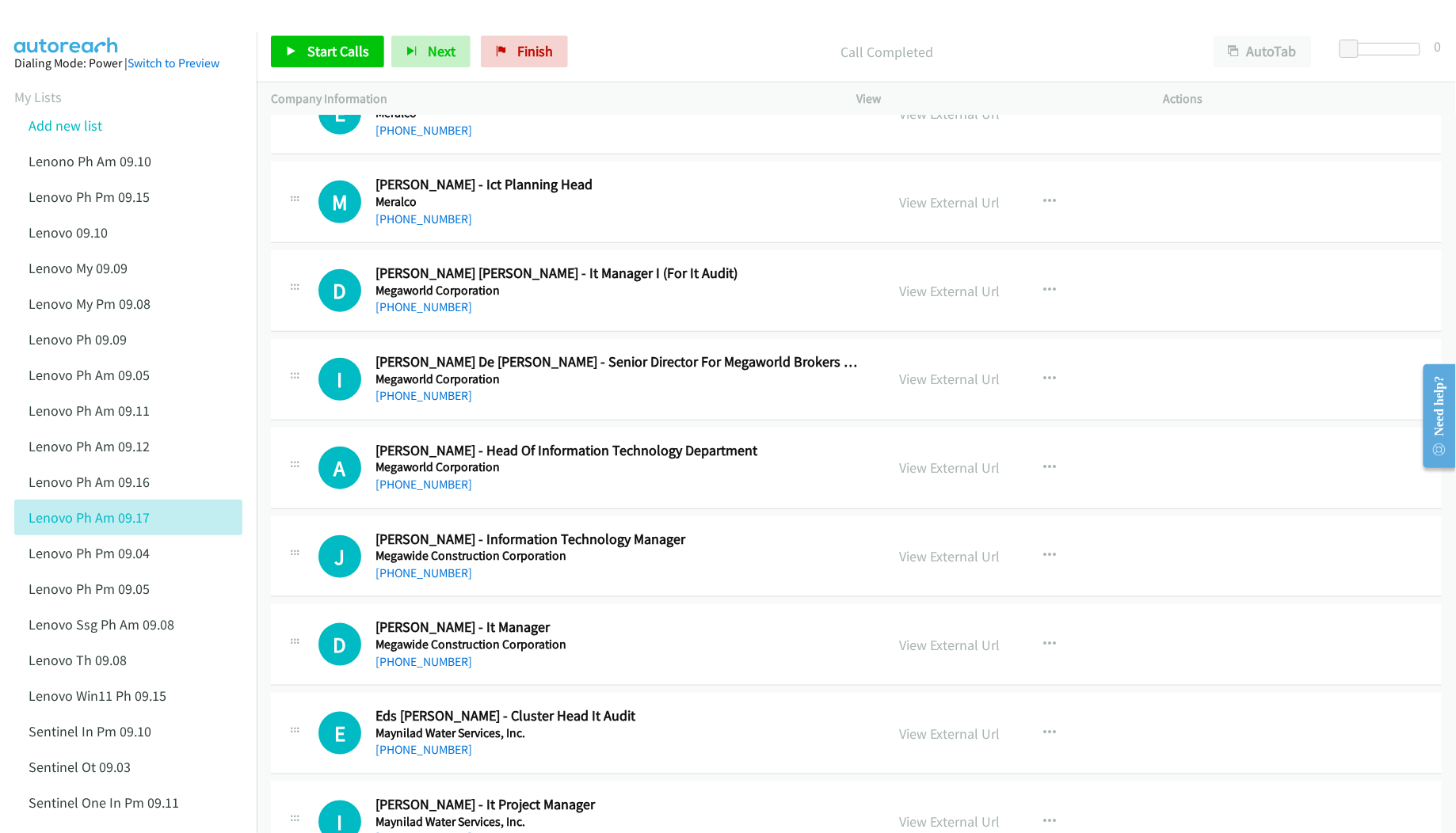
scroll to position [4750, 0]
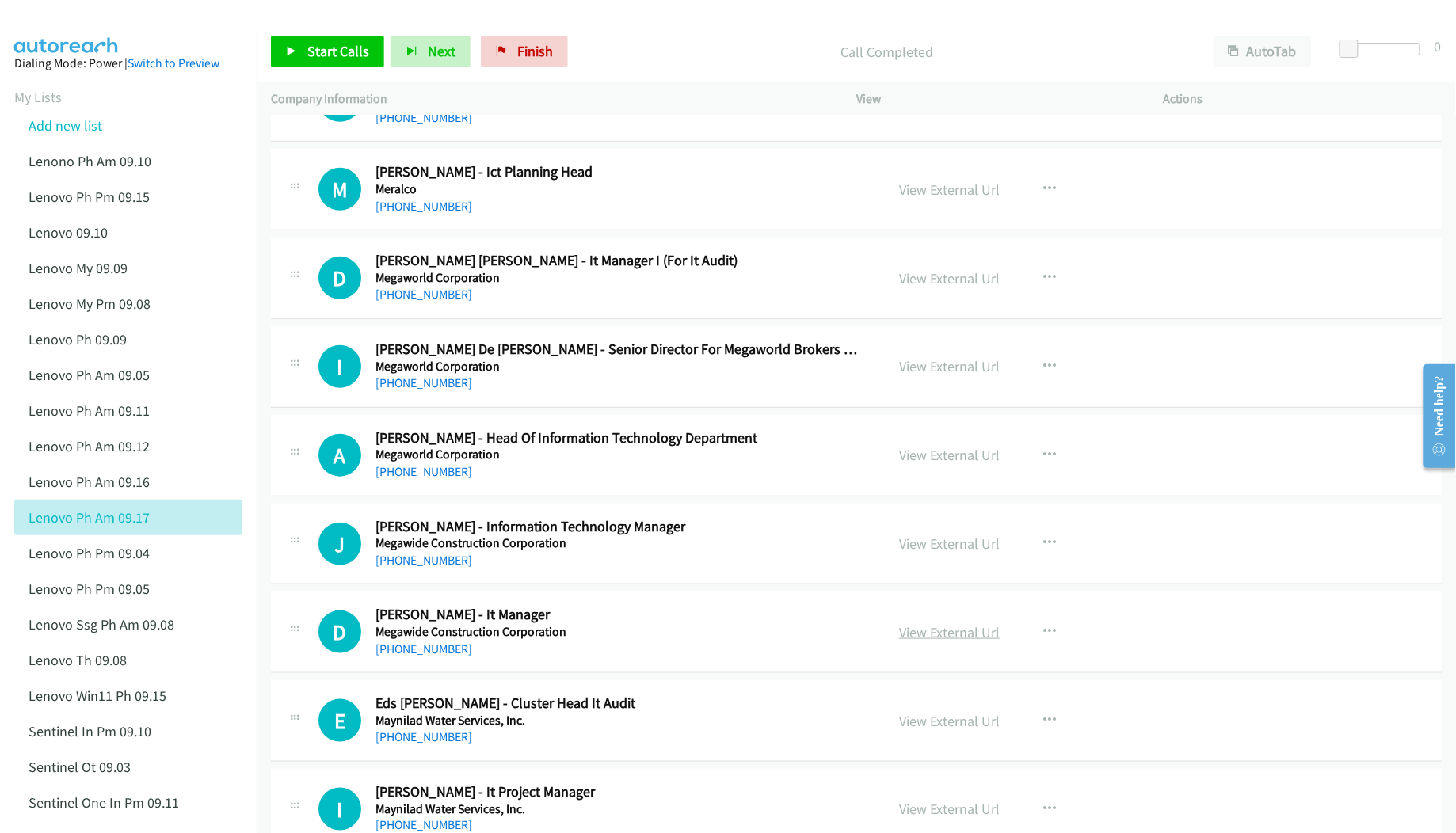
click at [942, 642] on link "View External Url" at bounding box center [949, 632] width 101 height 18
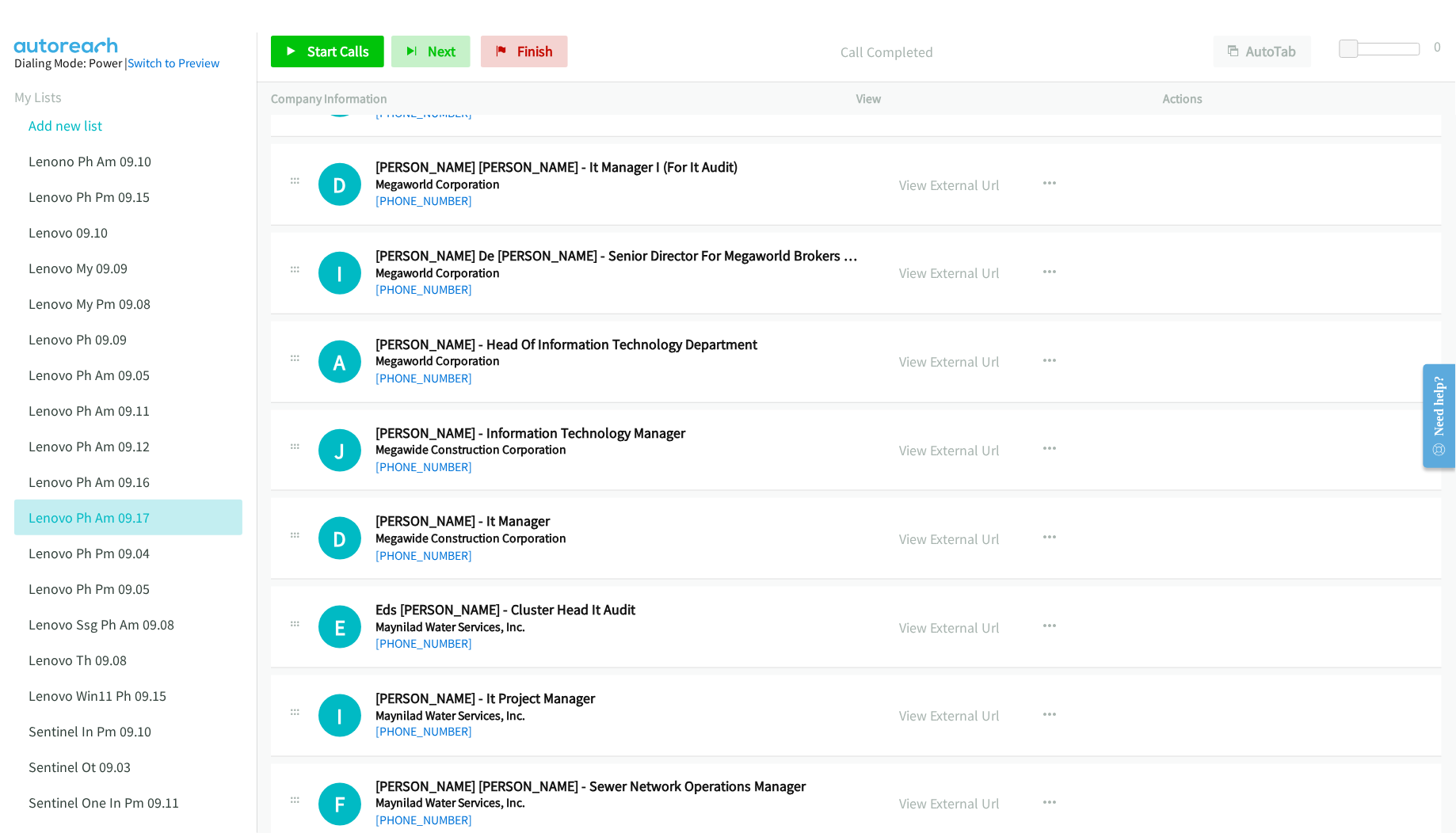
scroll to position [4856, 0]
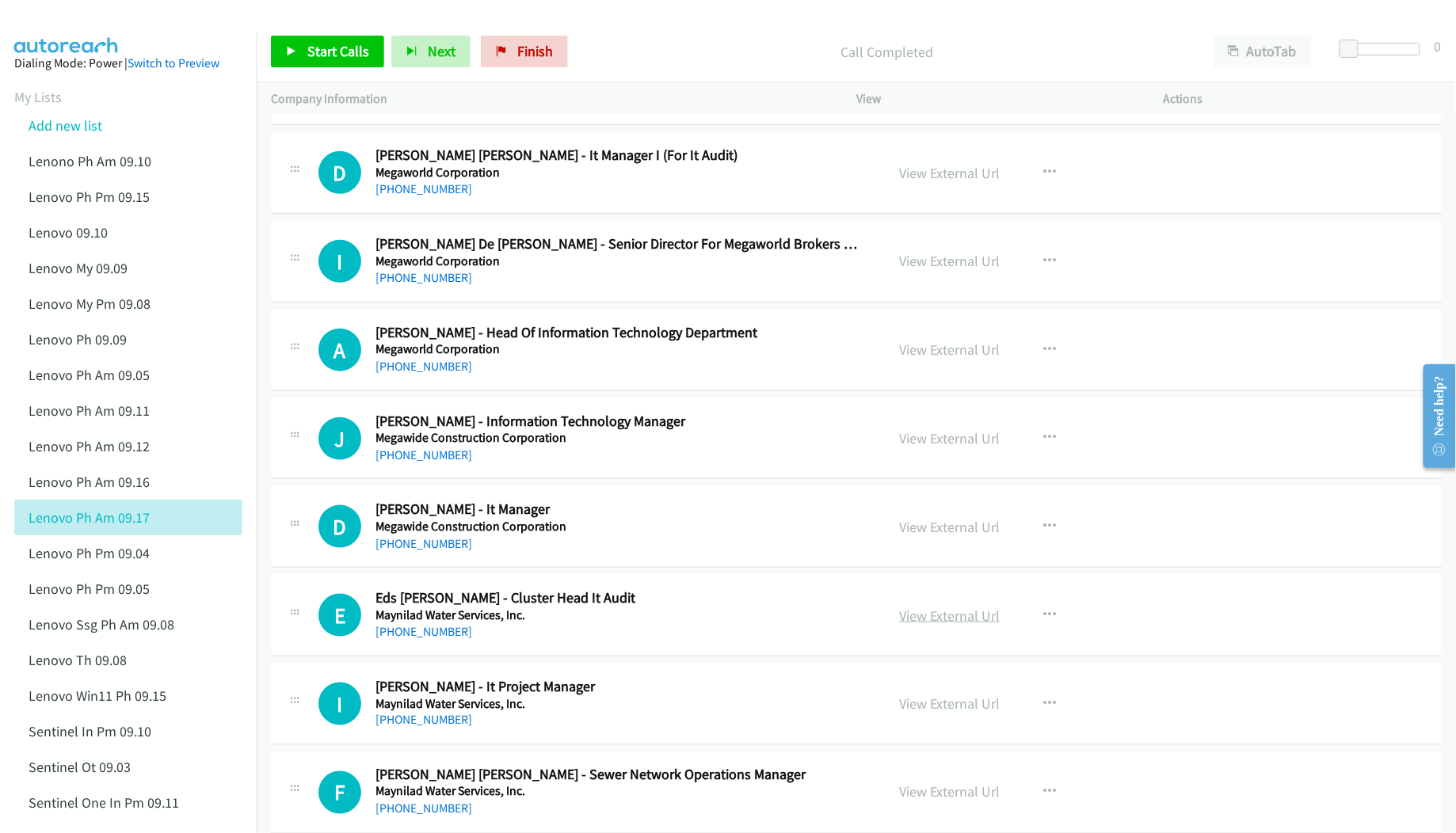
click at [932, 624] on link "View External Url" at bounding box center [949, 616] width 101 height 18
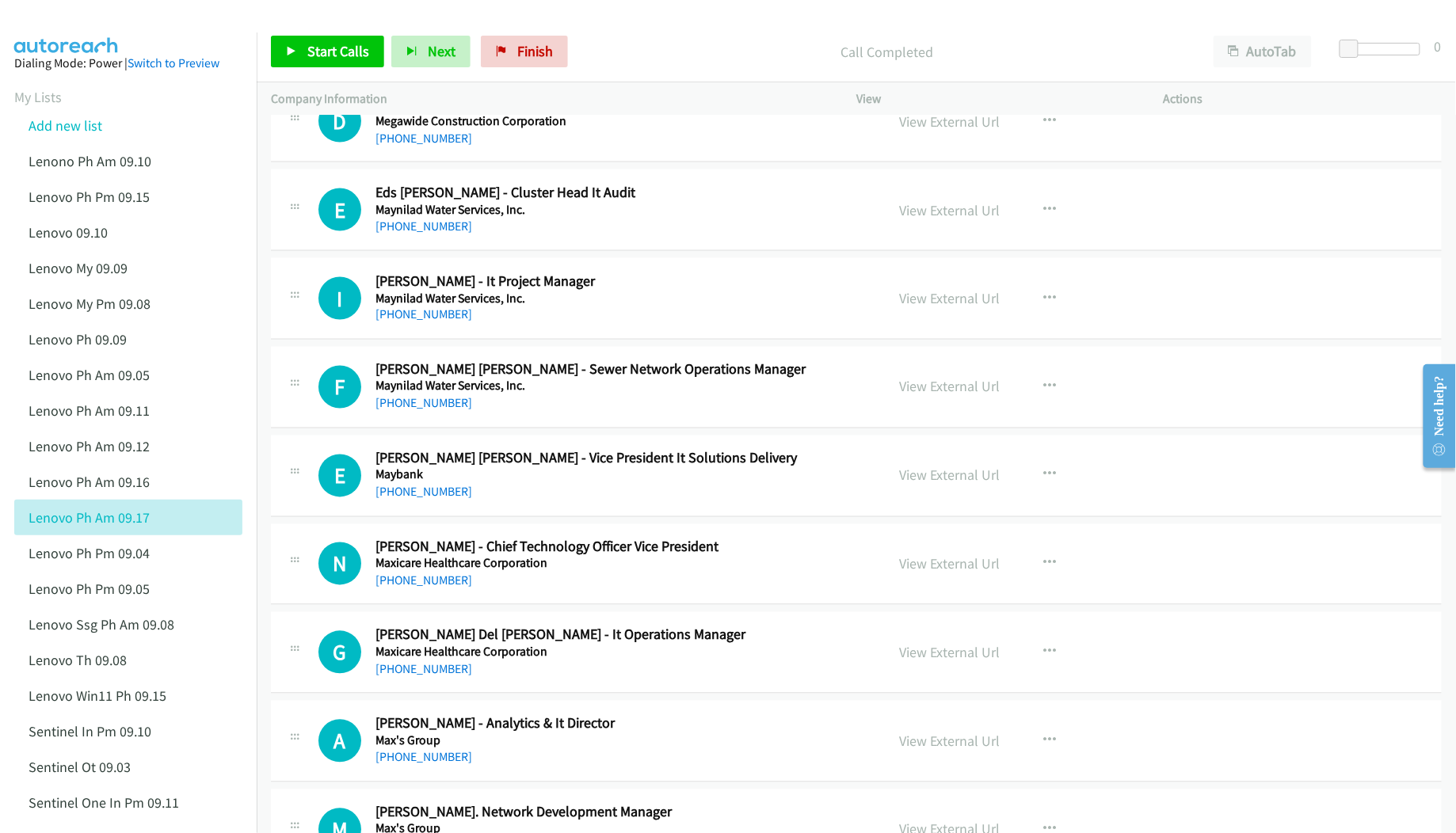
scroll to position [5277, 0]
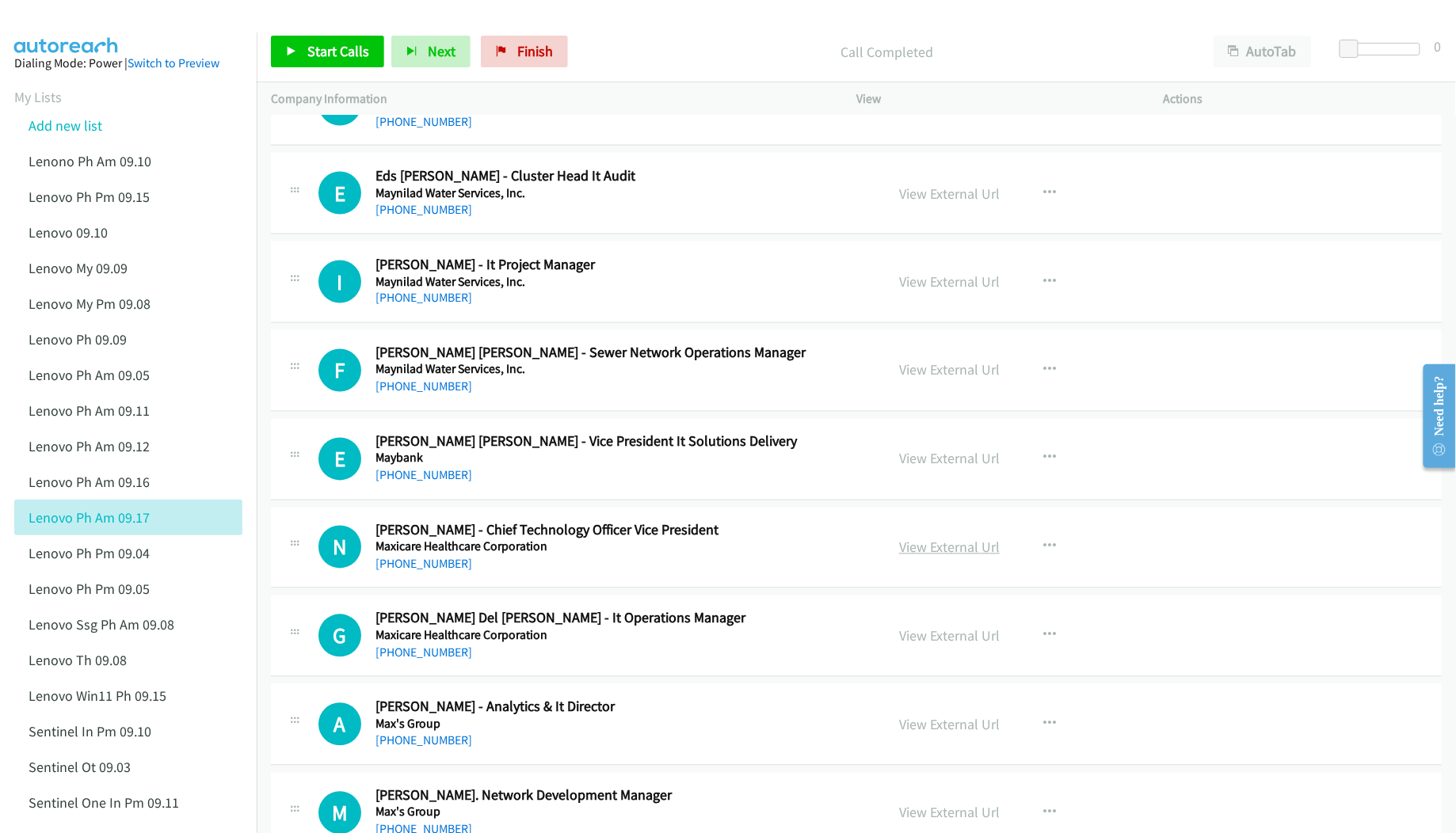
click at [938, 557] on link "View External Url" at bounding box center [949, 547] width 101 height 18
click at [941, 645] on link "View External Url" at bounding box center [949, 636] width 101 height 18
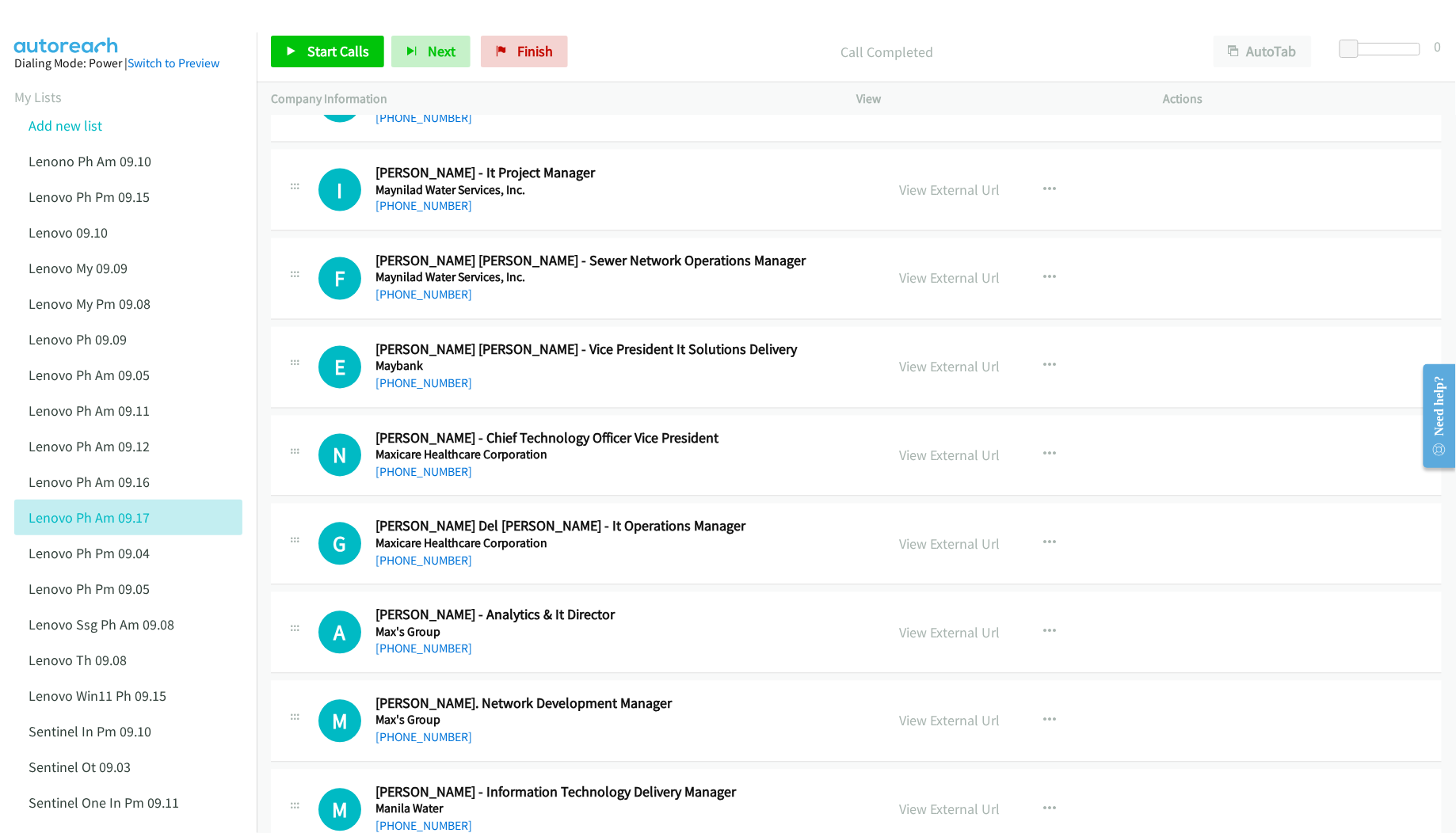
scroll to position [5384, 0]
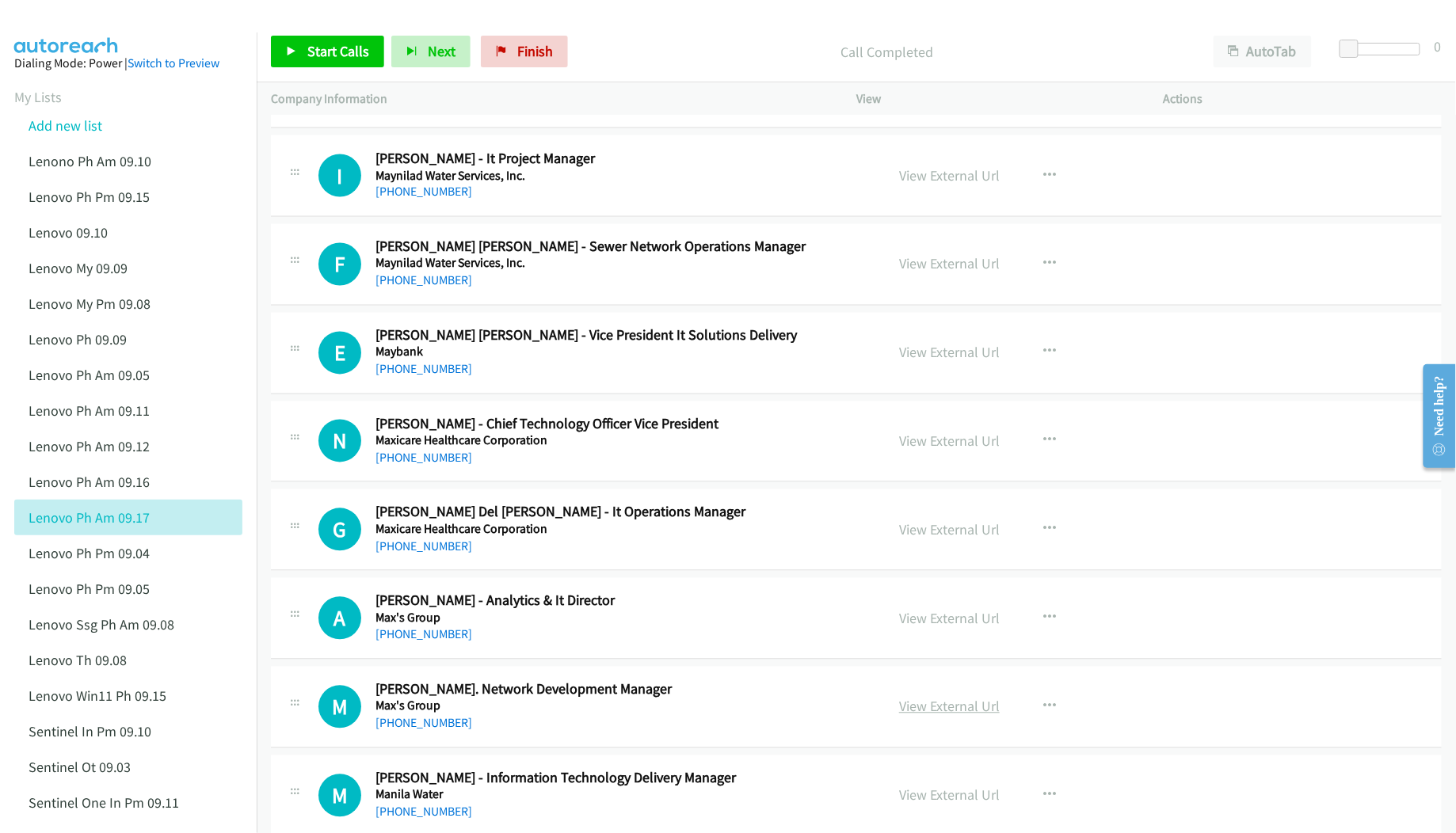
click at [910, 716] on link "View External Url" at bounding box center [949, 706] width 101 height 18
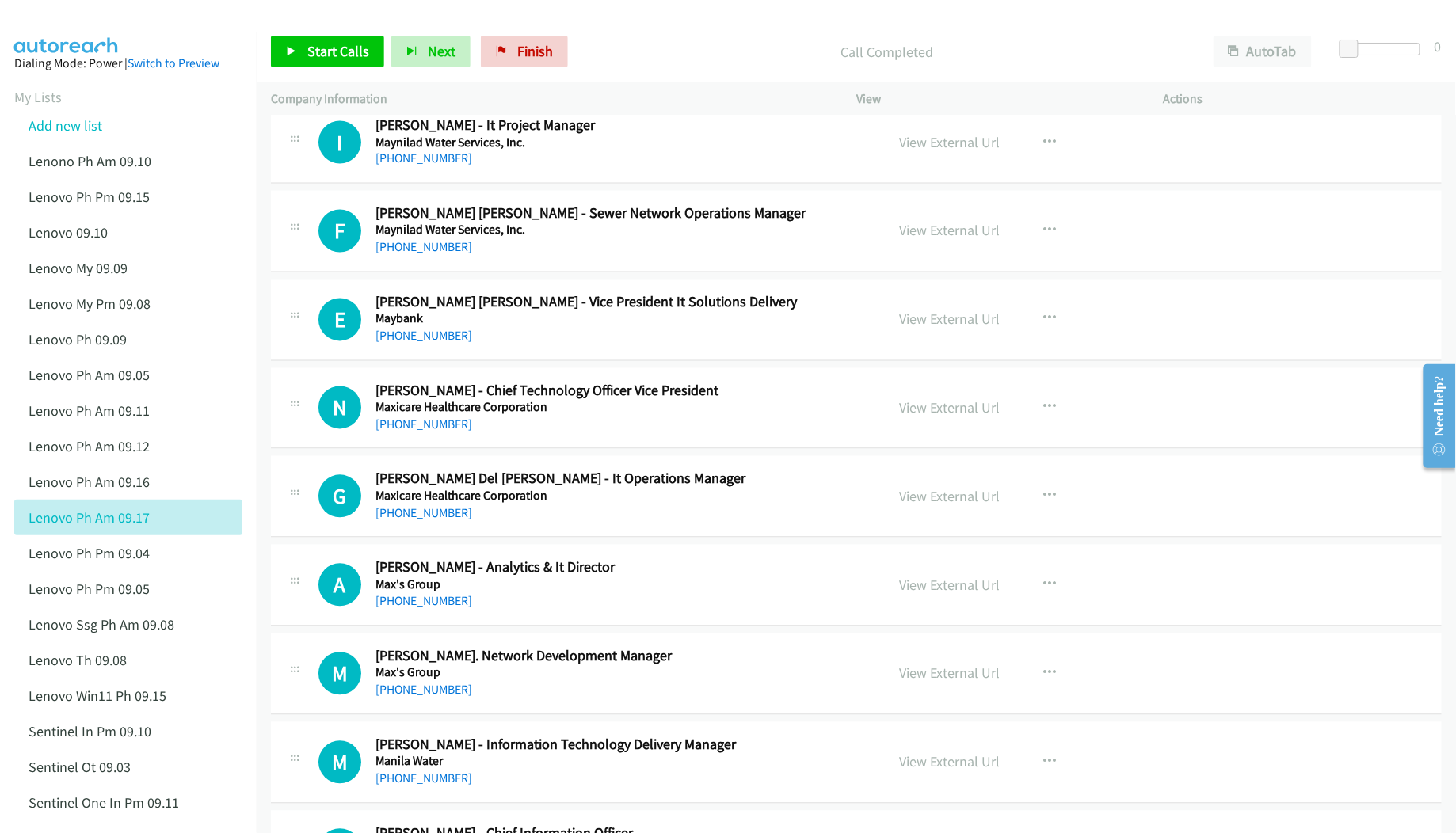
scroll to position [5489, 0]
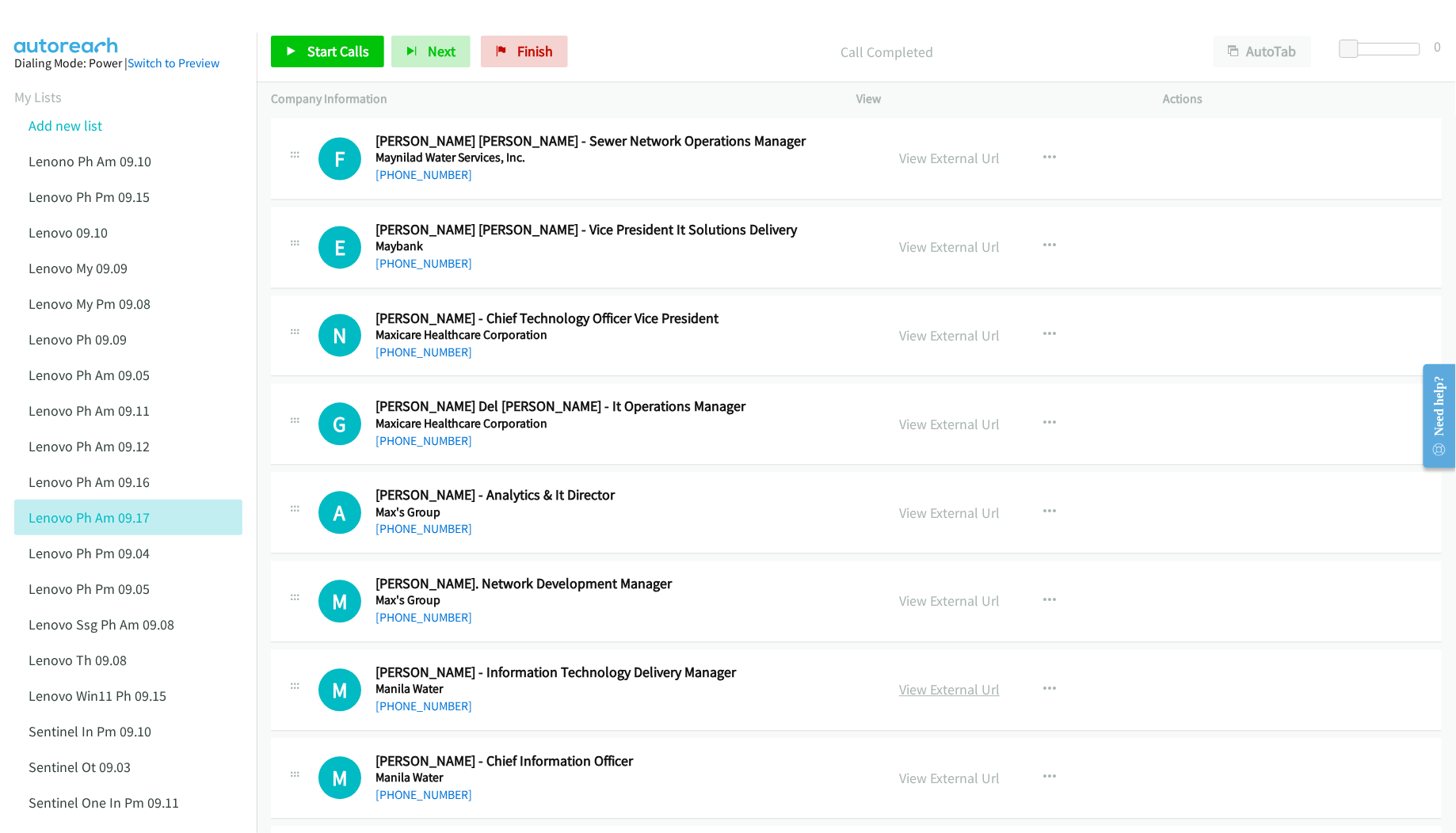
click at [907, 699] on link "View External Url" at bounding box center [949, 690] width 101 height 18
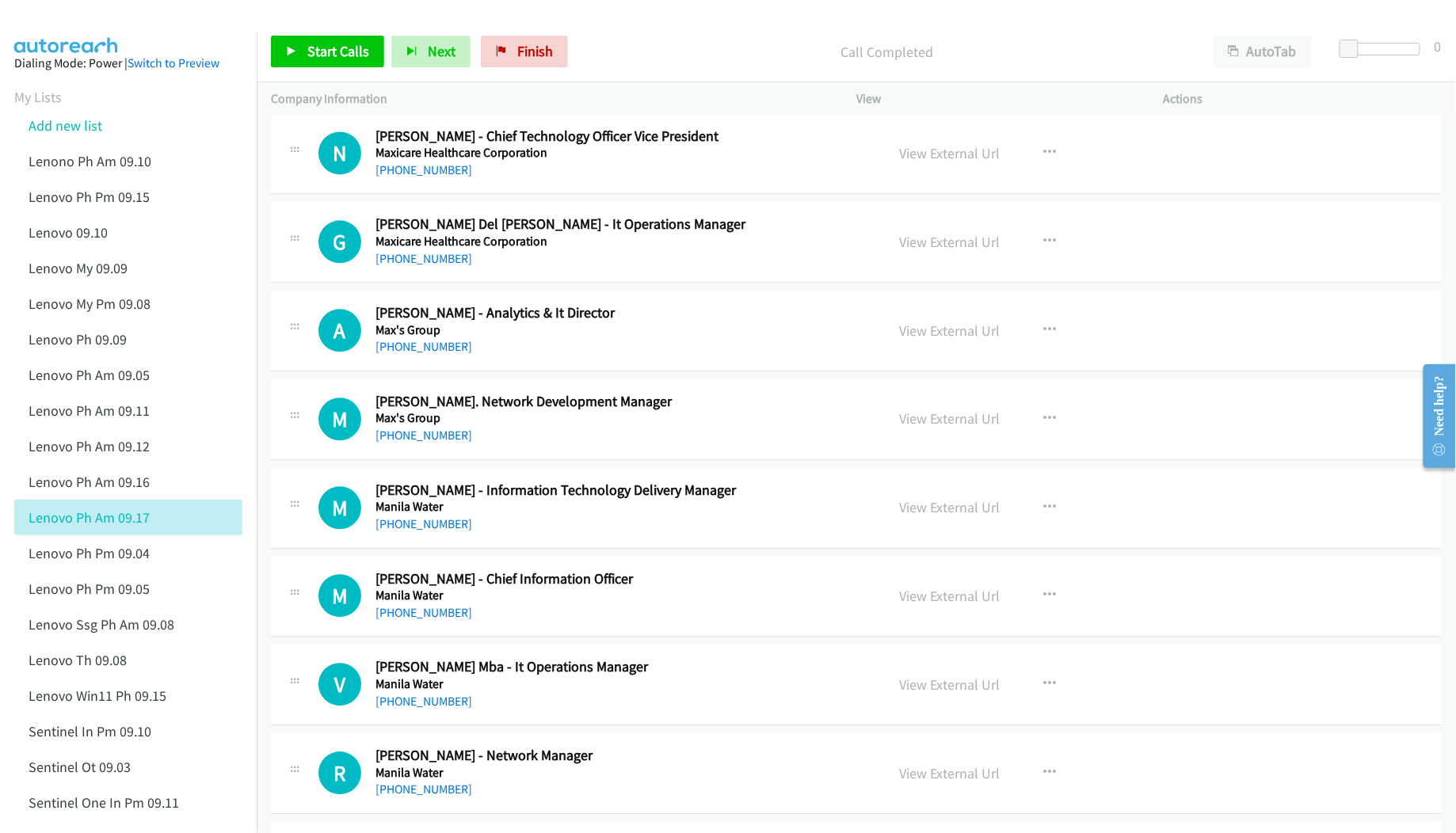
scroll to position [5700, 0]
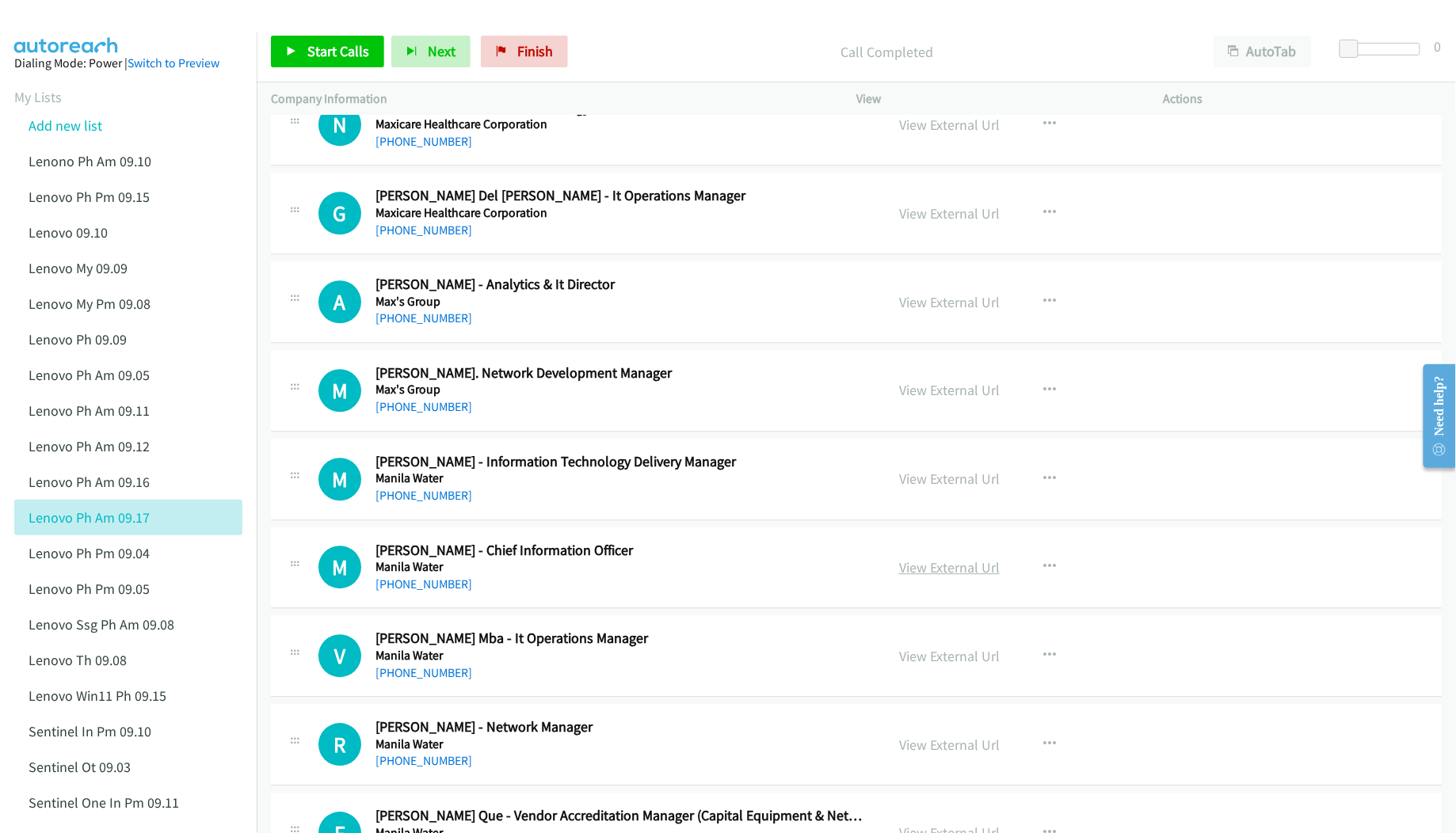
click at [932, 576] on link "View External Url" at bounding box center [949, 568] width 101 height 18
click at [927, 665] on link "View External Url" at bounding box center [949, 656] width 101 height 18
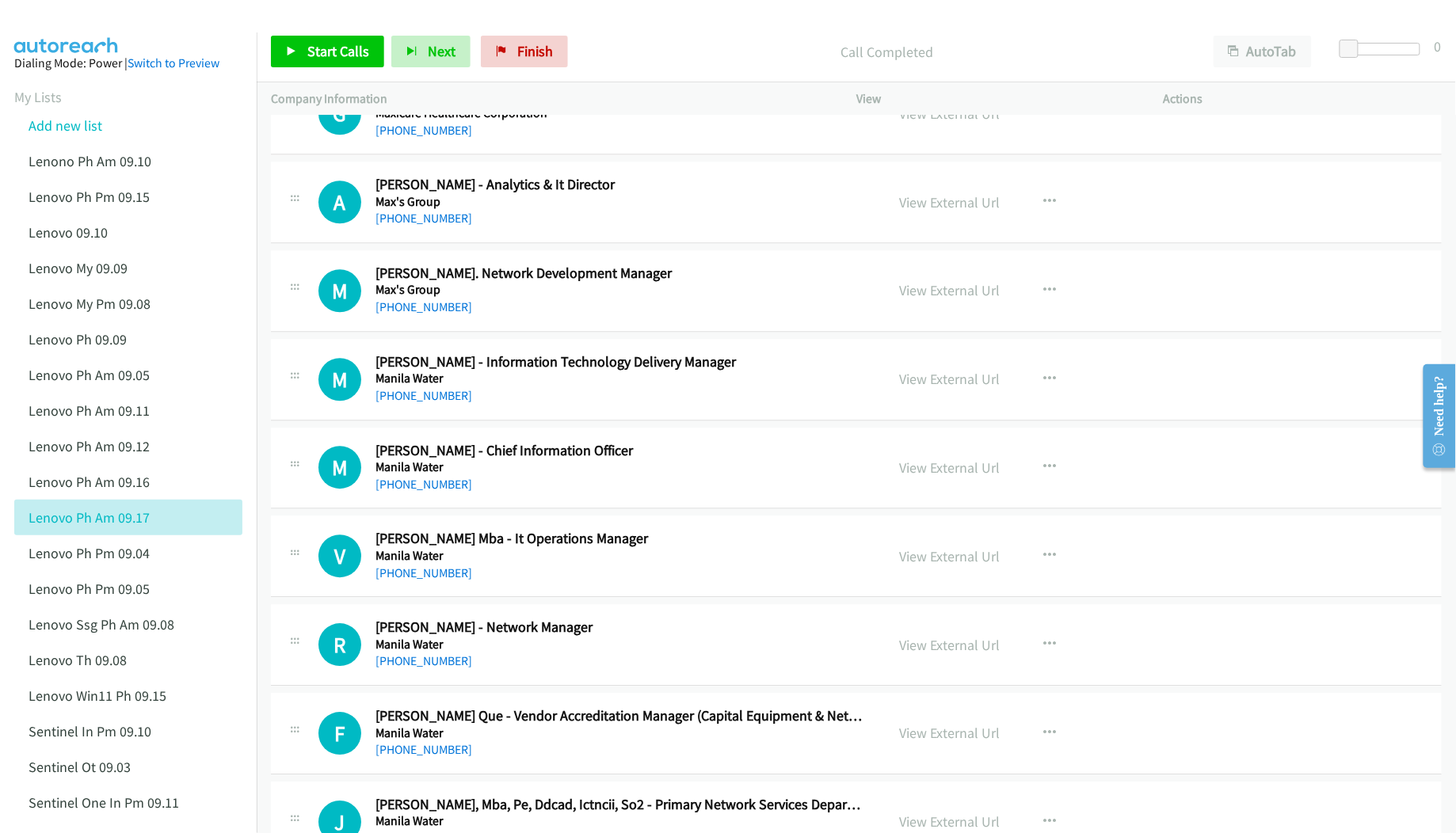
scroll to position [5805, 0]
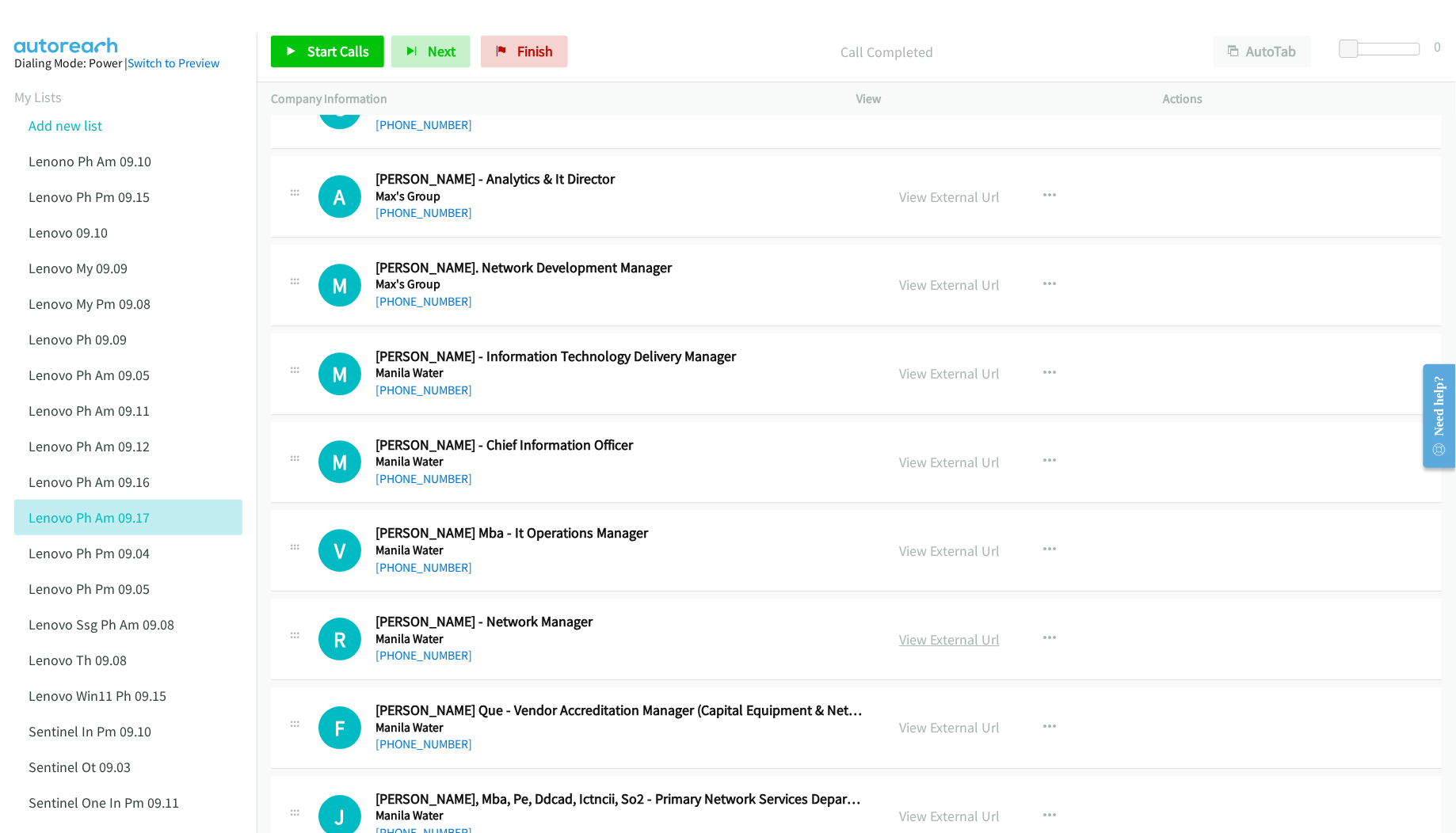
click at [942, 648] on link "View External Url" at bounding box center [949, 640] width 101 height 18
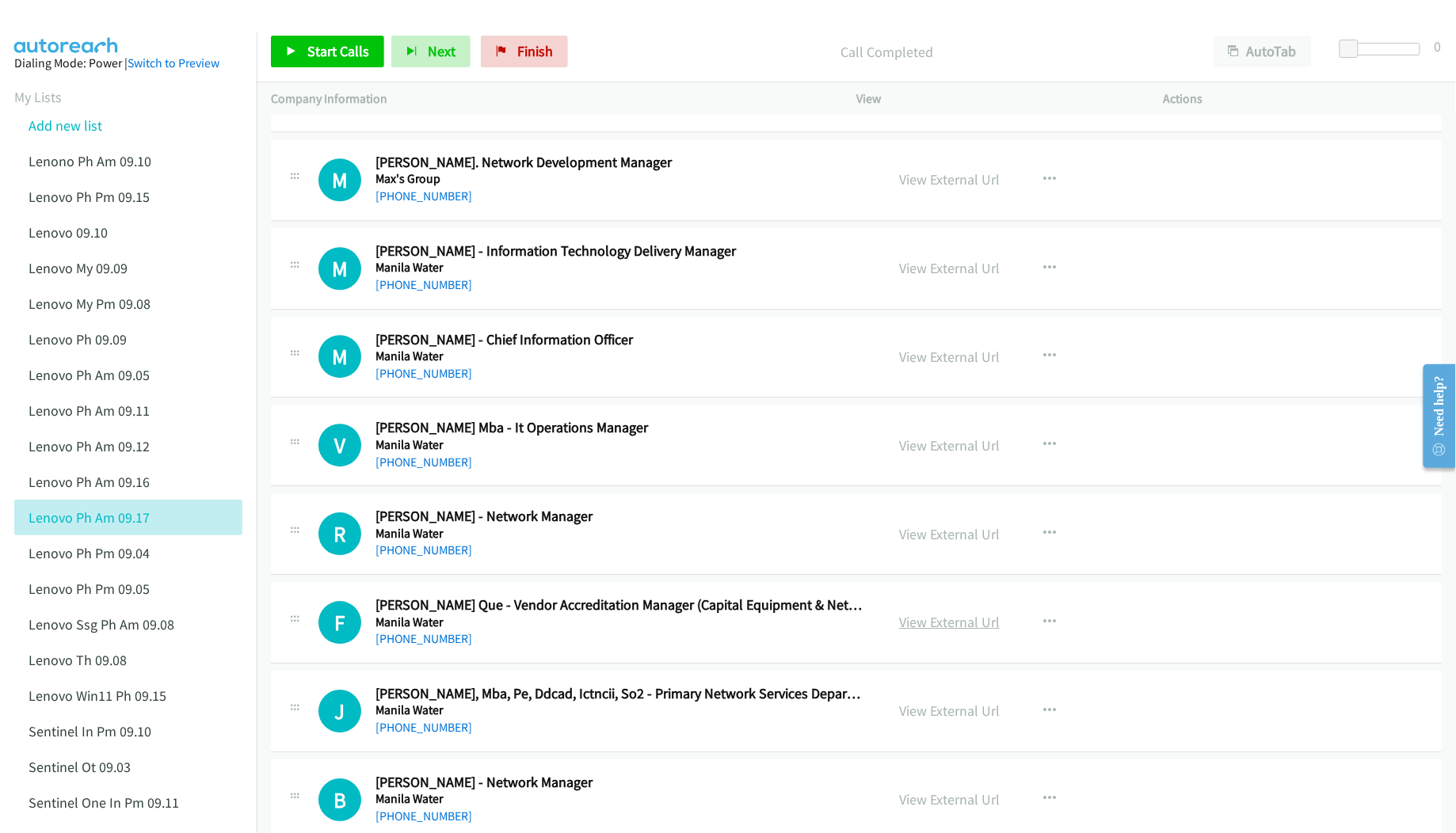
click at [932, 631] on link "View External Url" at bounding box center [949, 622] width 101 height 18
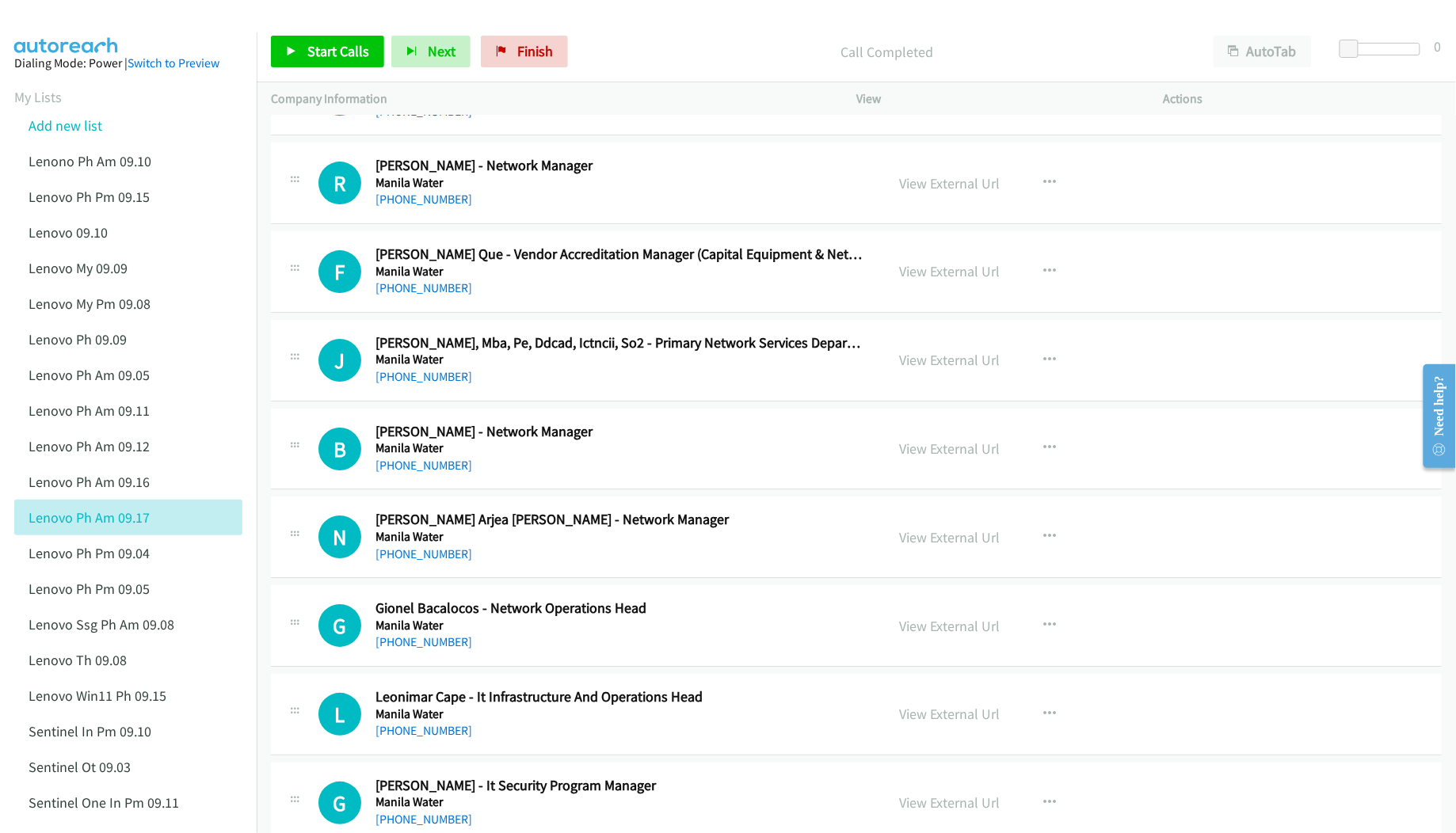
scroll to position [6333, 0]
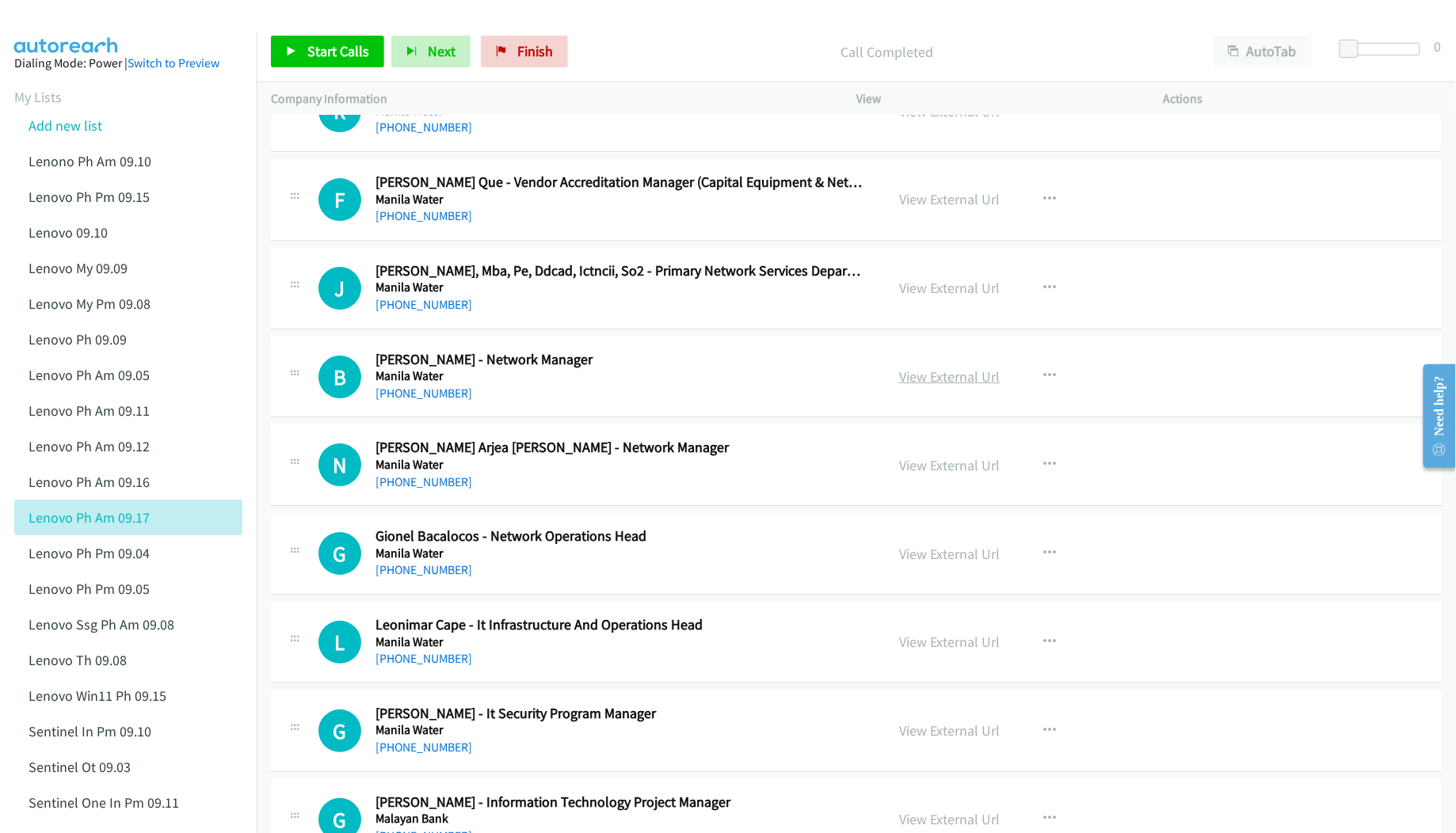
click at [955, 386] on link "View External Url" at bounding box center [949, 376] width 101 height 18
click at [923, 474] on link "View External Url" at bounding box center [949, 465] width 101 height 18
click at [923, 563] on link "View External Url" at bounding box center [949, 554] width 101 height 18
click at [904, 651] on link "View External Url" at bounding box center [949, 642] width 101 height 18
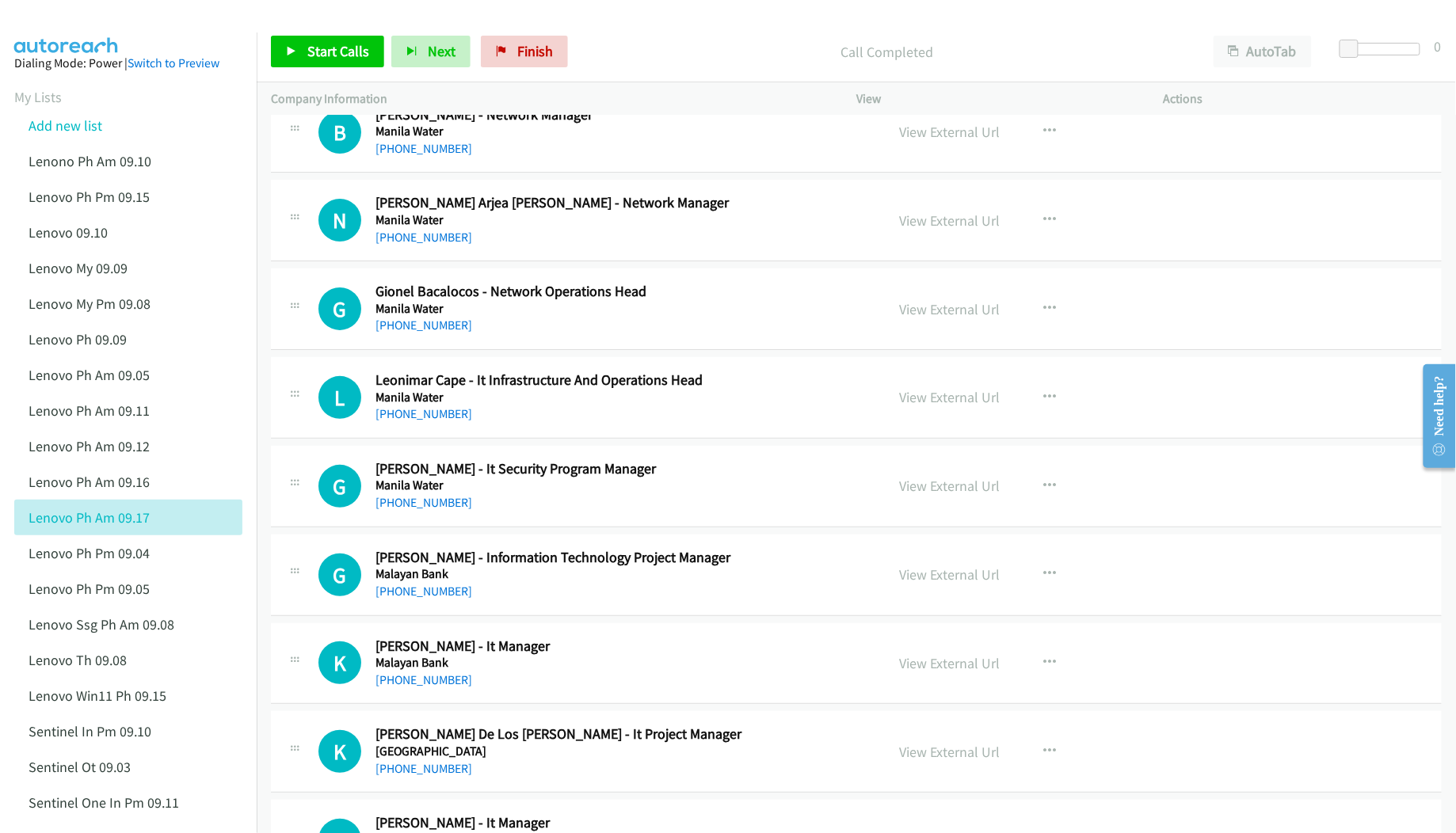
scroll to position [6650, 0]
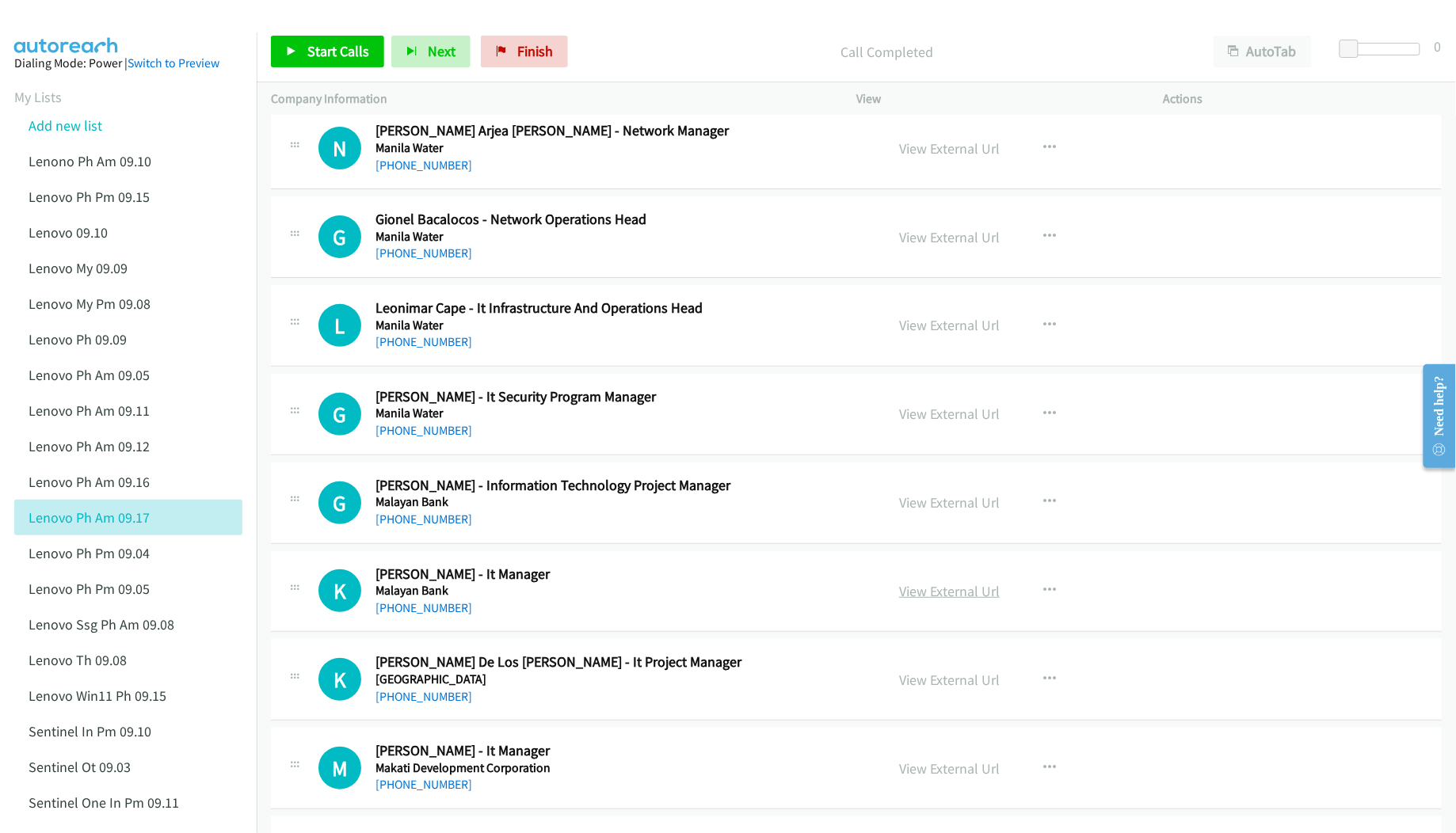
click at [920, 600] on link "View External Url" at bounding box center [949, 591] width 101 height 18
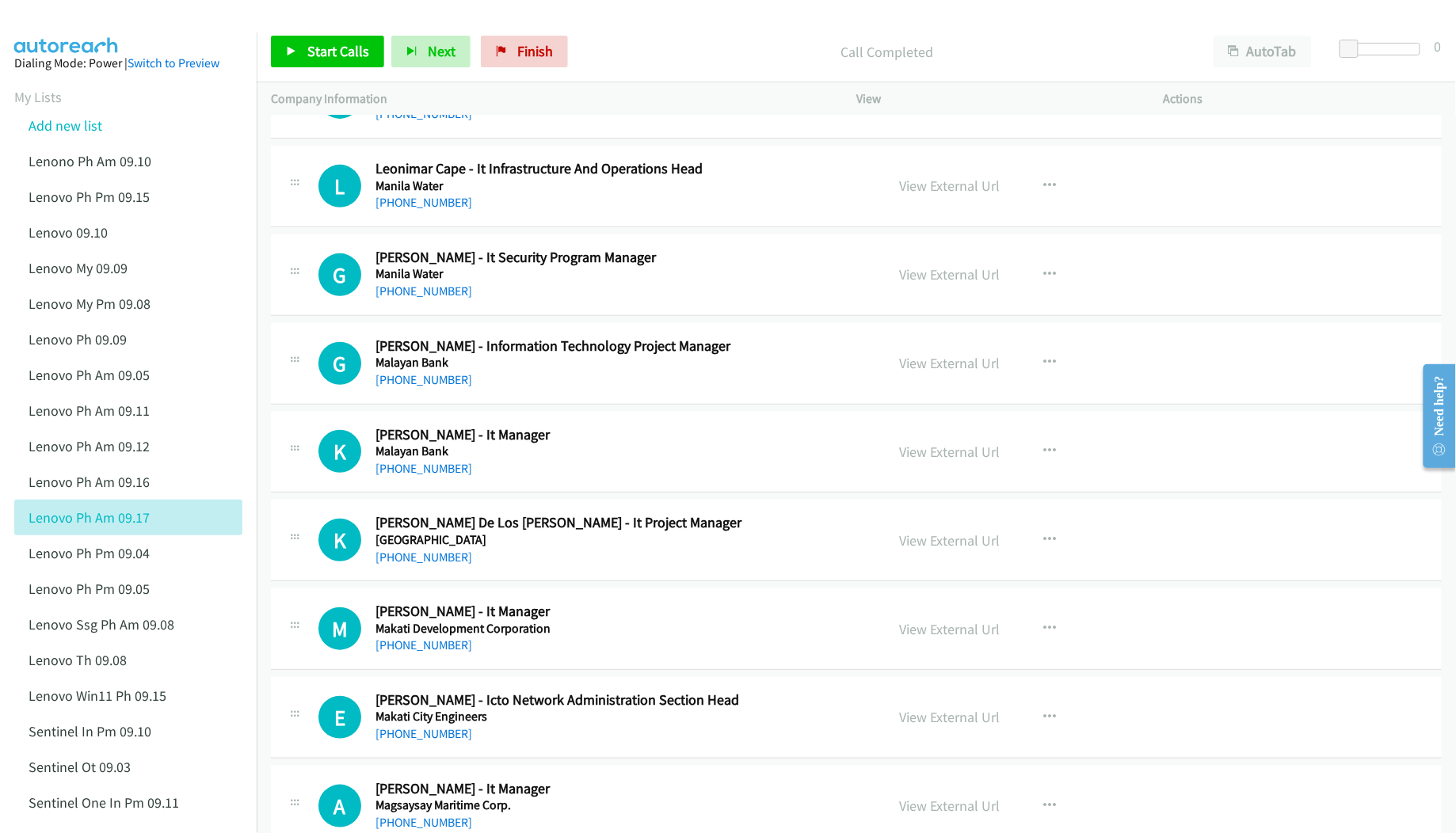
scroll to position [6861, 0]
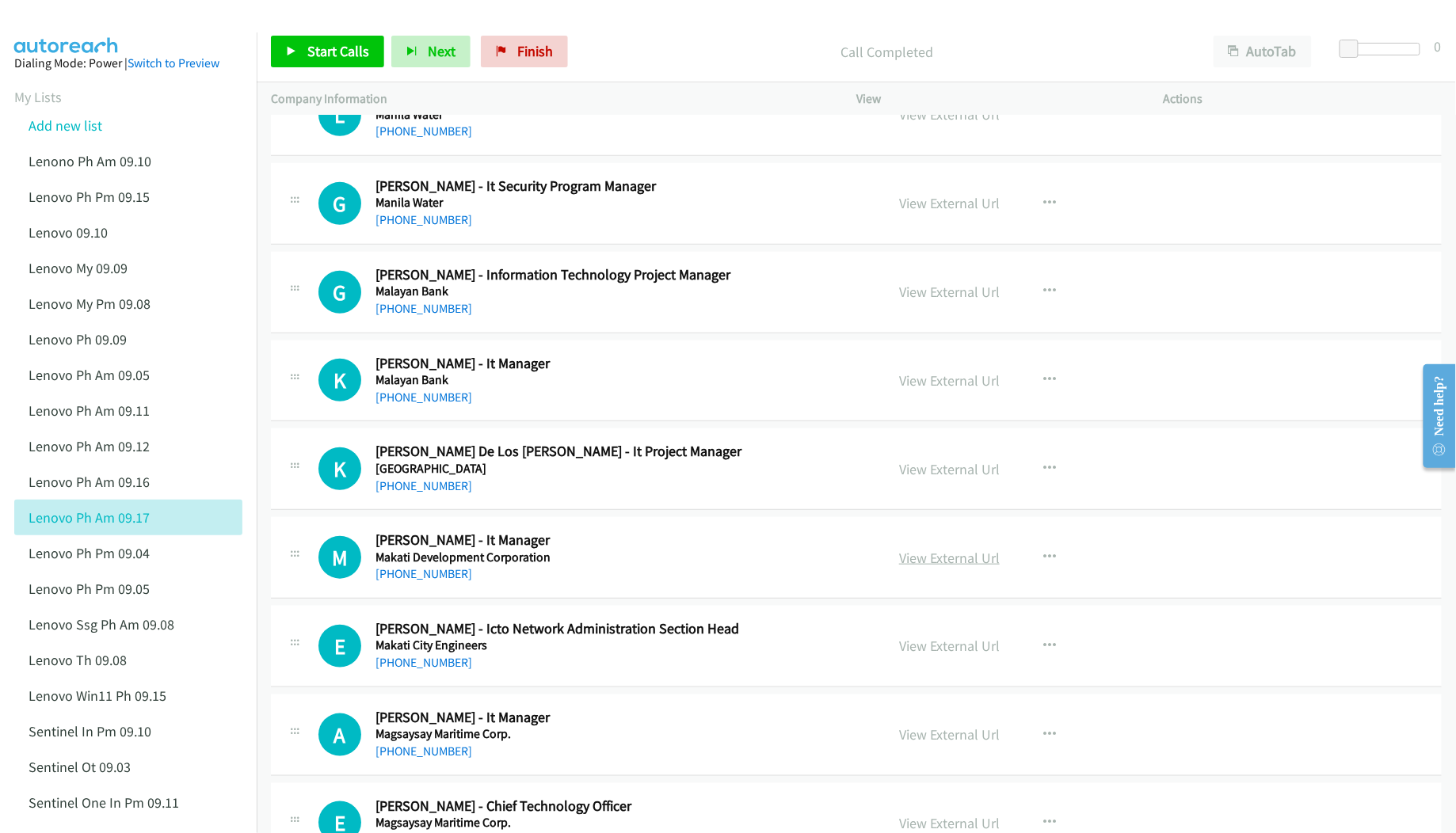
click at [923, 567] on link "View External Url" at bounding box center [949, 557] width 101 height 18
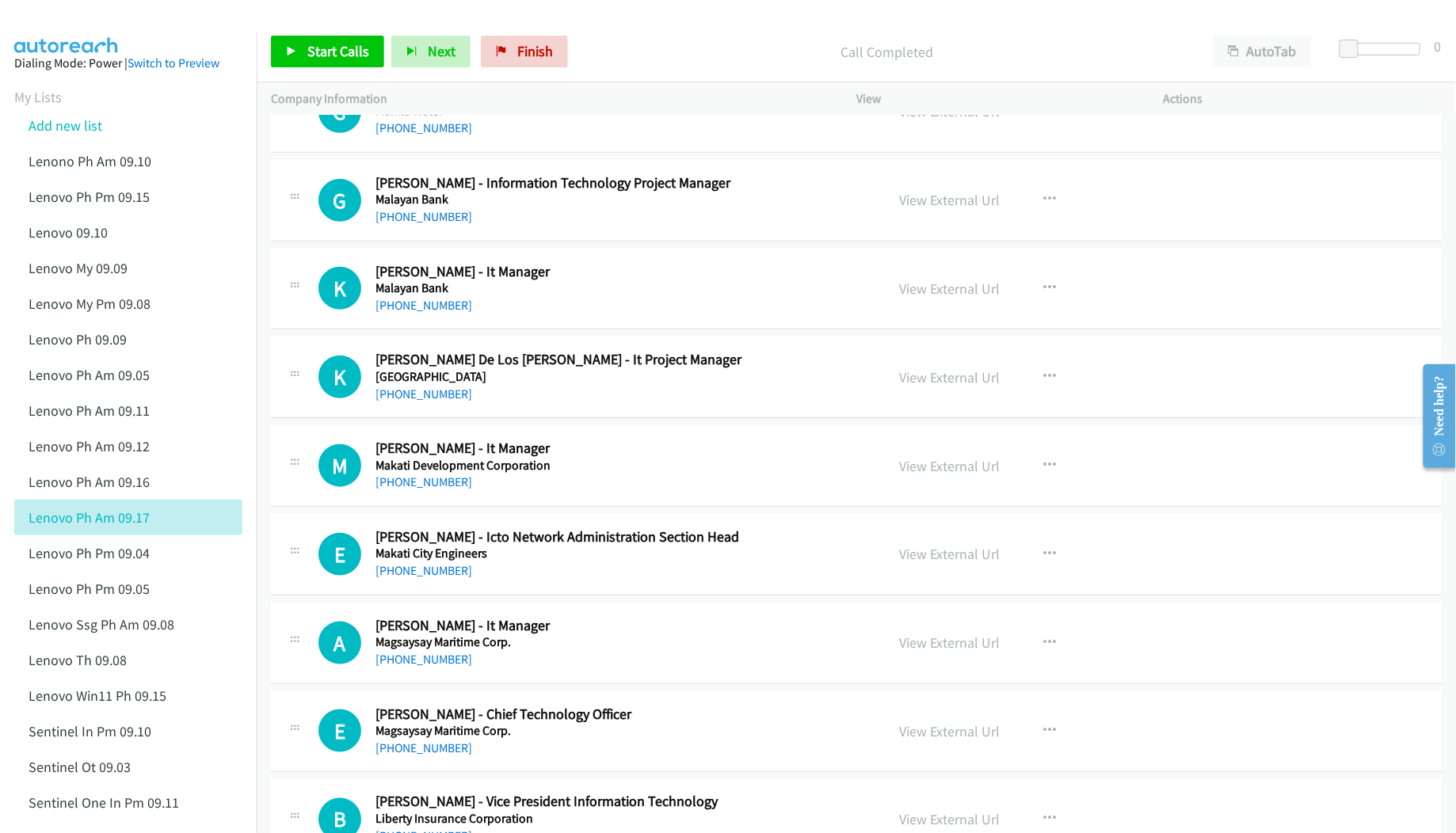
scroll to position [6966, 0]
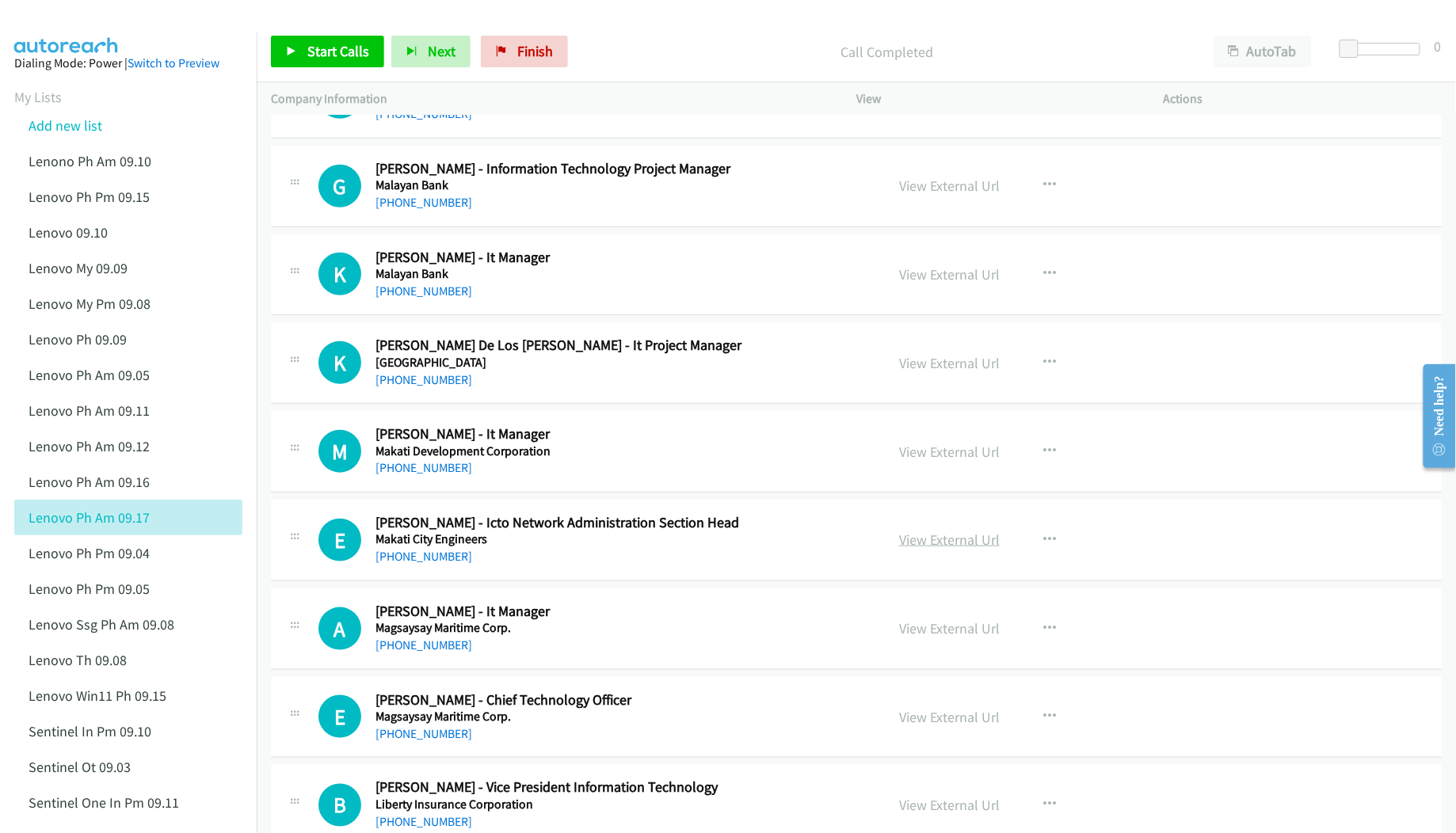
click at [941, 548] on link "View External Url" at bounding box center [949, 540] width 101 height 18
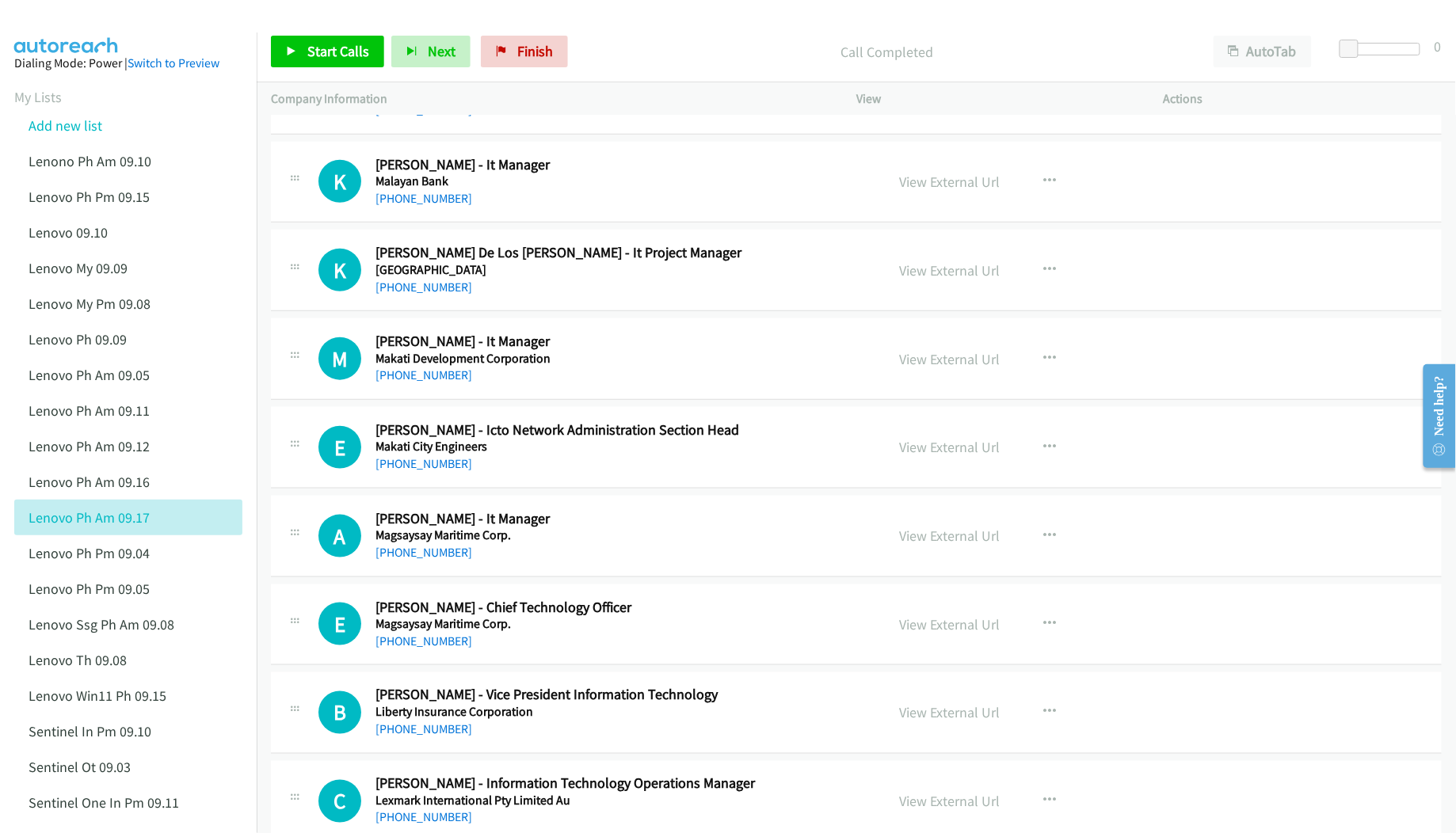
scroll to position [7072, 0]
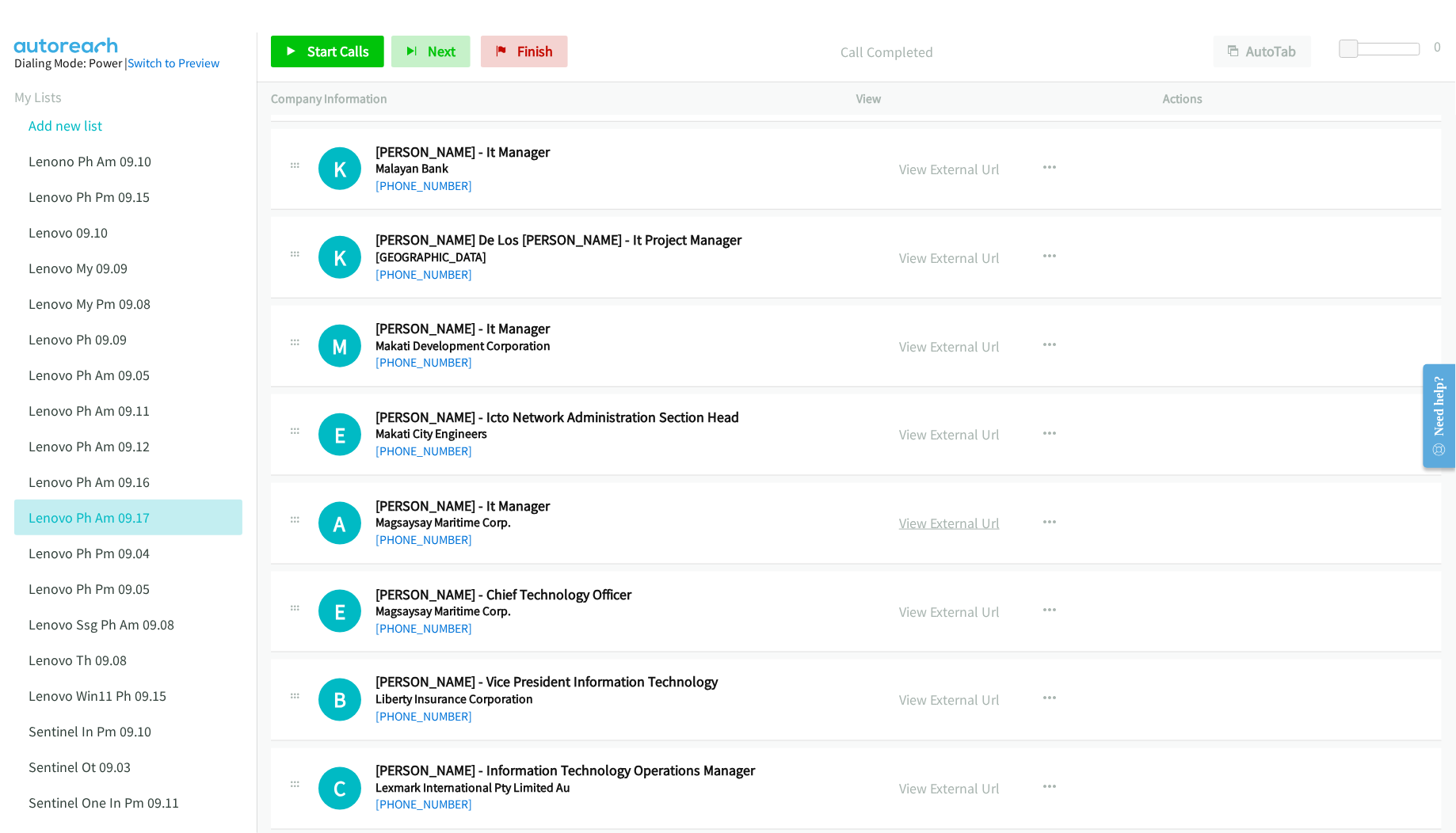
click at [940, 532] on link "View External Url" at bounding box center [949, 523] width 101 height 18
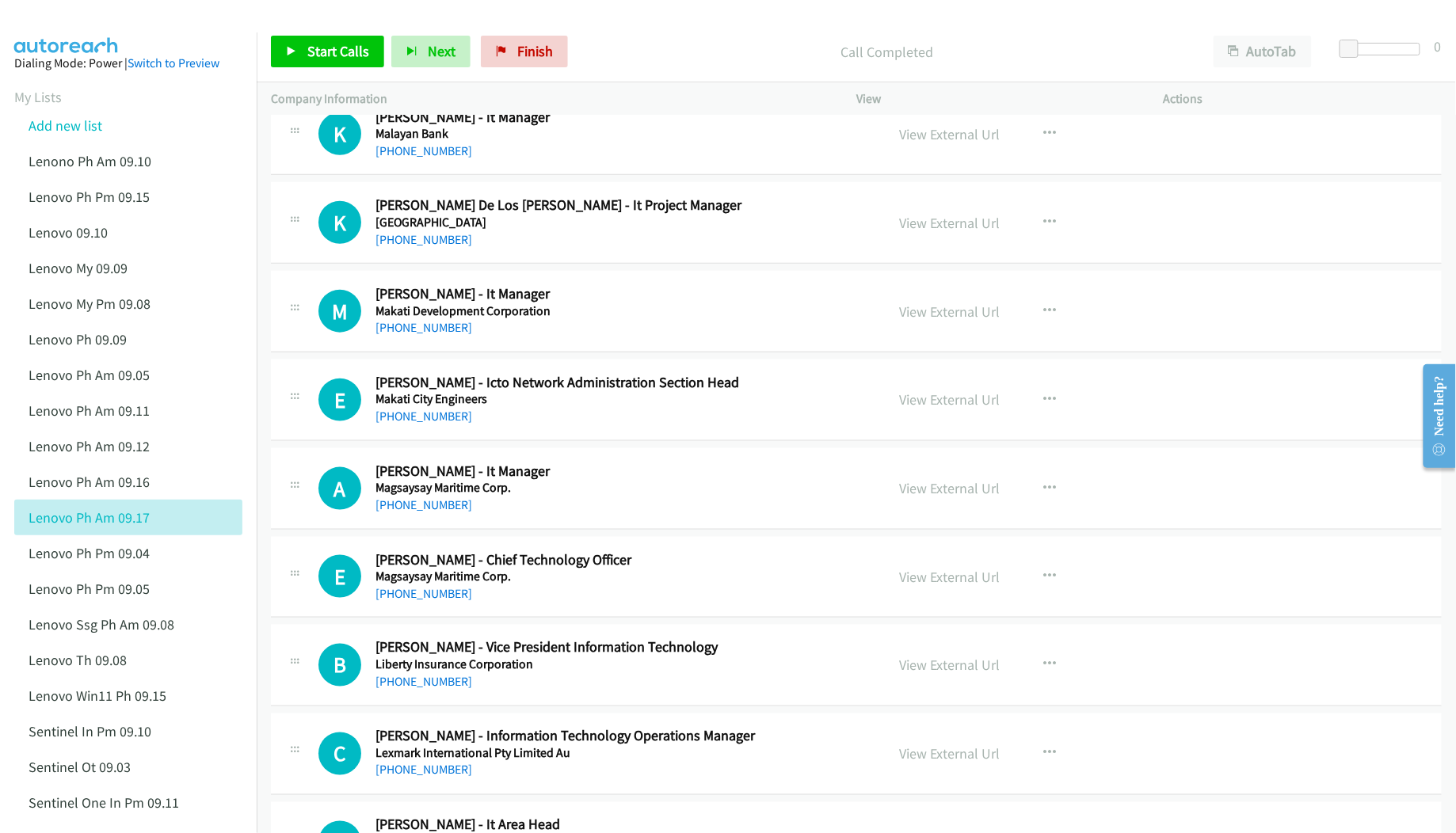
scroll to position [7177, 0]
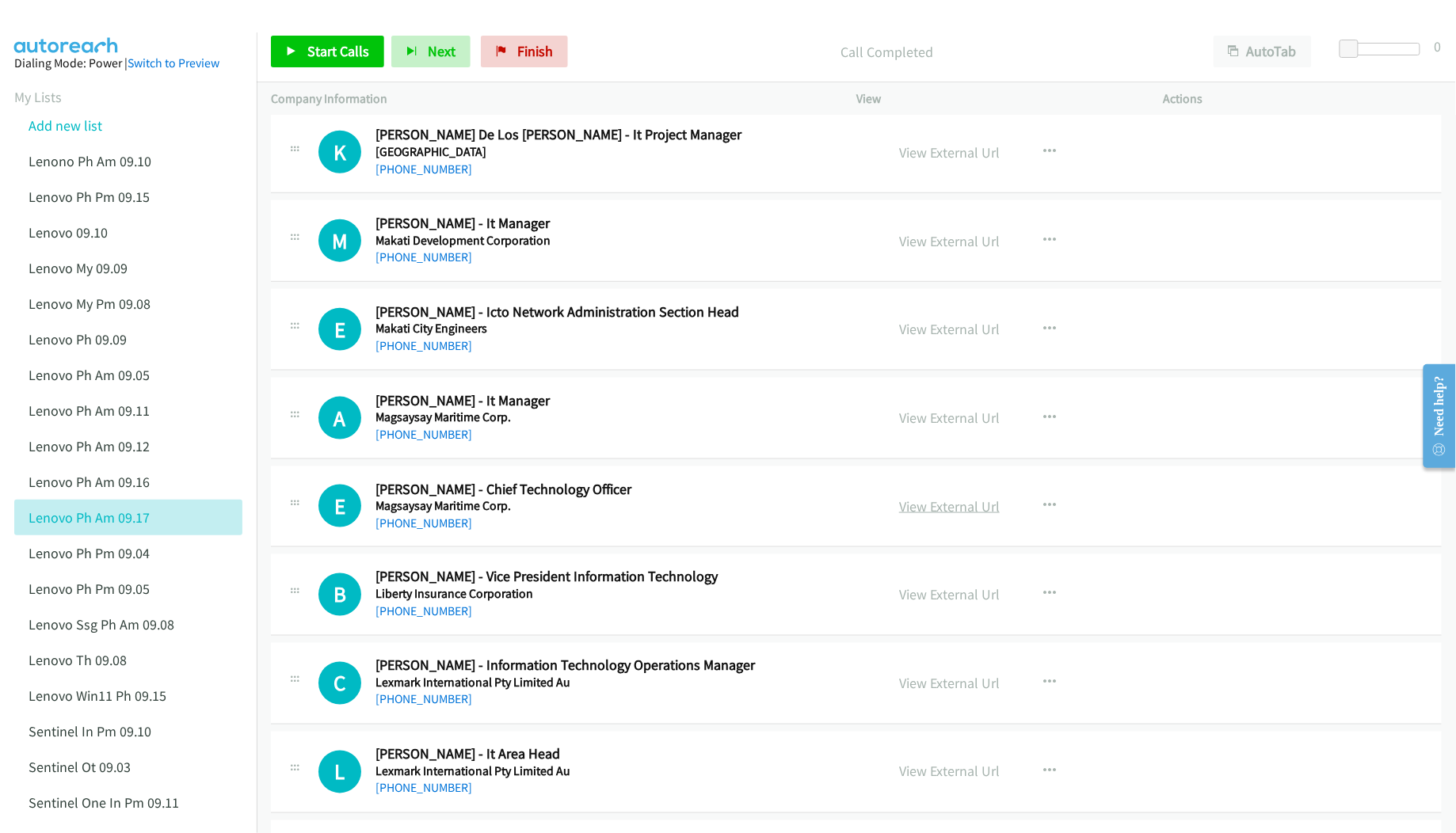
click at [927, 515] on link "View External Url" at bounding box center [949, 507] width 101 height 18
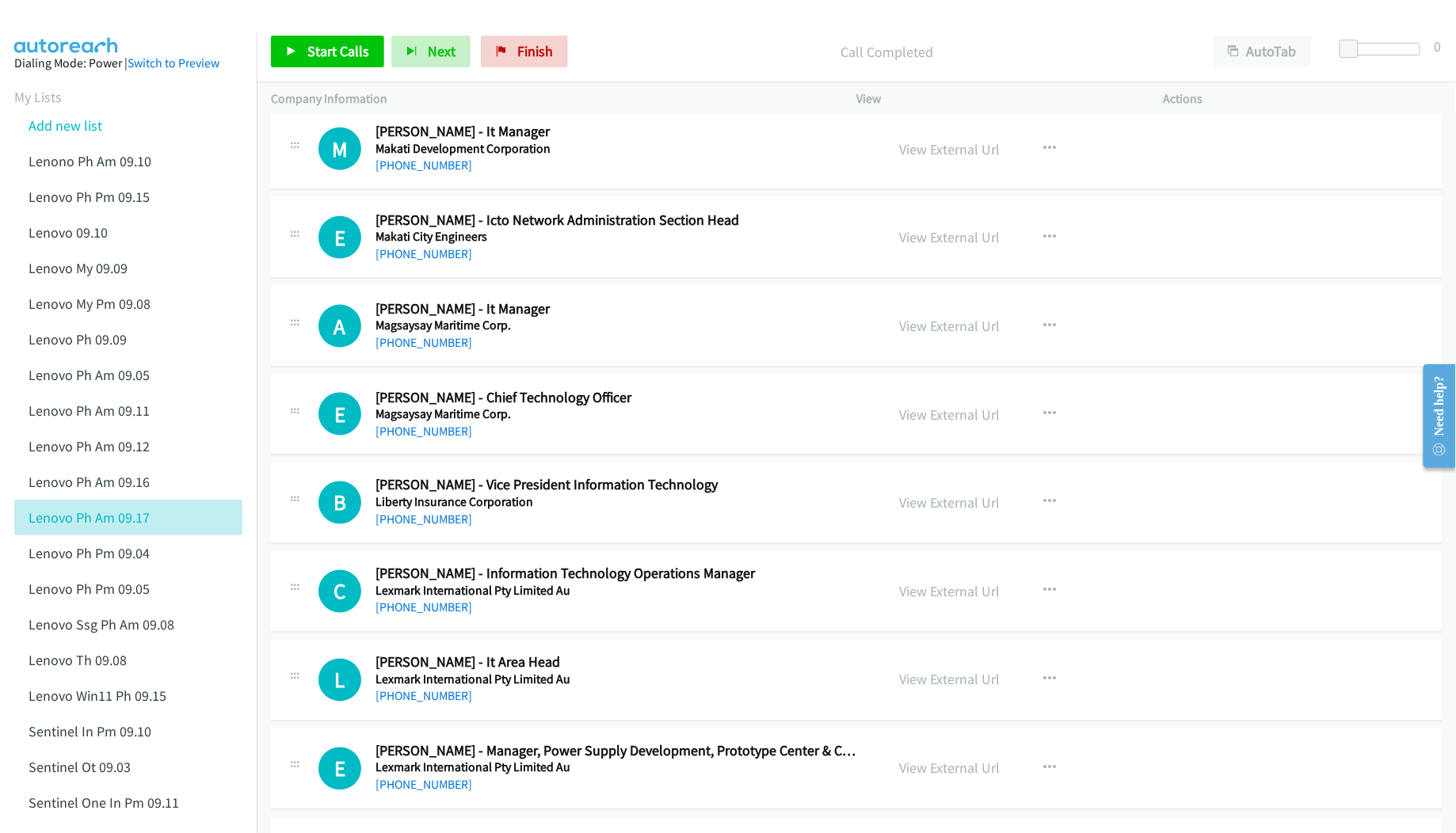
scroll to position [7283, 0]
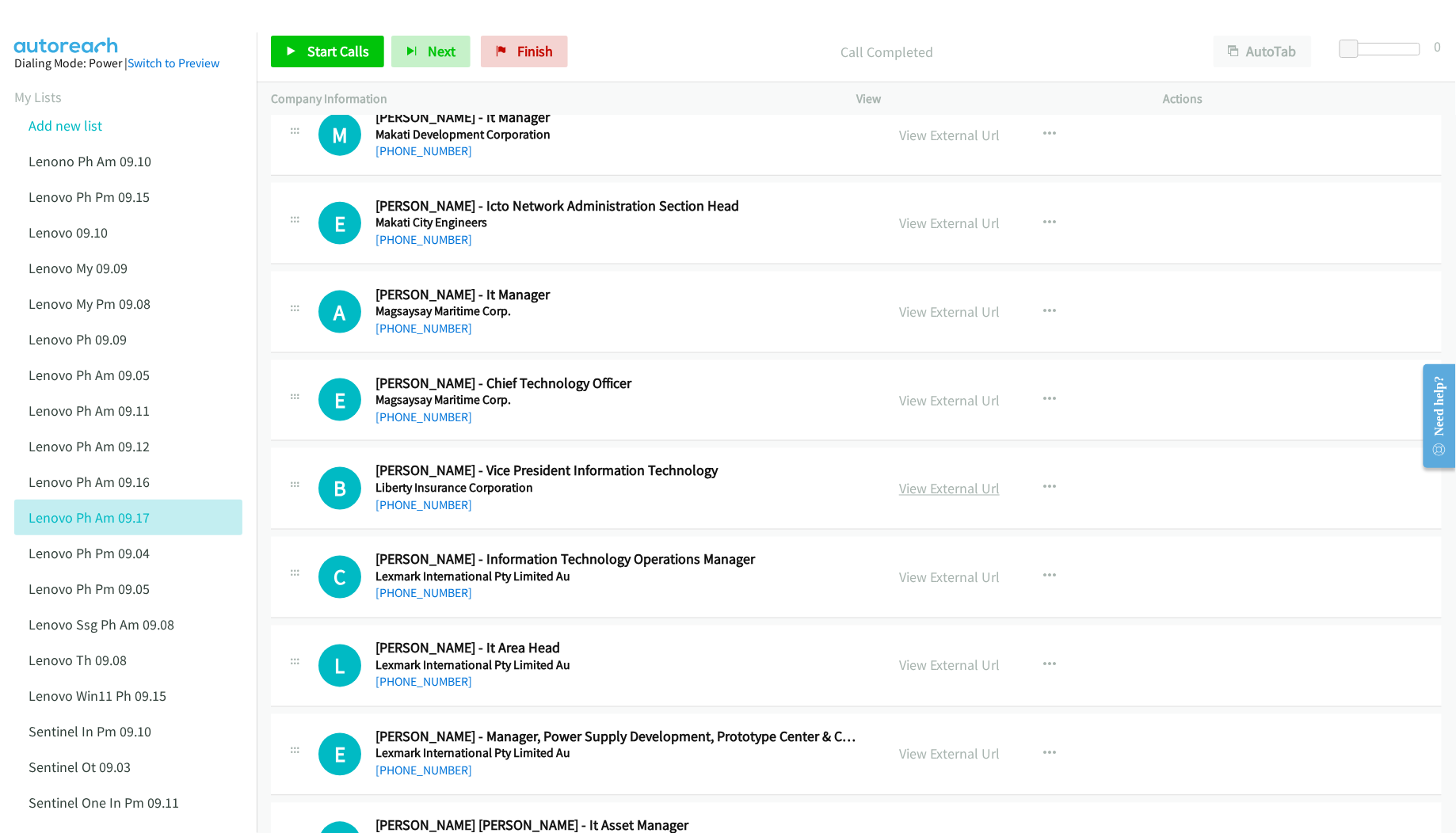
click at [938, 498] on link "View External Url" at bounding box center [949, 489] width 101 height 18
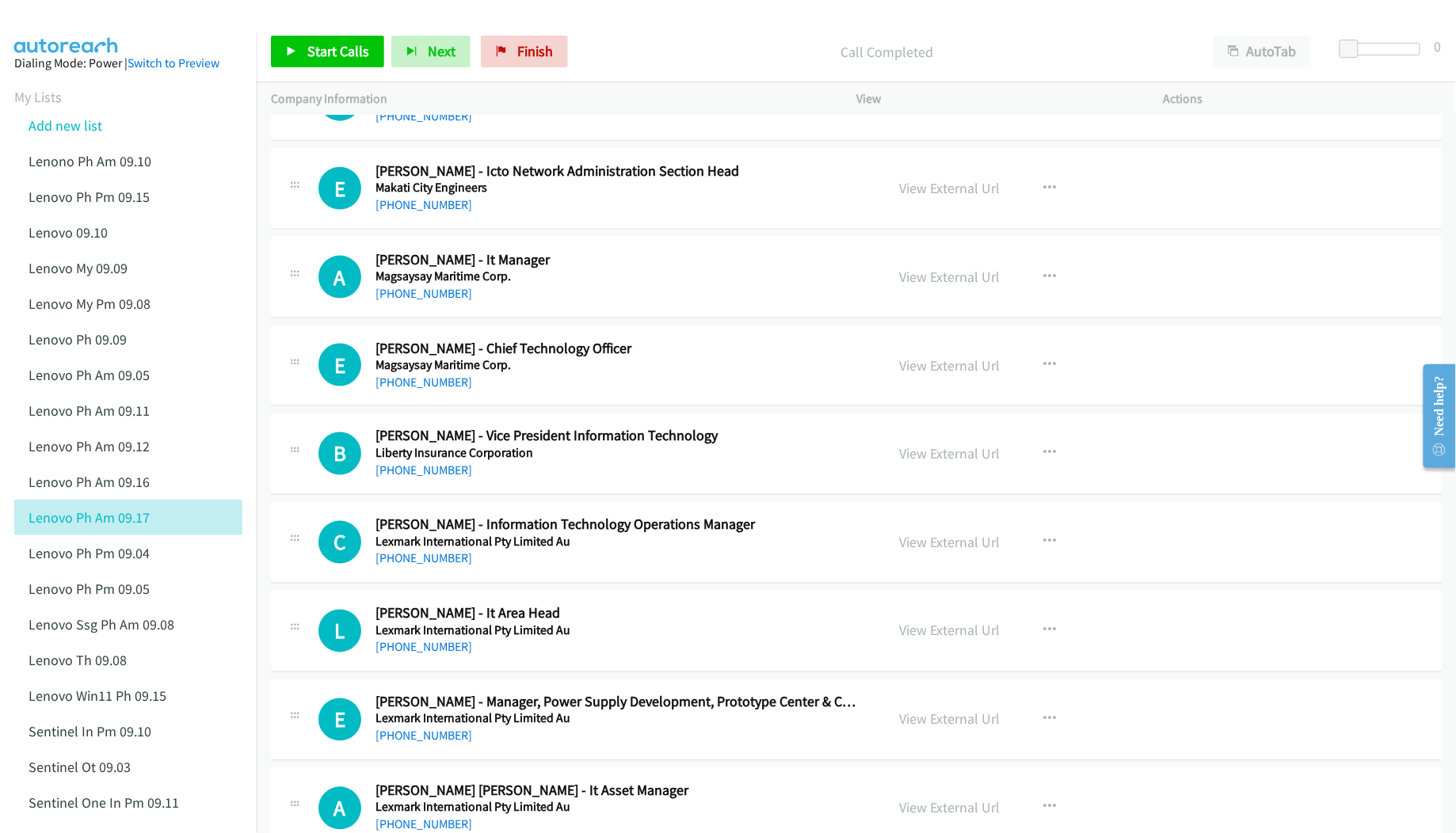
scroll to position [7389, 0]
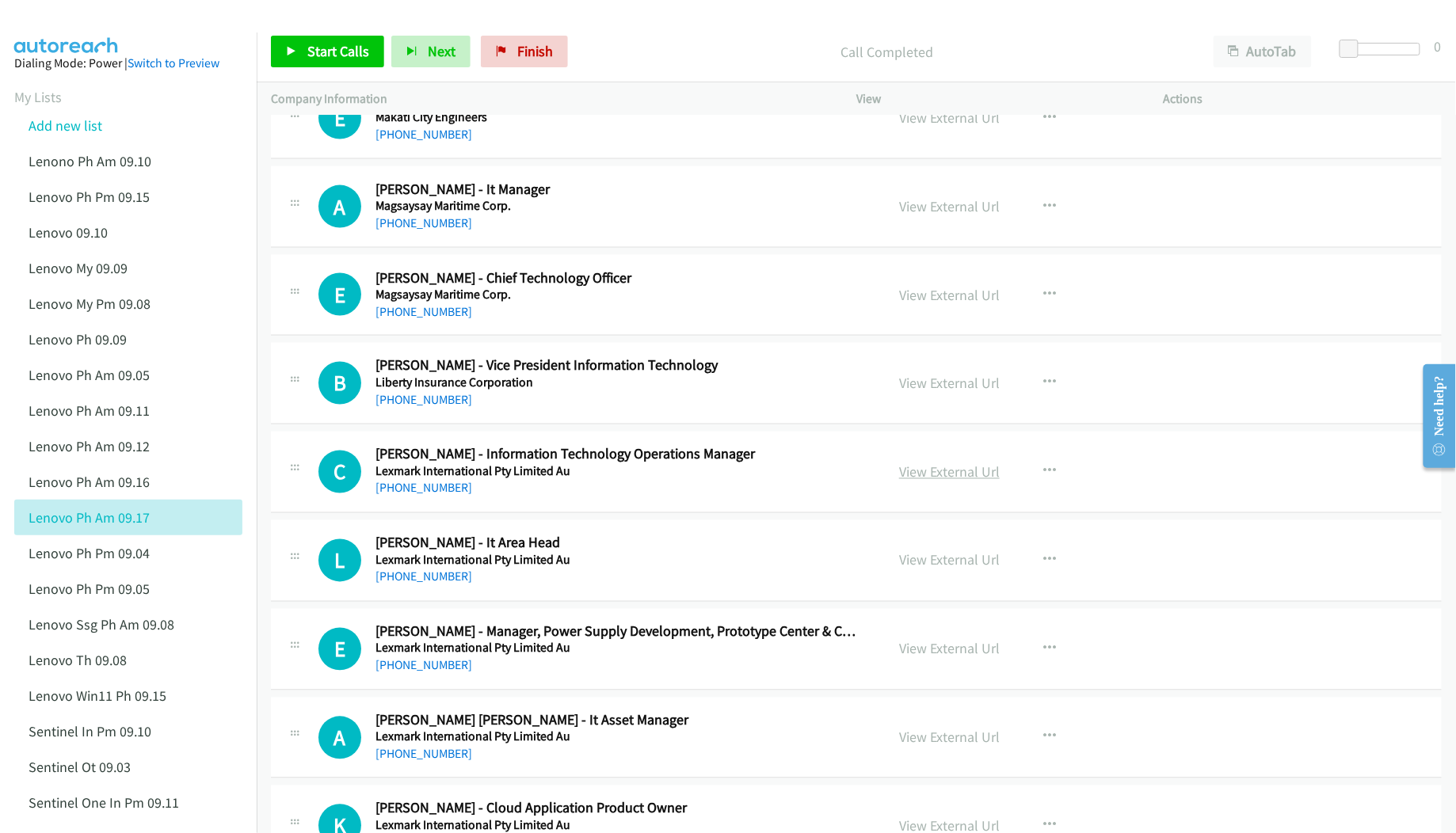
click at [944, 482] on link "View External Url" at bounding box center [949, 472] width 101 height 18
click at [930, 570] on link "View External Url" at bounding box center [949, 560] width 101 height 18
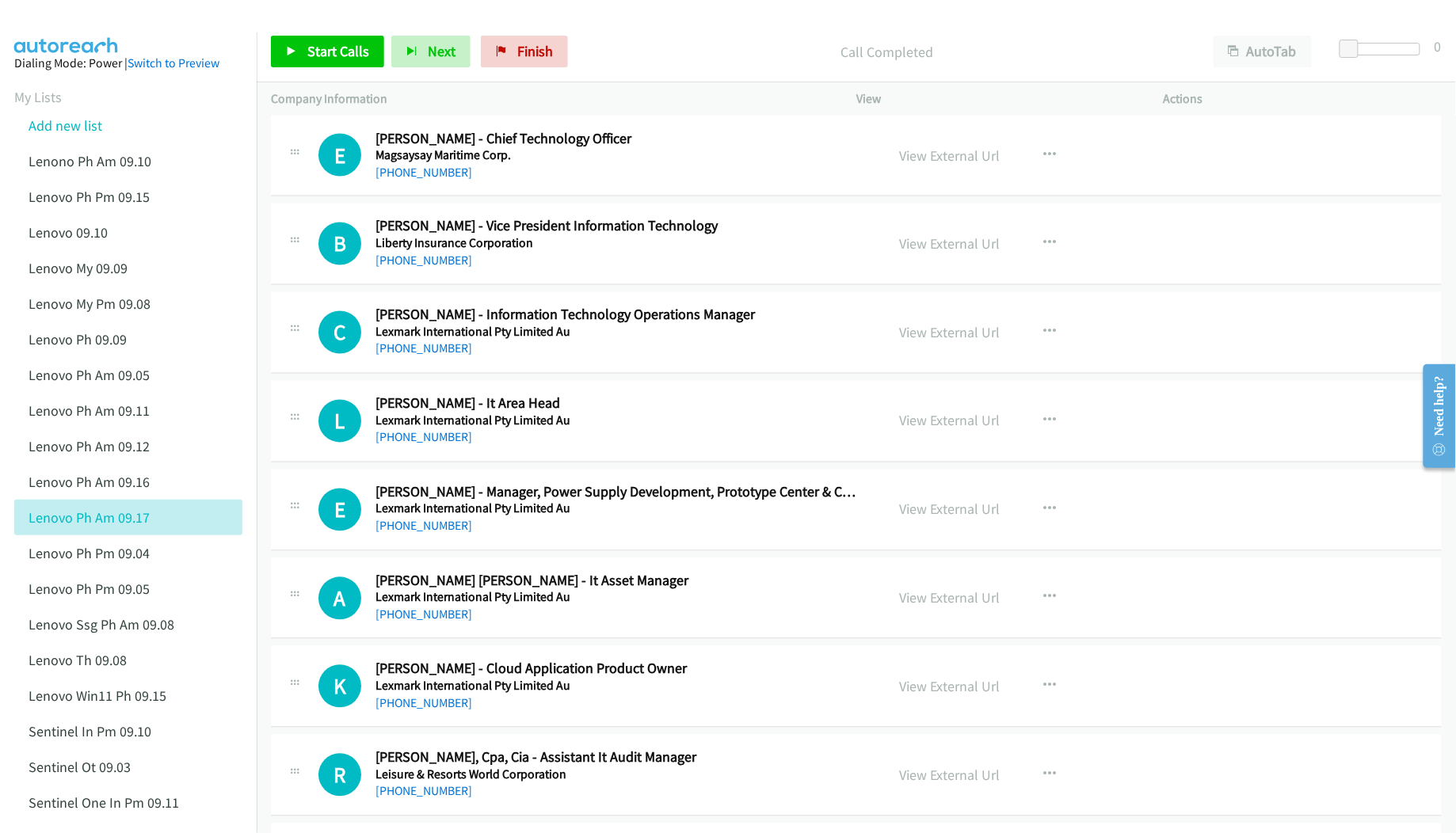
scroll to position [7600, 0]
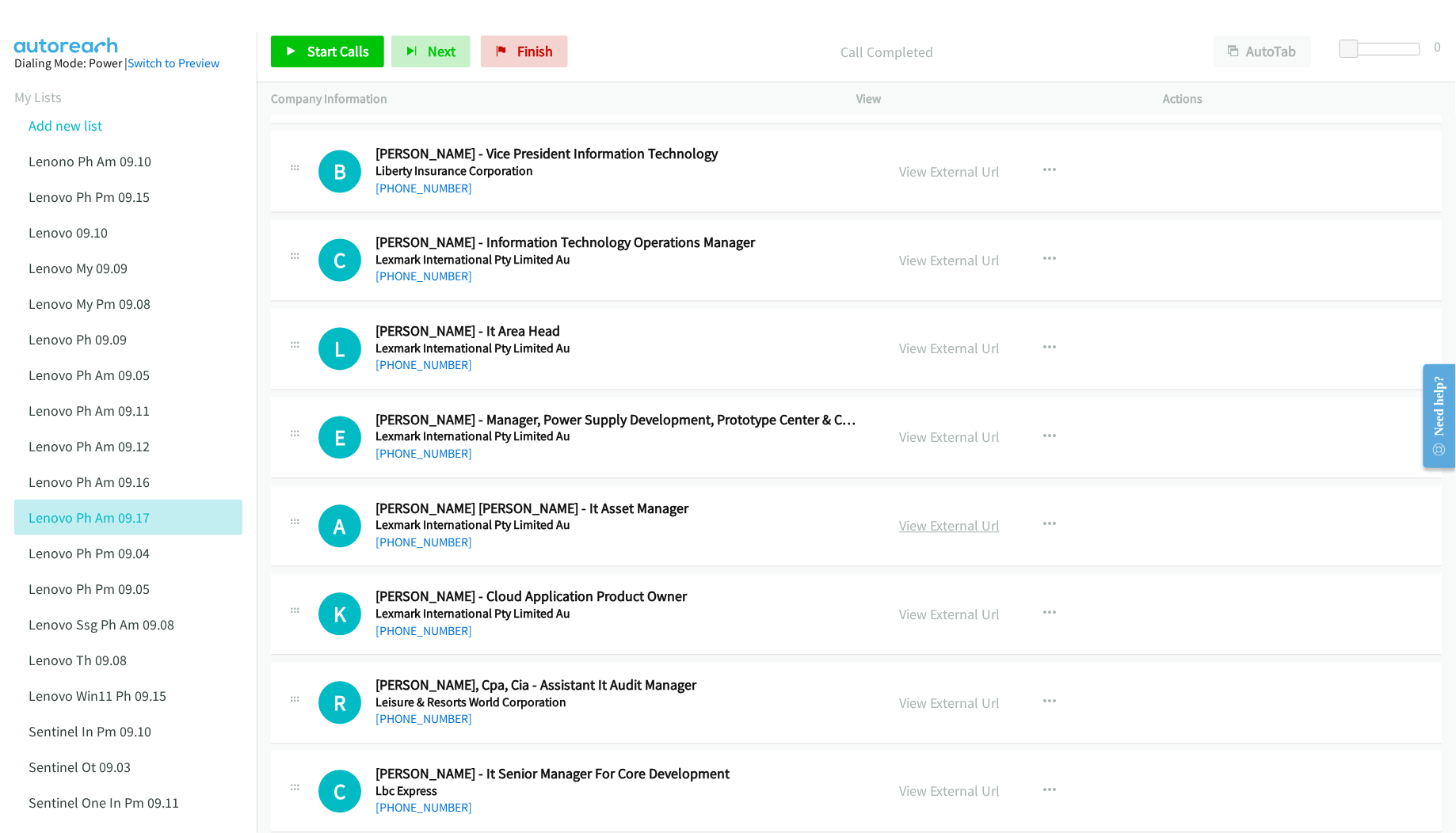
click at [945, 535] on link "View External Url" at bounding box center [949, 526] width 101 height 18
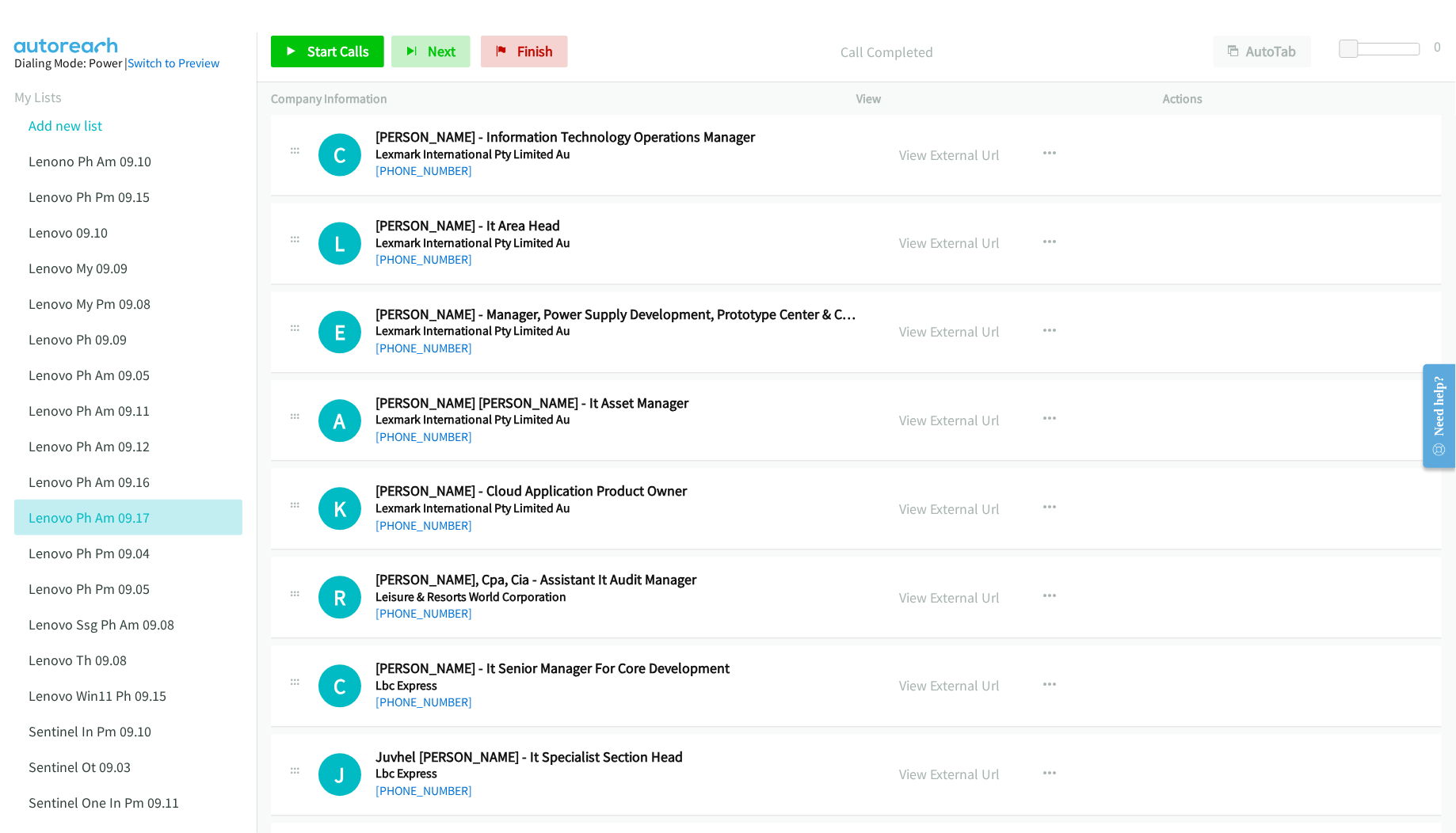
drag, startPoint x: 1156, startPoint y: 26, endPoint x: 1179, endPoint y: 11, distance: 27.5
click at [1157, 26] on div "Start Calls Pause Next Finish Call Completed AutoTab AutoTab 0" at bounding box center [856, 52] width 1199 height 61
